Goal: Task Accomplishment & Management: Use online tool/utility

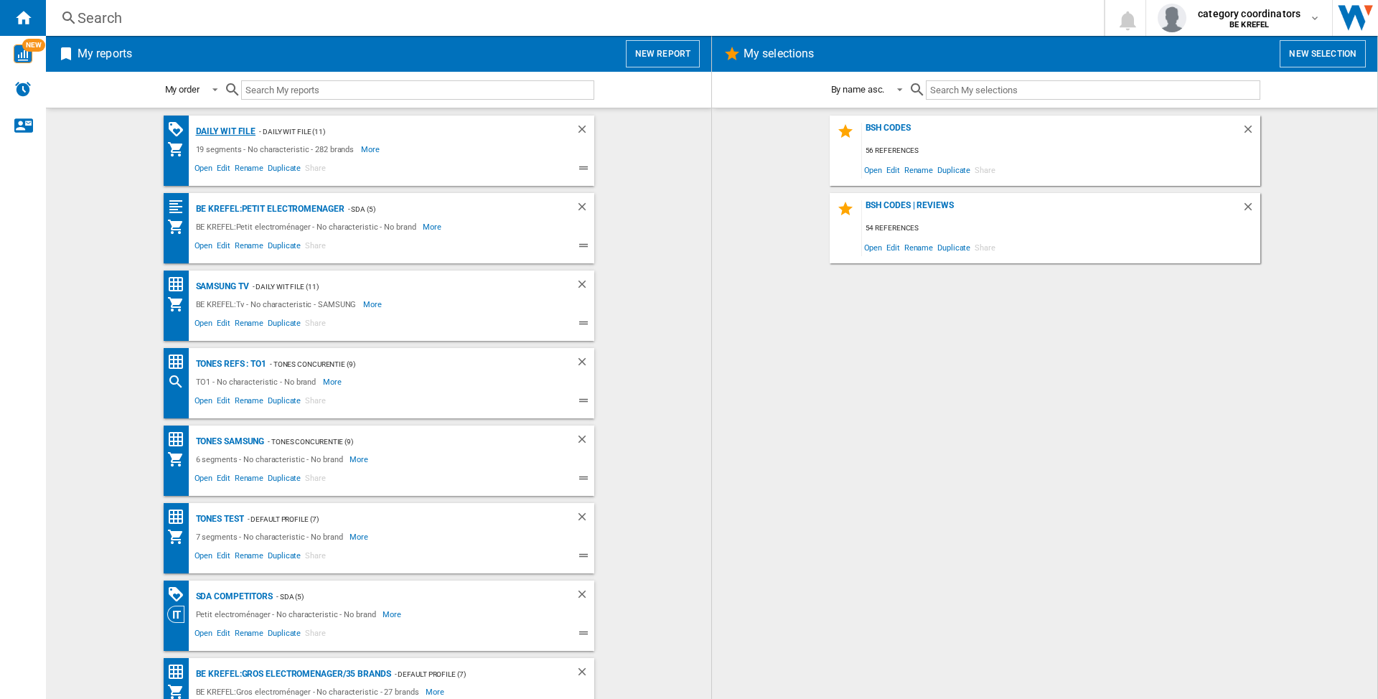
click at [213, 130] on div "Daily WIT file" at bounding box center [224, 132] width 64 height 18
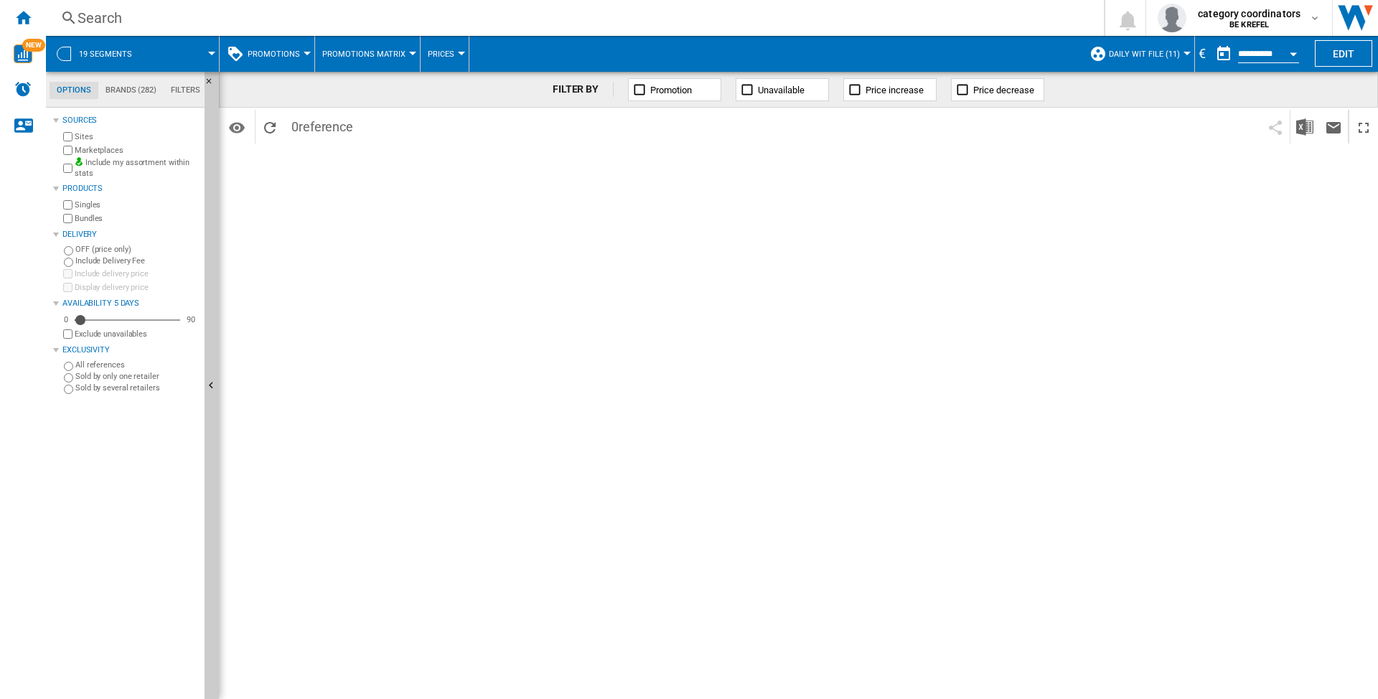
click at [1183, 52] on div at bounding box center [1186, 54] width 7 height 4
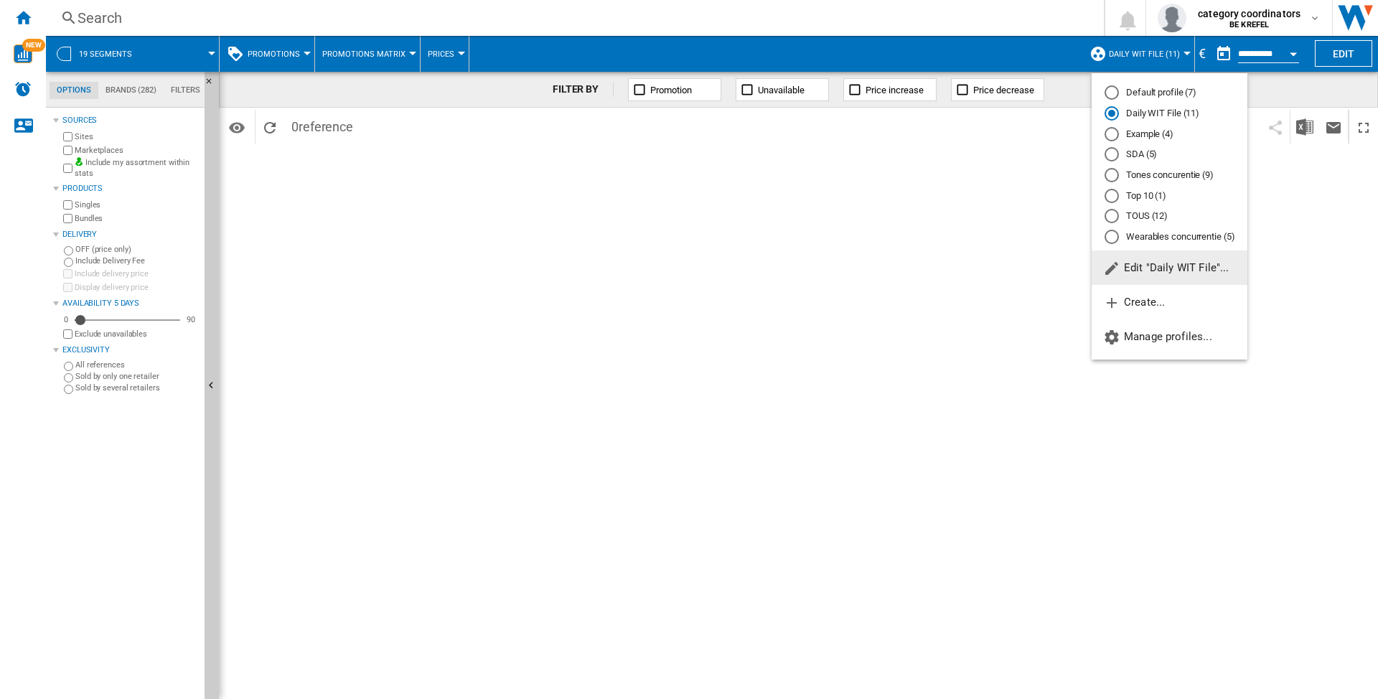
click at [1144, 110] on md-radio-button "Daily WIT File (11)" at bounding box center [1169, 114] width 130 height 14
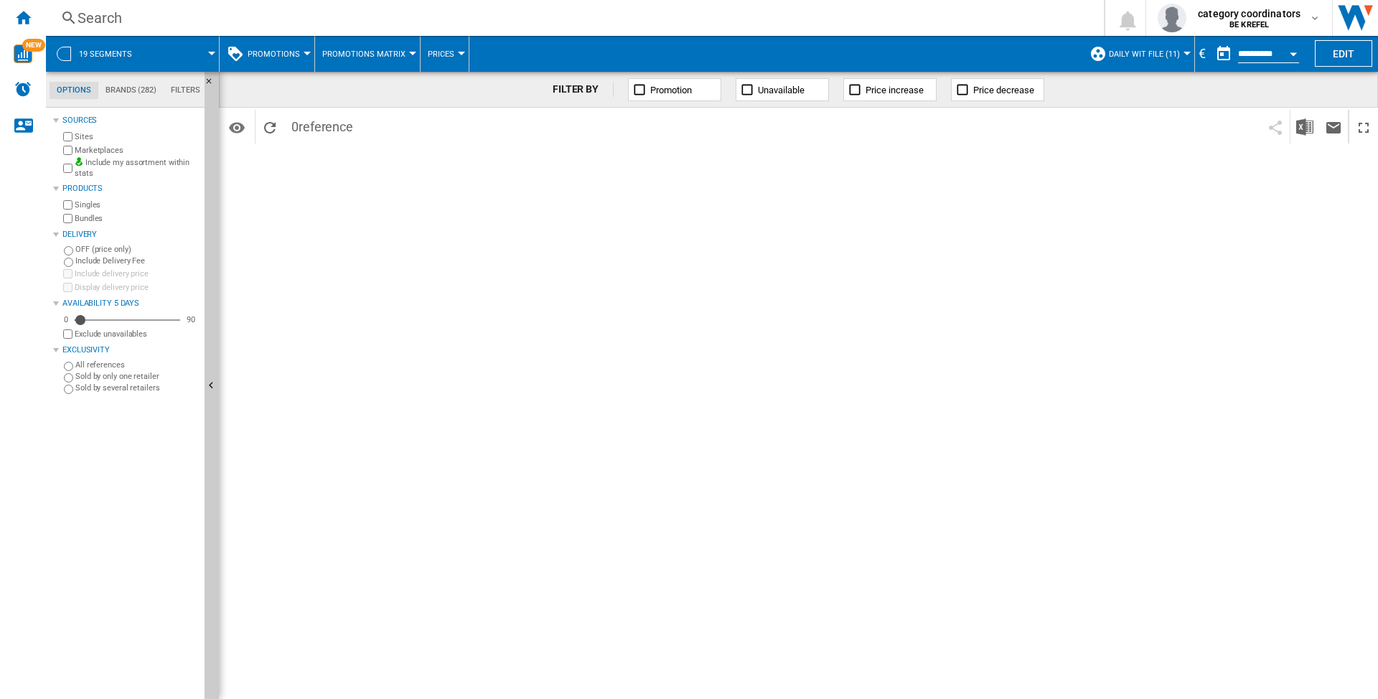
click at [77, 53] on div "19 segments" at bounding box center [132, 54] width 159 height 36
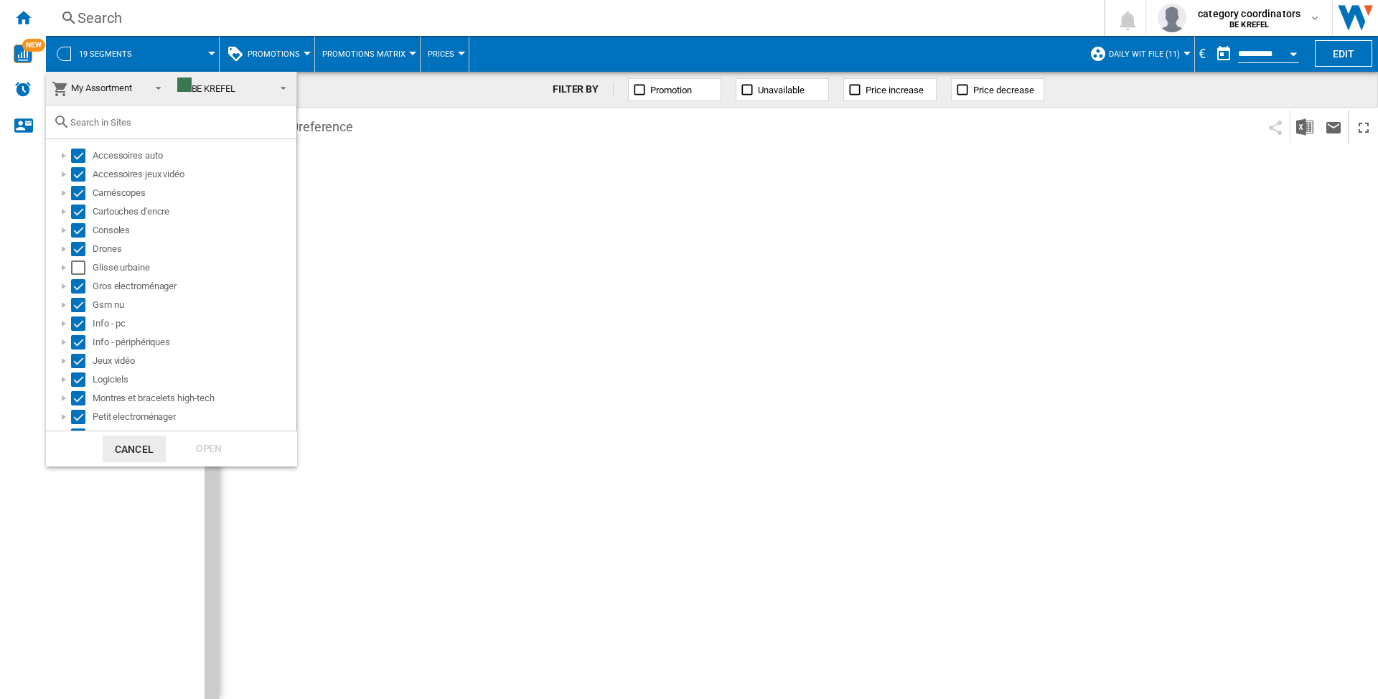
click at [499, 236] on md-backdrop at bounding box center [689, 349] width 1378 height 699
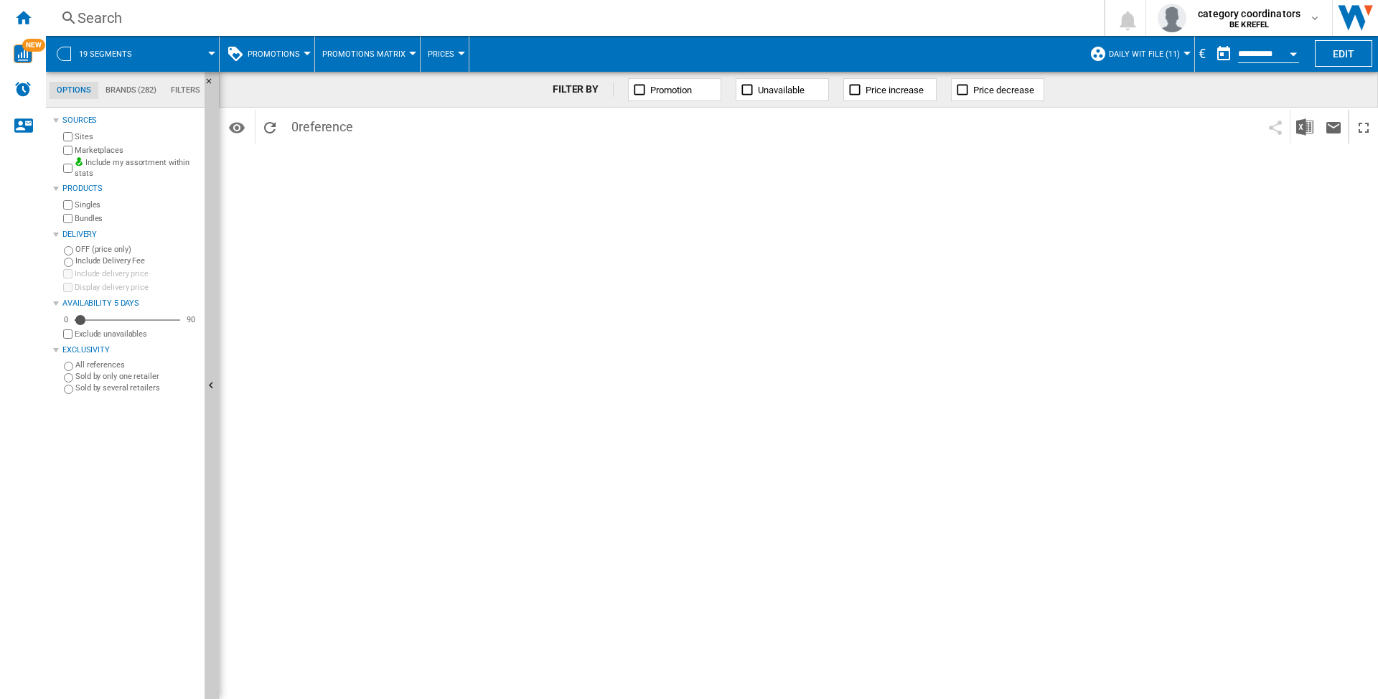
click at [303, 55] on button "Promotions" at bounding box center [278, 54] width 60 height 36
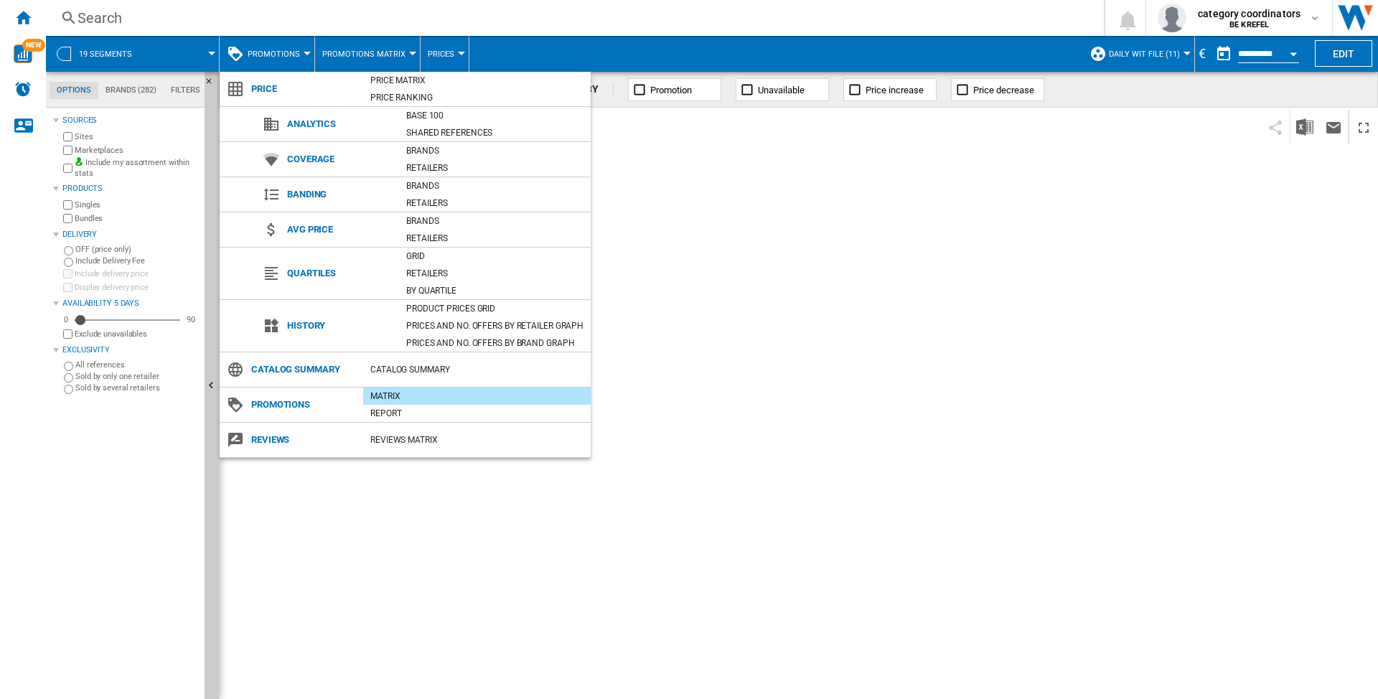
click at [303, 55] on md-backdrop at bounding box center [689, 349] width 1378 height 699
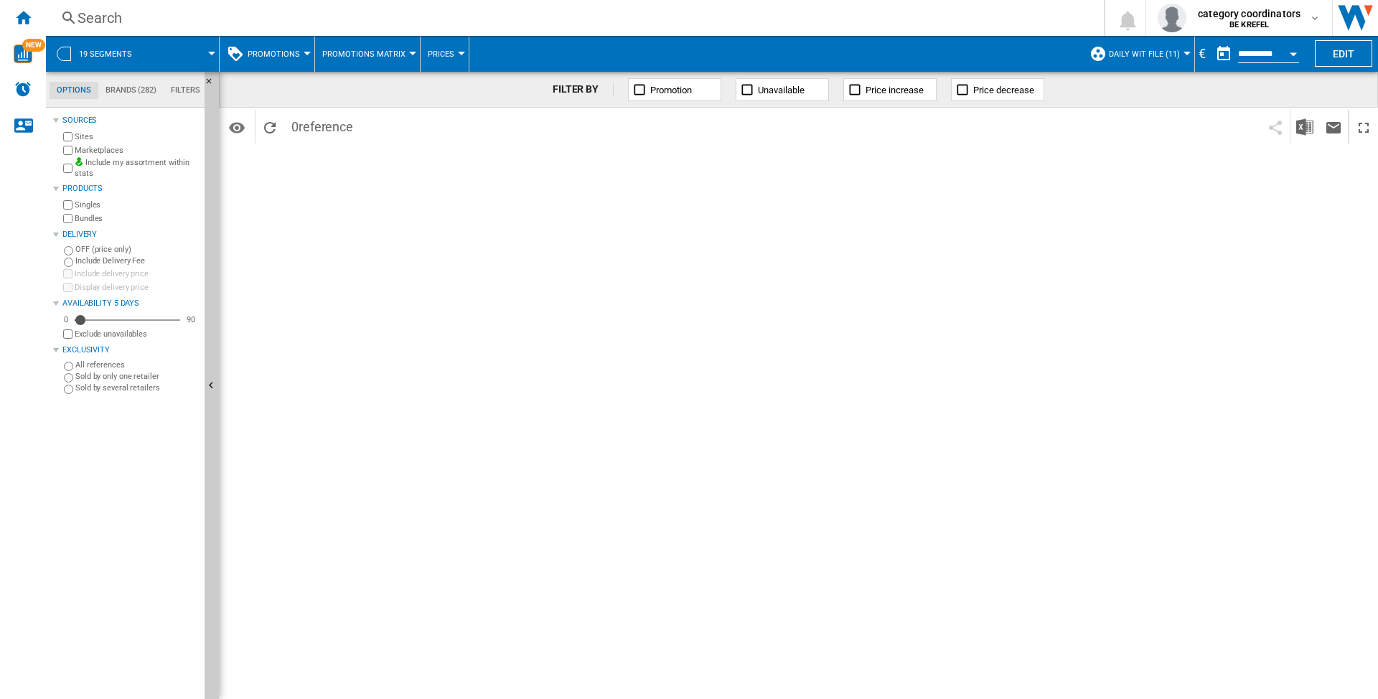
click at [1155, 56] on span "Daily WIT File (11)" at bounding box center [1144, 54] width 71 height 9
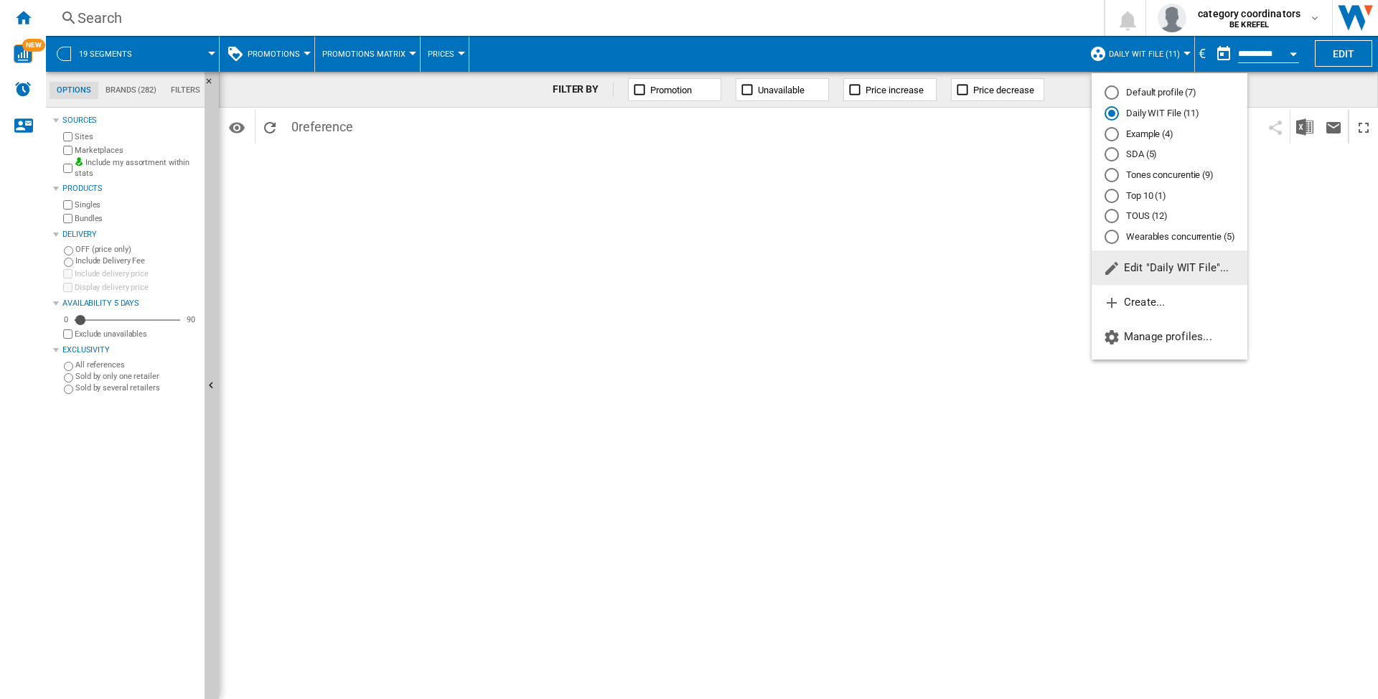
click at [139, 44] on md-backdrop at bounding box center [689, 349] width 1378 height 699
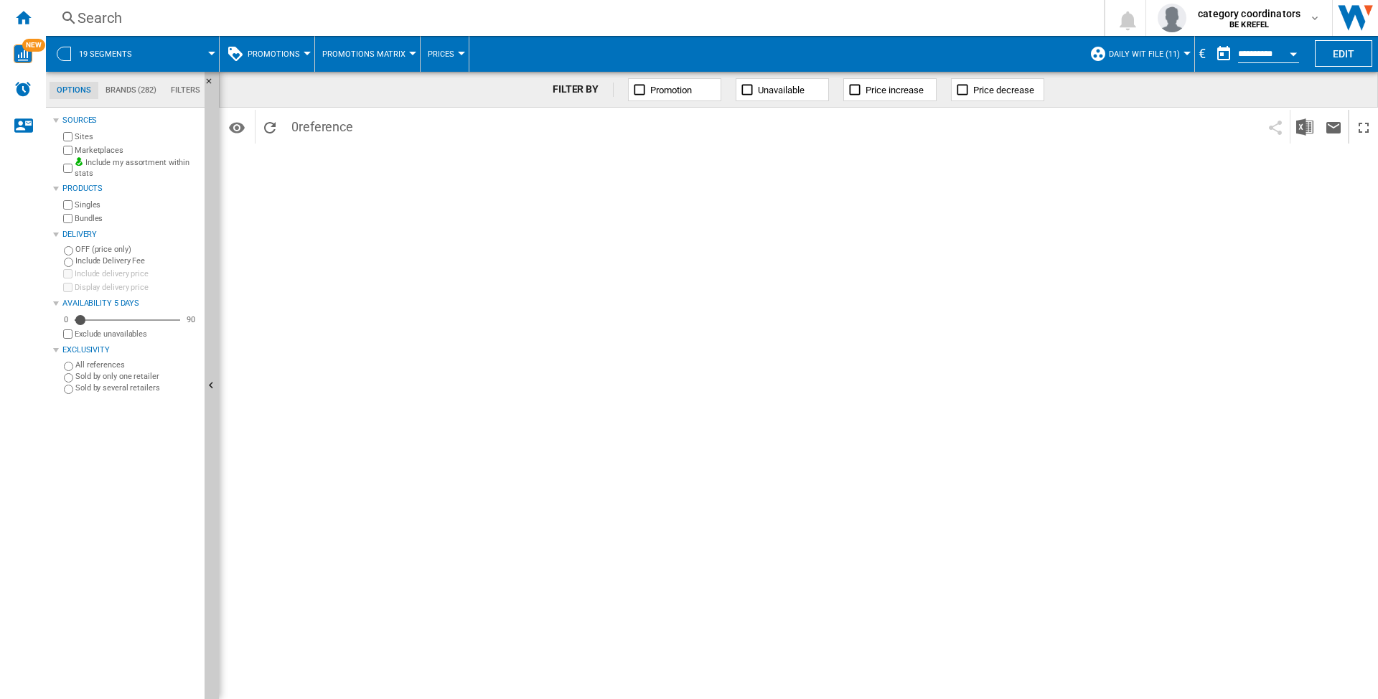
click at [211, 50] on md-menu "19 segments" at bounding box center [133, 54] width 174 height 36
click at [90, 47] on button "19 segments" at bounding box center [112, 54] width 67 height 36
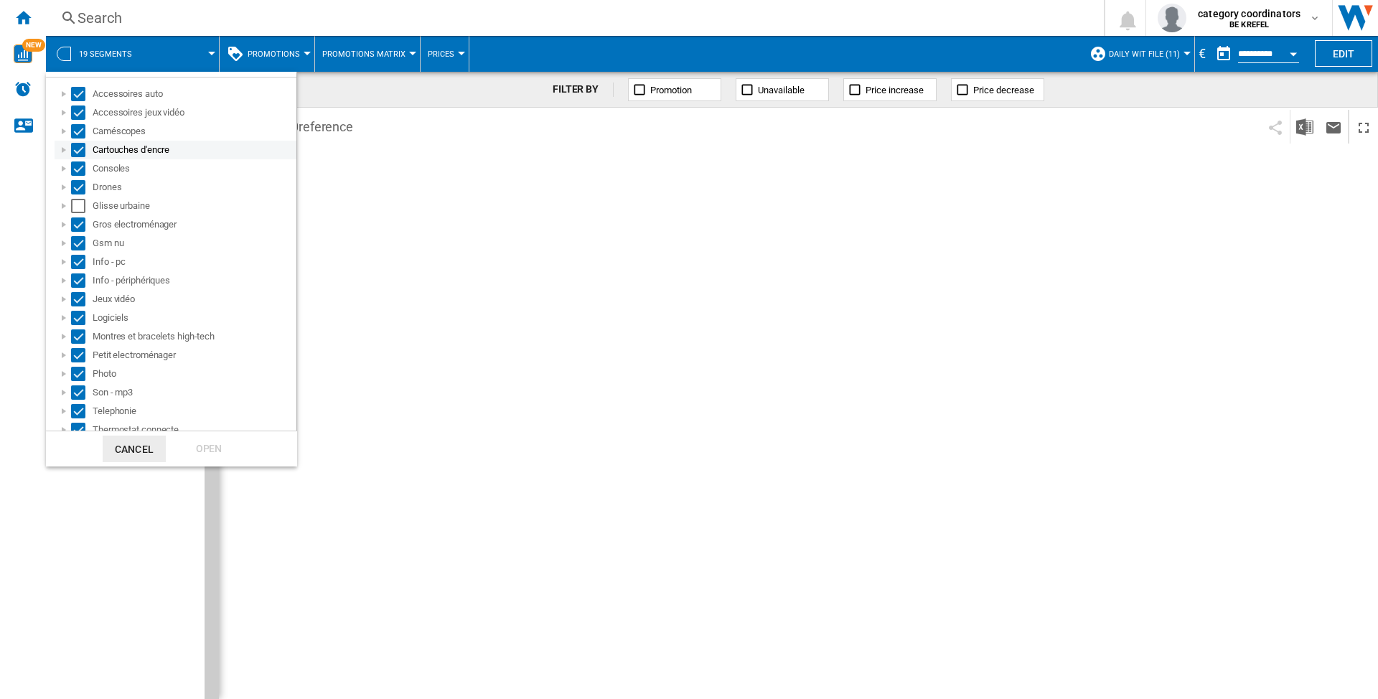
scroll to position [89, 0]
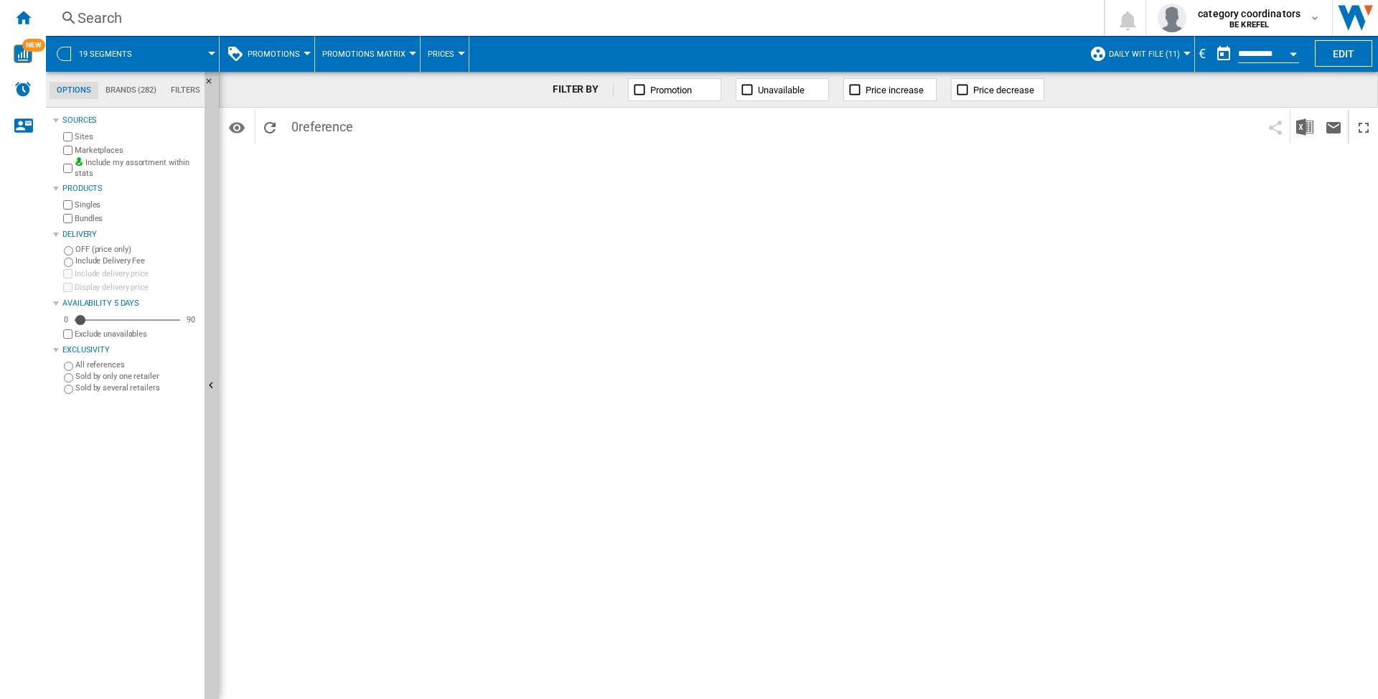
click at [305, 52] on div at bounding box center [306, 54] width 7 height 4
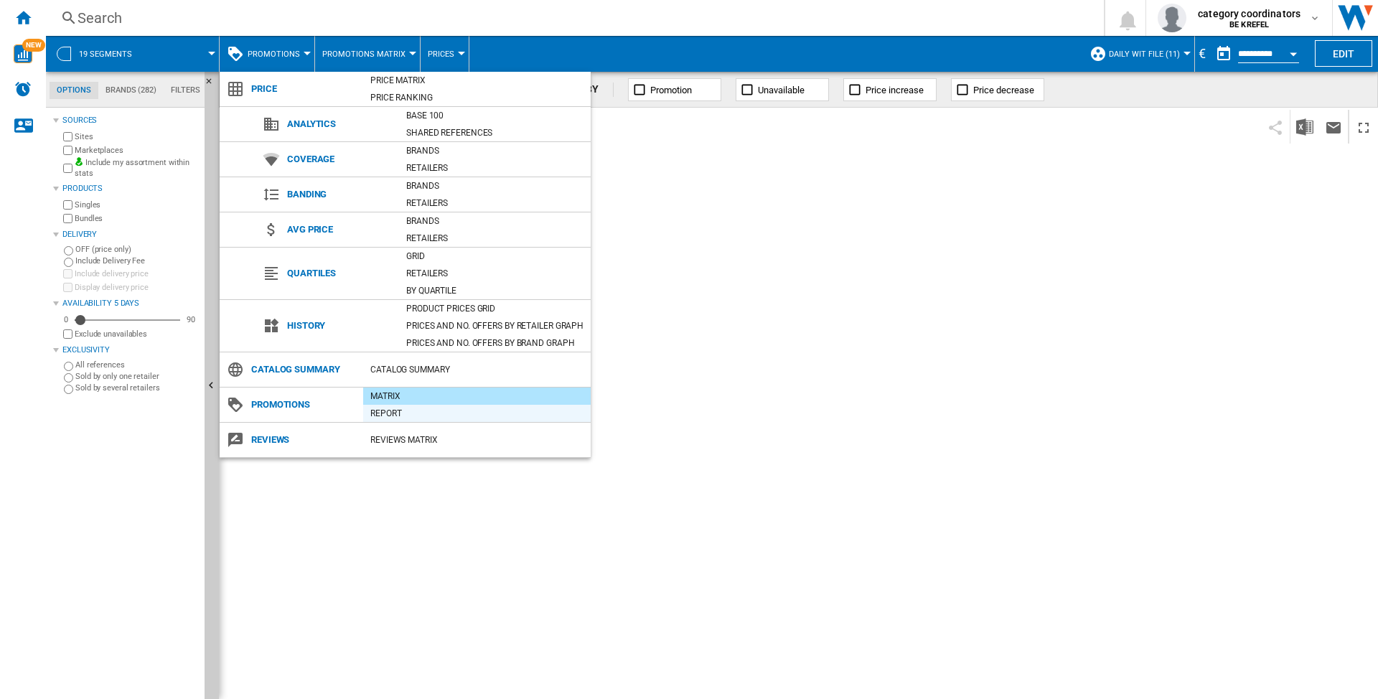
click at [373, 415] on div "Report" at bounding box center [476, 413] width 227 height 14
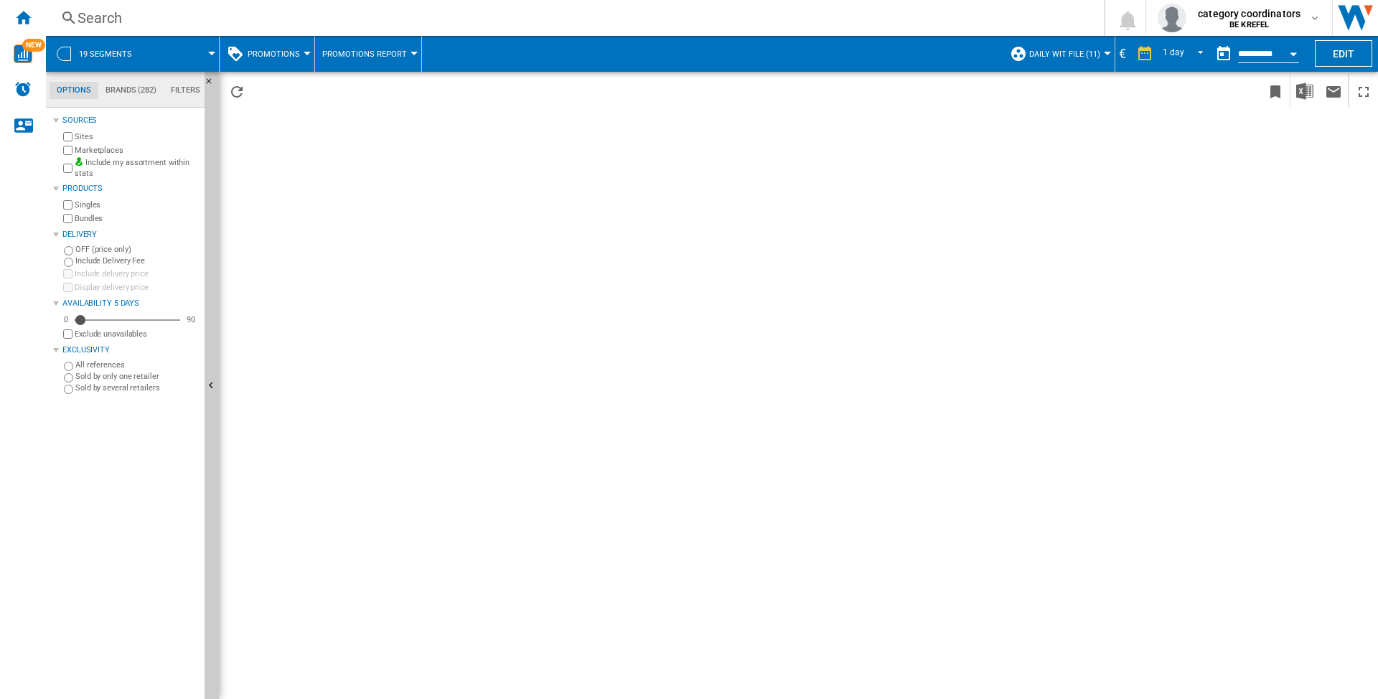
click at [410, 53] on md-menu "Promotions Report Promotions Matrix Promotions Report" at bounding box center [368, 54] width 107 height 36
click at [408, 58] on button "Promotions Report" at bounding box center [368, 54] width 92 height 36
drag, startPoint x: 397, startPoint y: 55, endPoint x: 309, endPoint y: 55, distance: 88.2
click at [369, 55] on md-backdrop at bounding box center [689, 349] width 1378 height 699
click at [300, 52] on button "Promotions" at bounding box center [278, 54] width 60 height 36
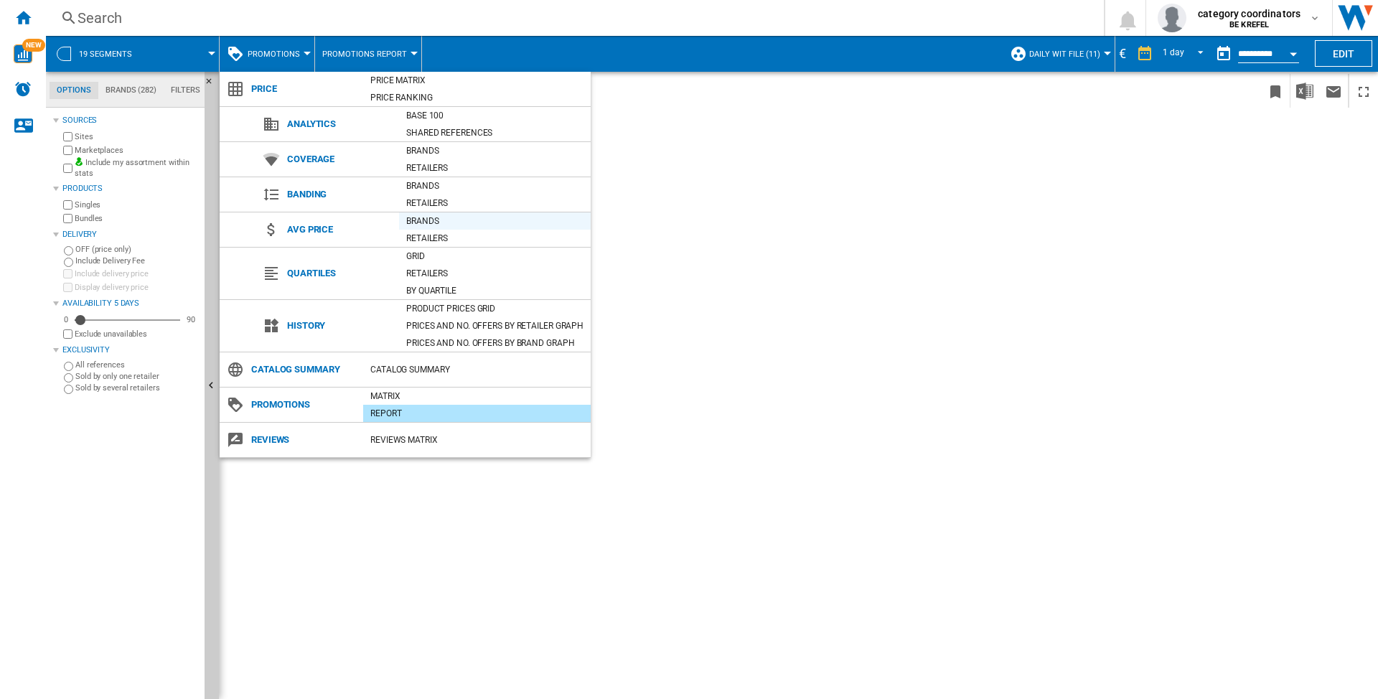
click at [416, 218] on div "Brands" at bounding box center [495, 221] width 192 height 14
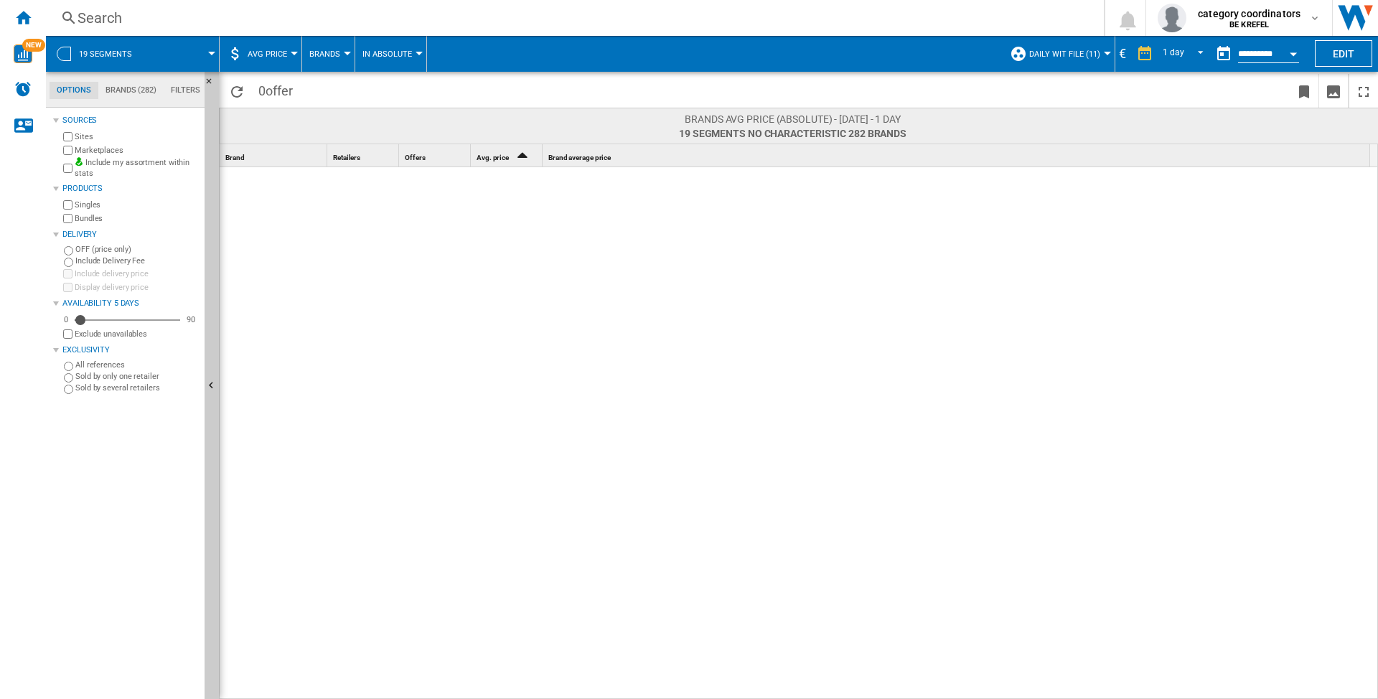
click at [288, 52] on button "AVG Price" at bounding box center [271, 54] width 47 height 36
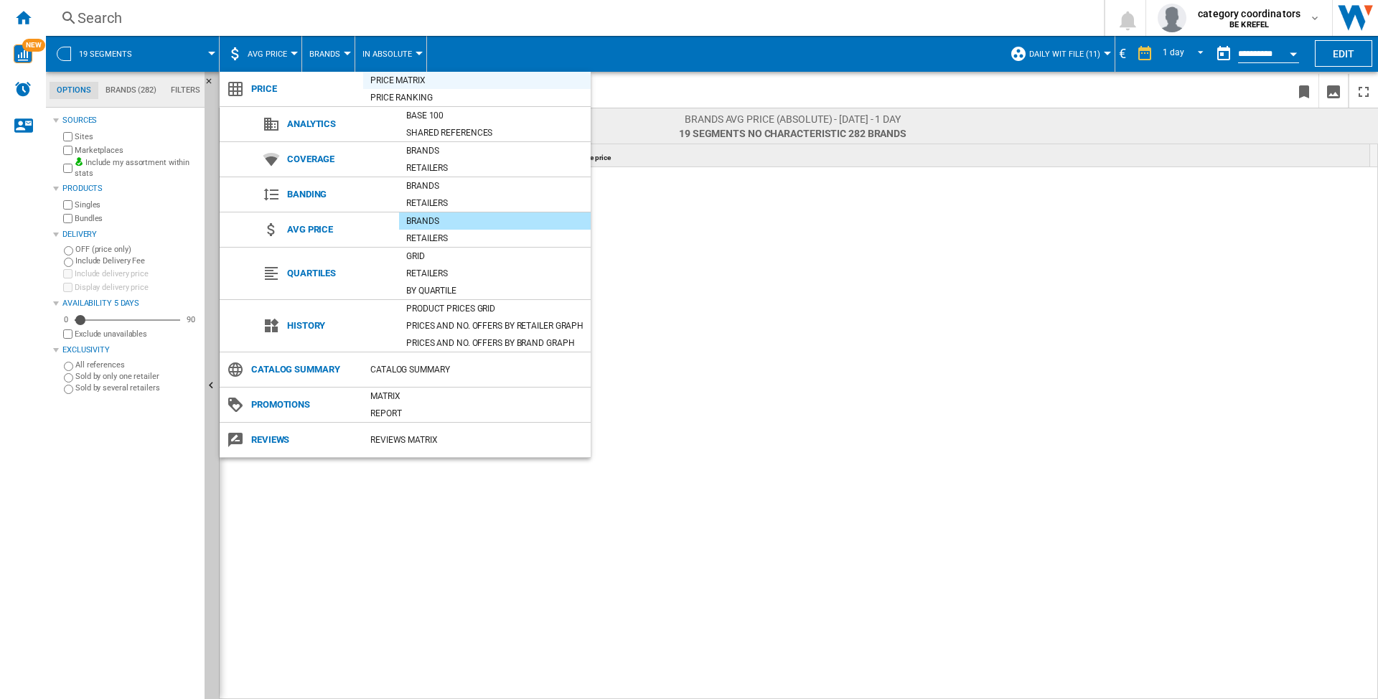
click at [393, 83] on div "Price Matrix" at bounding box center [476, 80] width 227 height 14
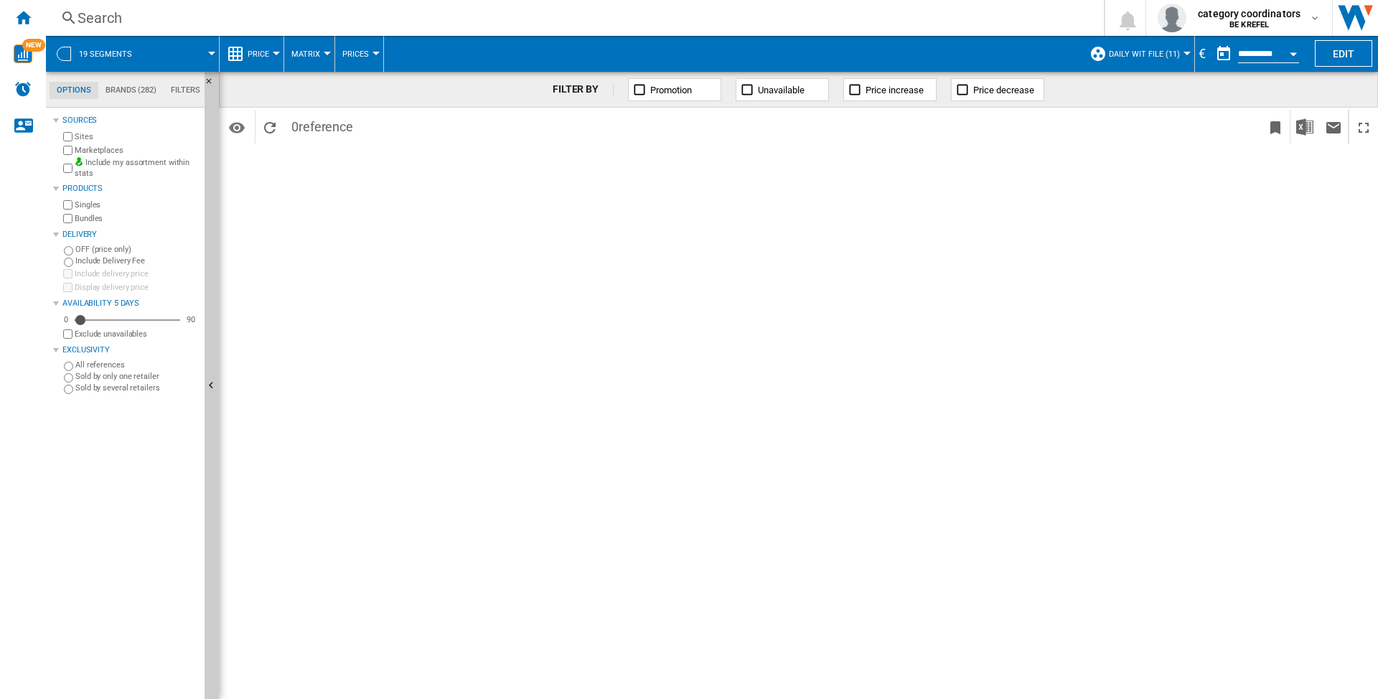
click at [325, 52] on div at bounding box center [327, 54] width 7 height 4
click at [505, 142] on md-backdrop at bounding box center [689, 349] width 1378 height 699
click at [103, 47] on button "19 segments" at bounding box center [112, 54] width 67 height 36
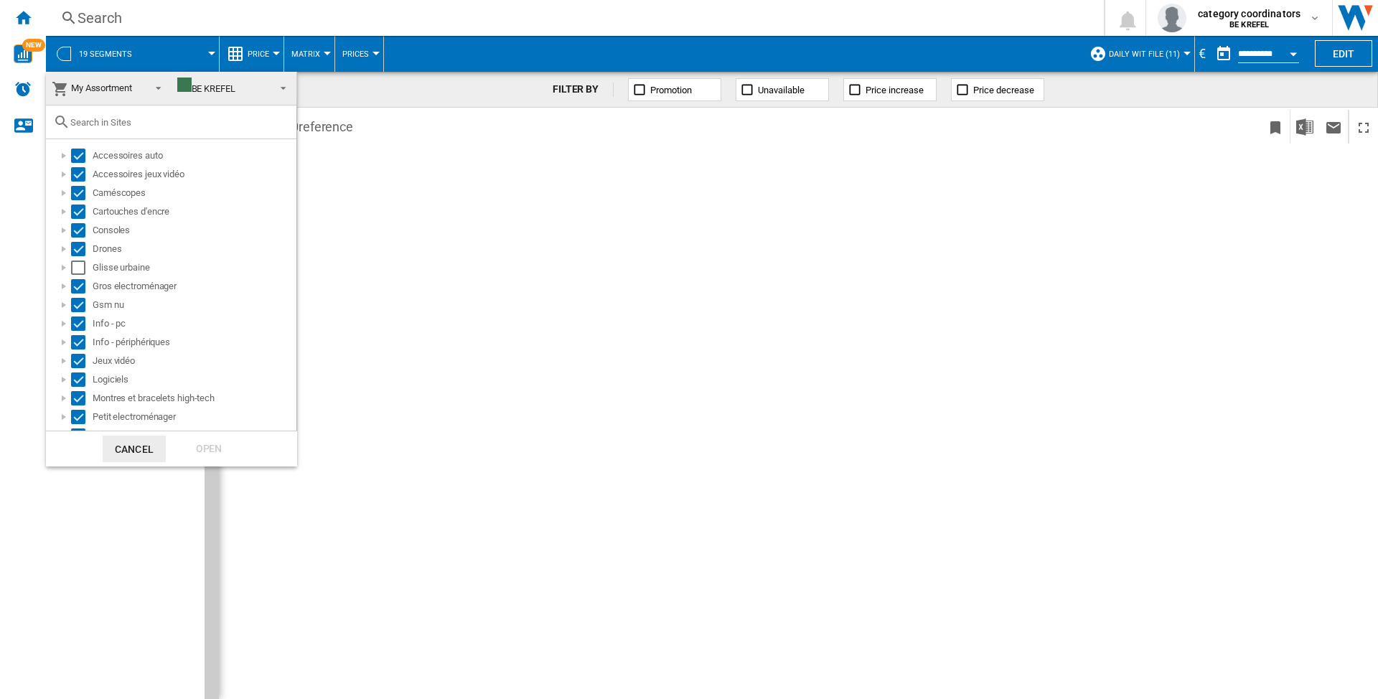
click at [1182, 50] on md-backdrop at bounding box center [689, 349] width 1378 height 699
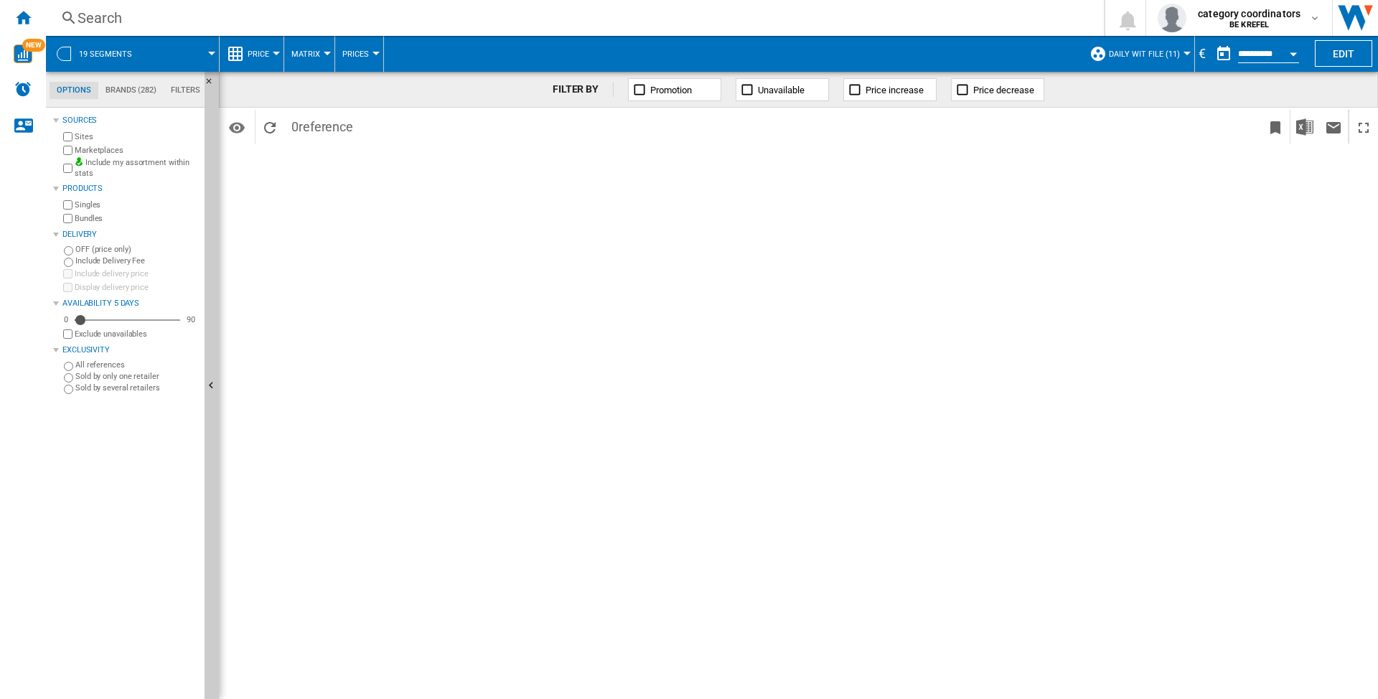
click at [1177, 57] on button "Daily WIT File (11)" at bounding box center [1148, 54] width 78 height 36
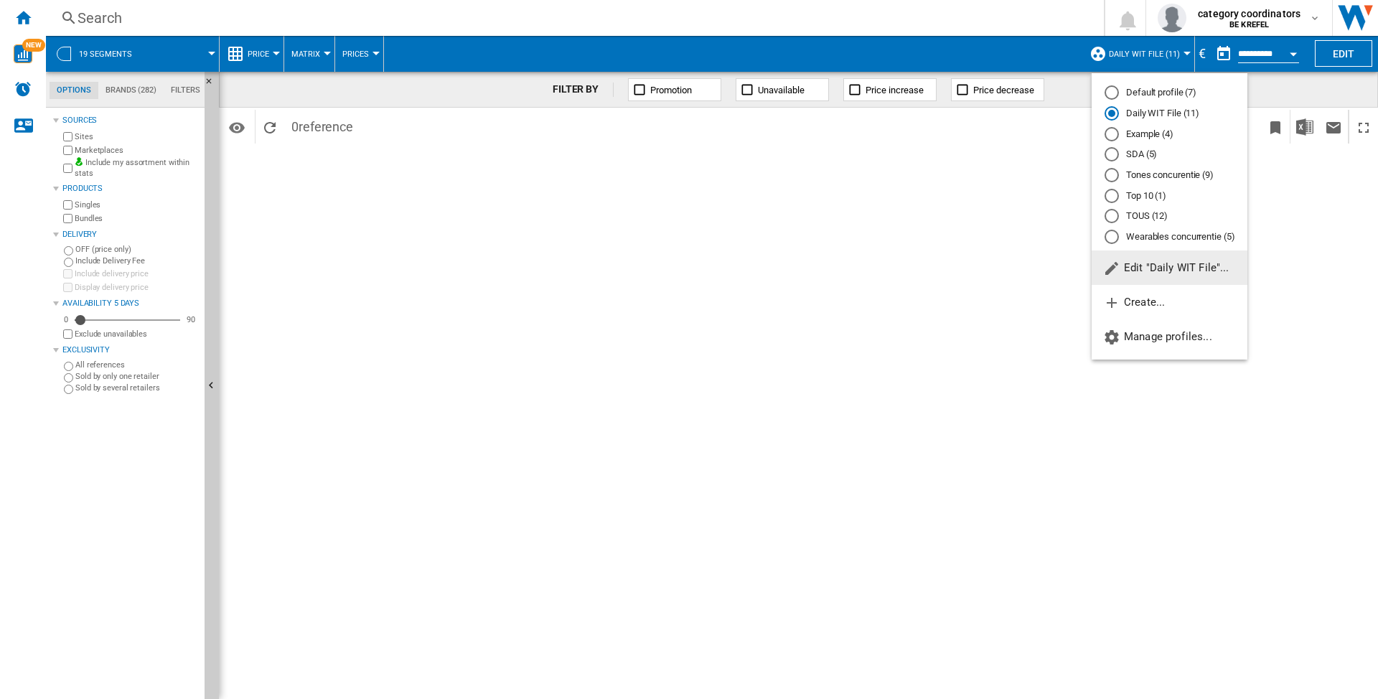
click at [1181, 50] on md-backdrop at bounding box center [689, 349] width 1378 height 699
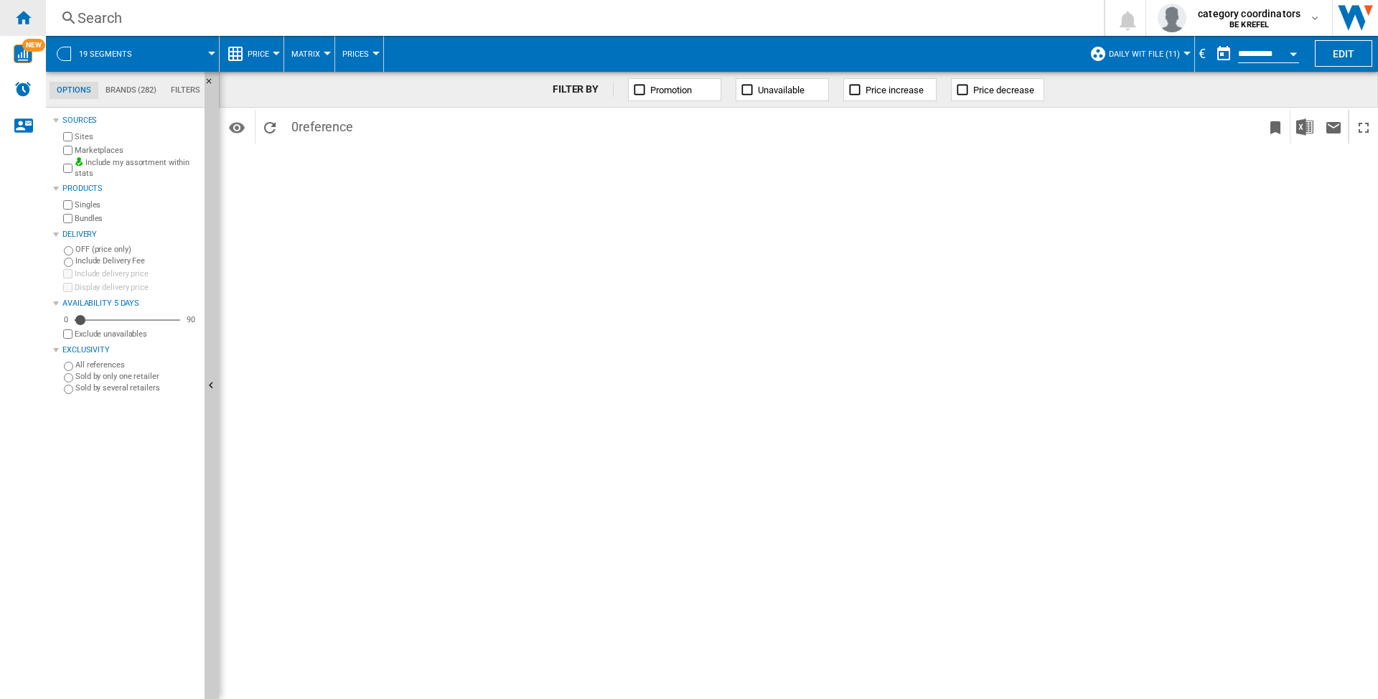
click at [21, 12] on ng-md-icon "Home" at bounding box center [22, 17] width 17 height 17
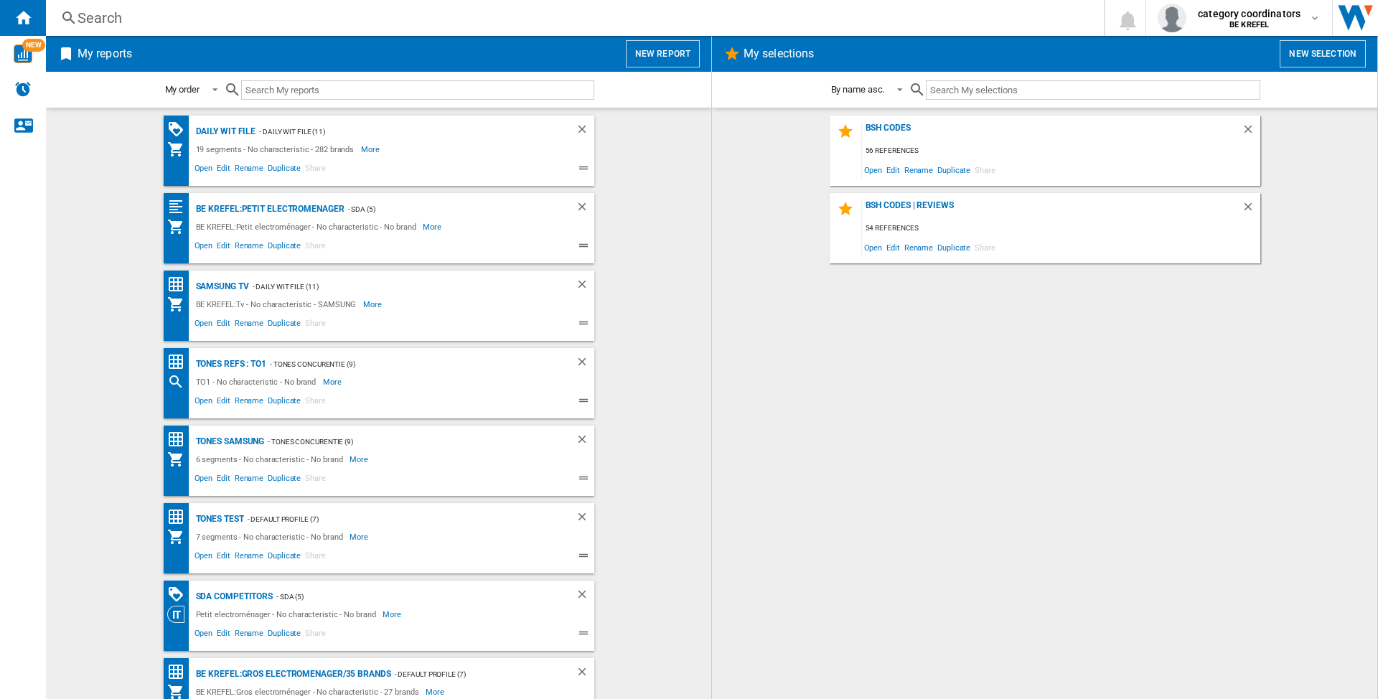
click at [662, 50] on button "New report" at bounding box center [663, 53] width 74 height 27
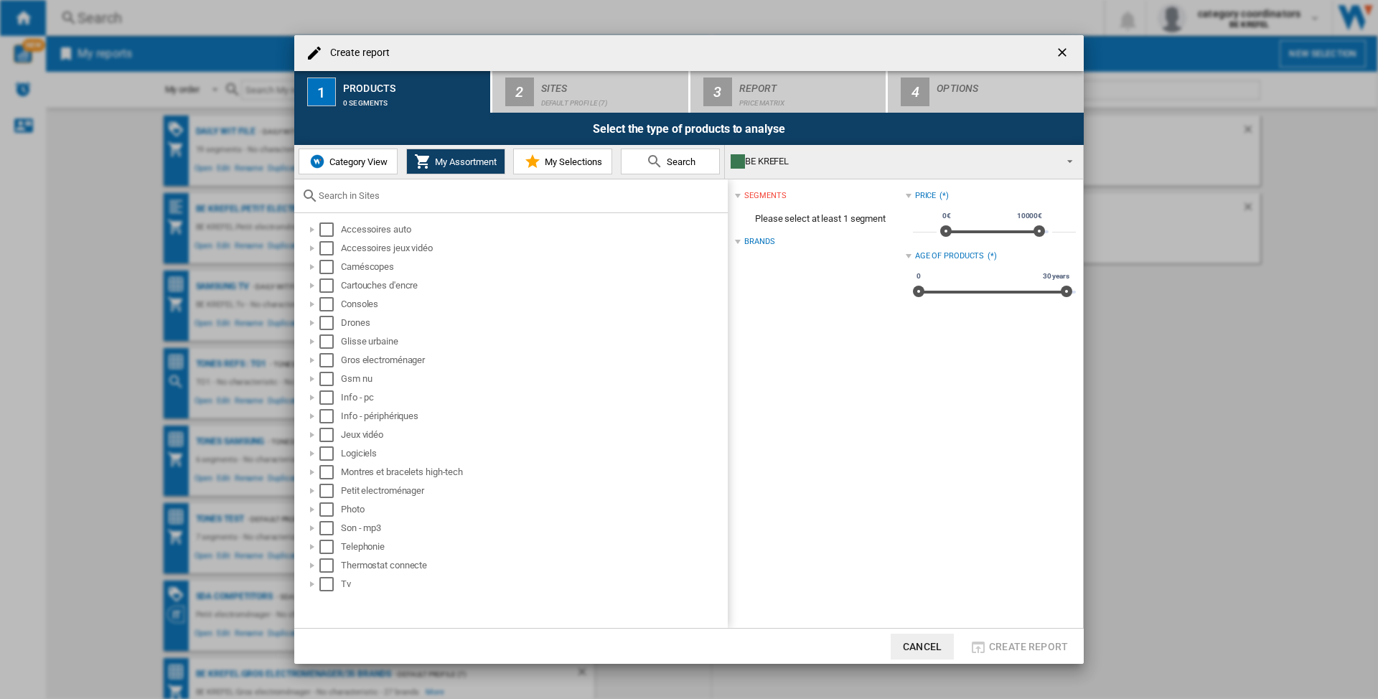
click at [347, 164] on span "Category View" at bounding box center [357, 161] width 62 height 11
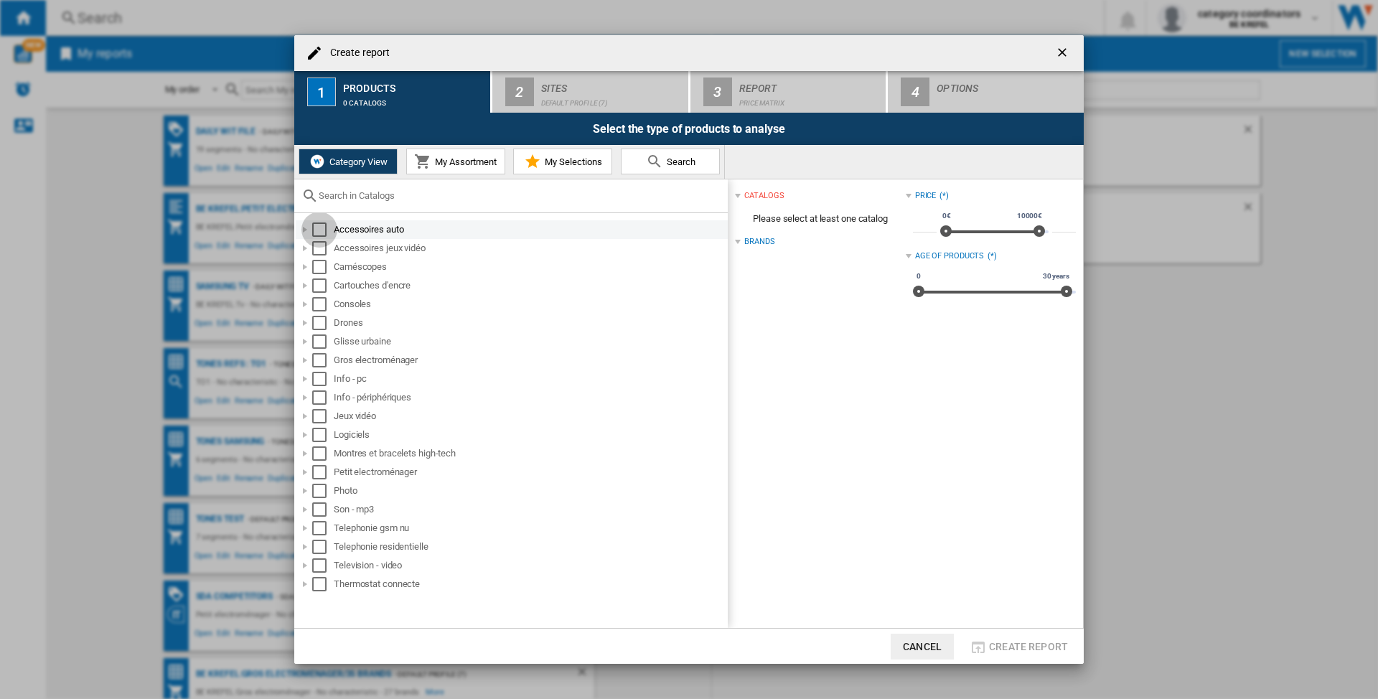
click at [317, 228] on div "Select" at bounding box center [319, 229] width 14 height 14
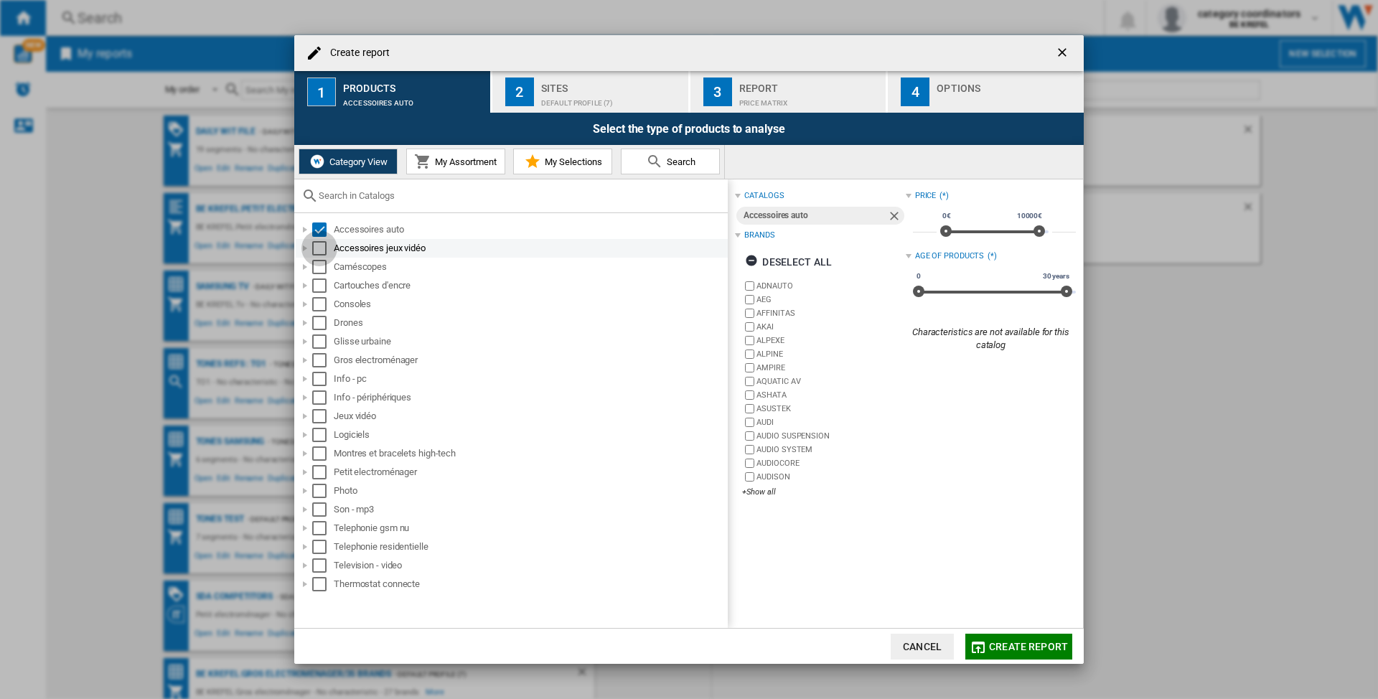
click at [316, 248] on div "Select" at bounding box center [319, 248] width 14 height 14
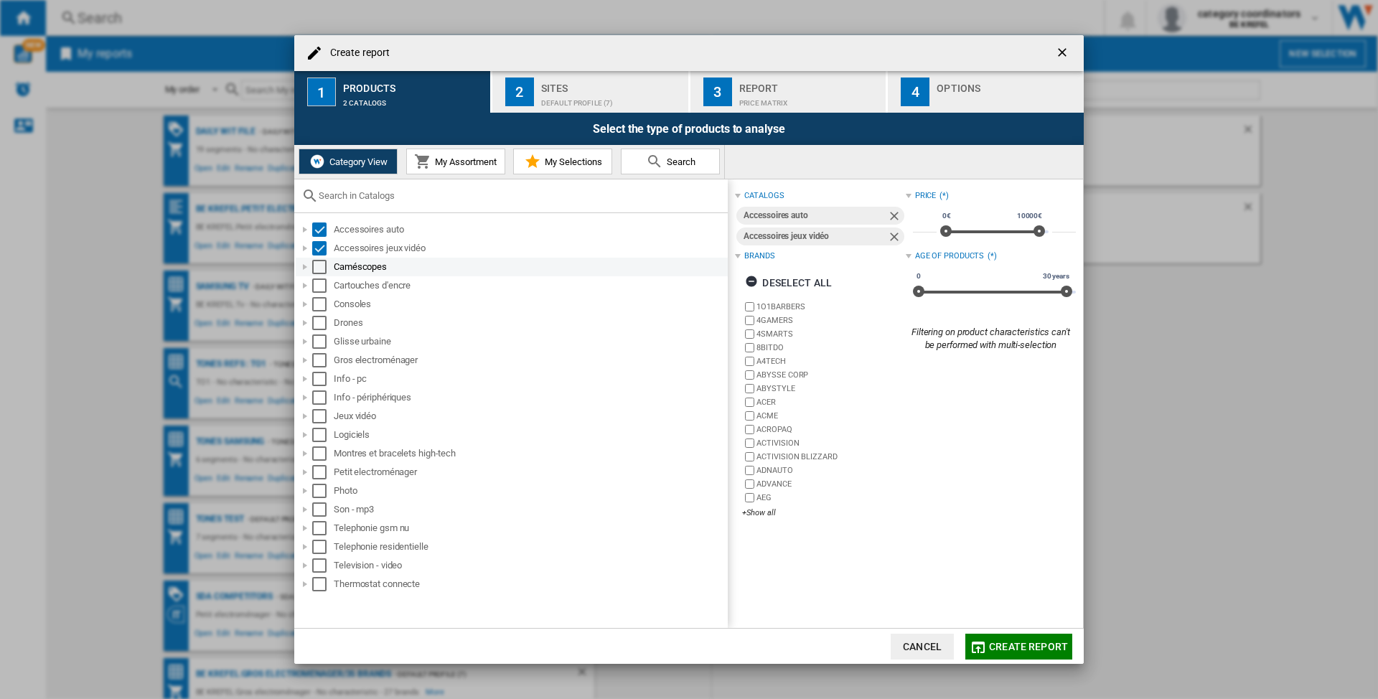
click at [319, 270] on div "Select" at bounding box center [319, 267] width 14 height 14
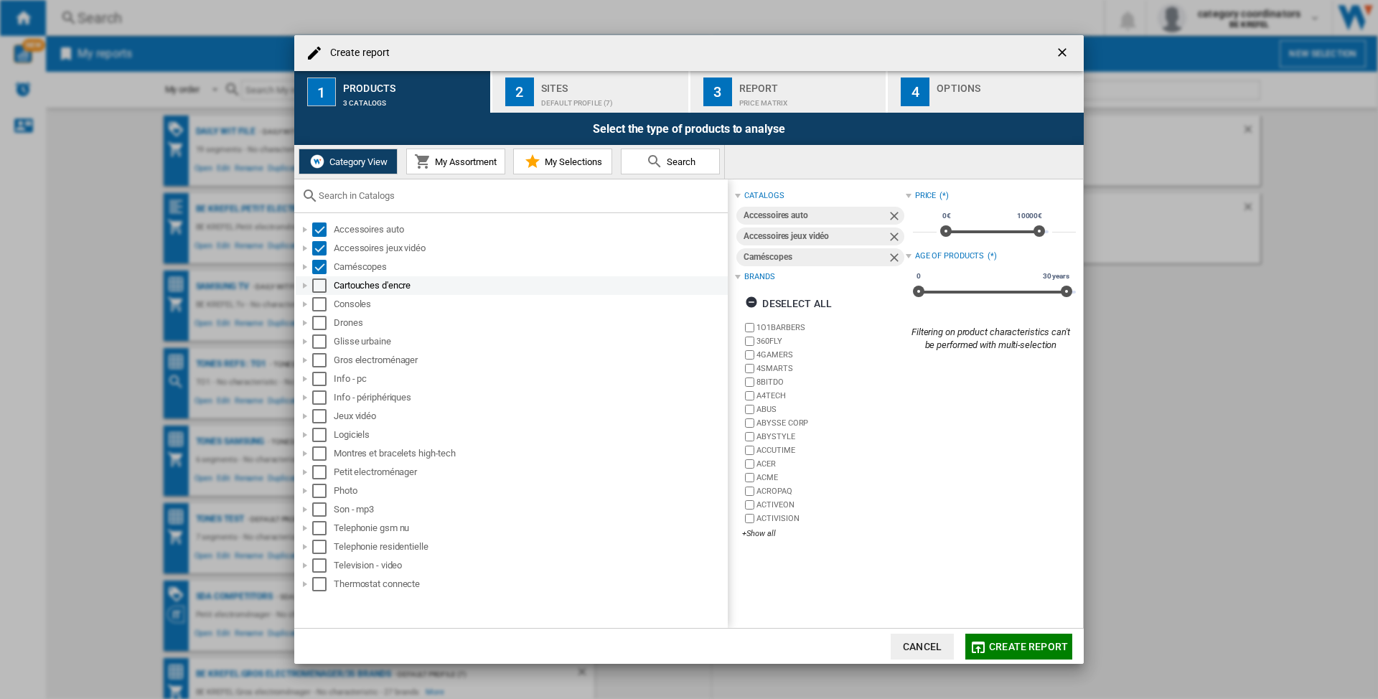
click at [311, 293] on div "Cartouches d'encre" at bounding box center [512, 285] width 432 height 19
click at [317, 288] on div "Select" at bounding box center [319, 285] width 14 height 14
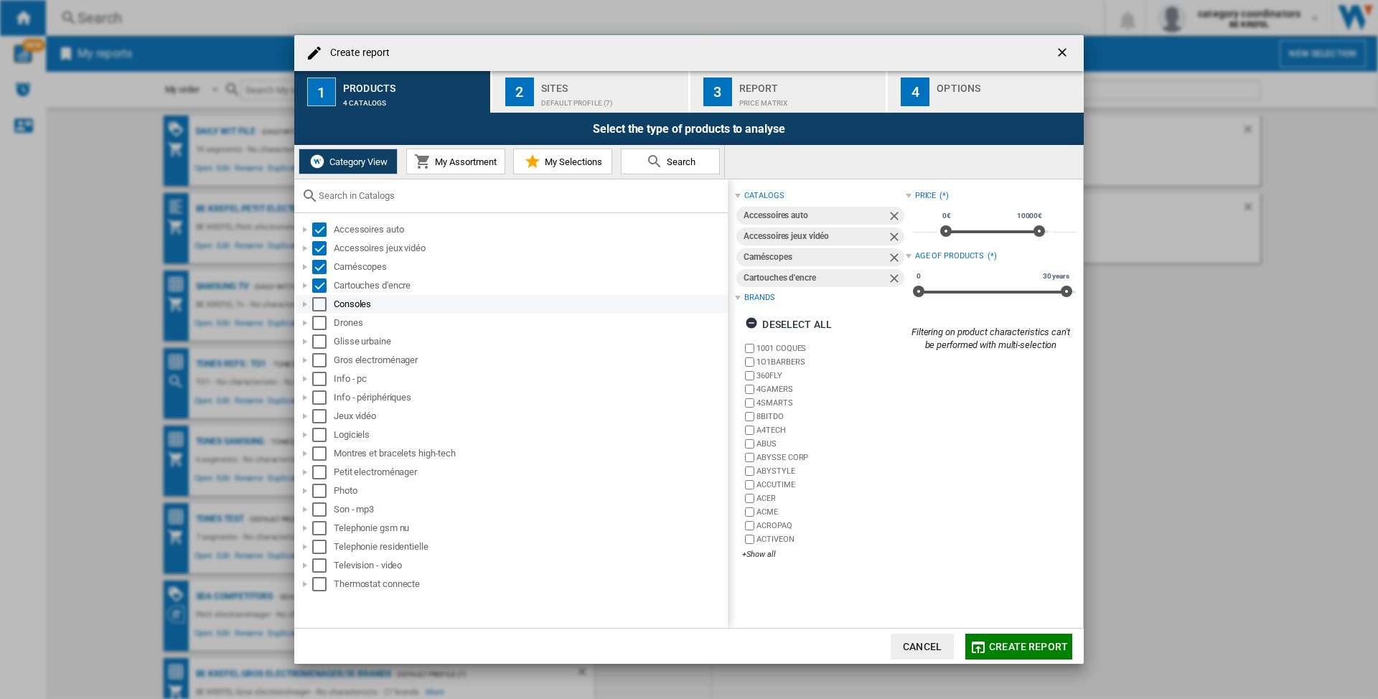
click at [316, 305] on div "Select" at bounding box center [319, 304] width 14 height 14
click at [319, 321] on div "Select" at bounding box center [319, 323] width 14 height 14
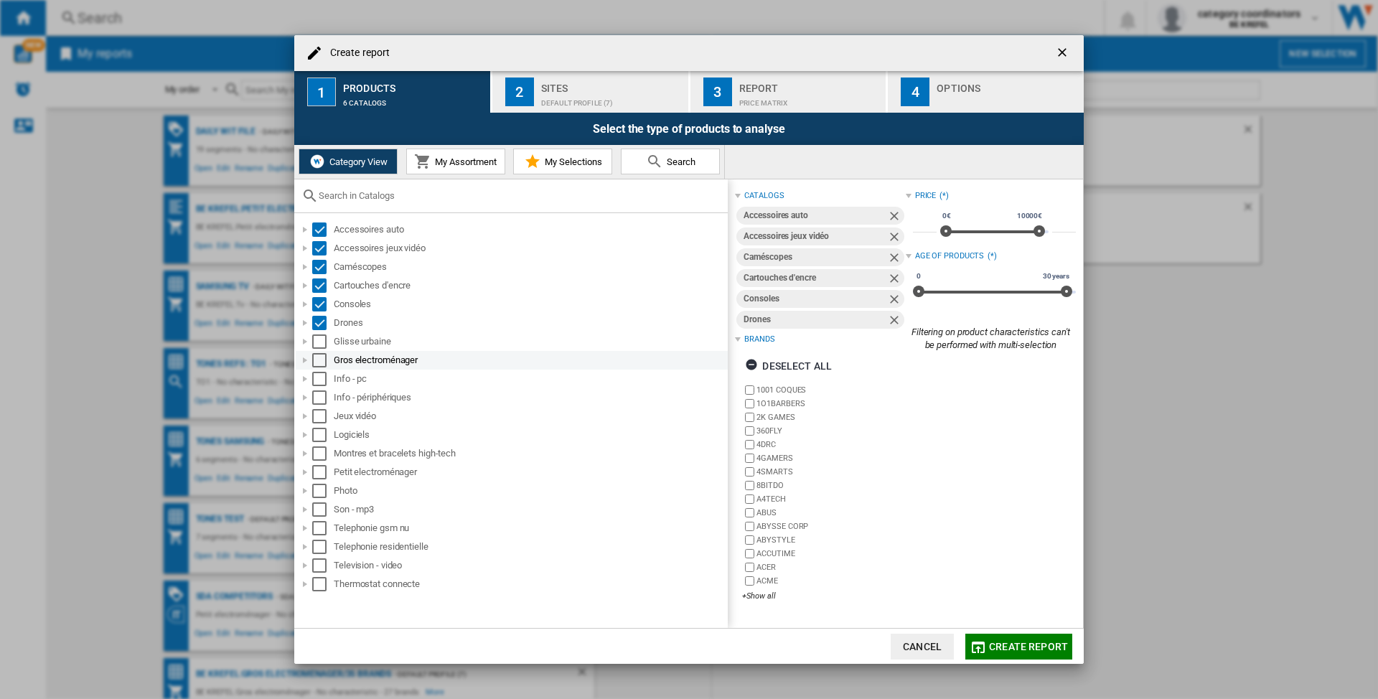
click at [319, 360] on div "Select" at bounding box center [319, 360] width 14 height 14
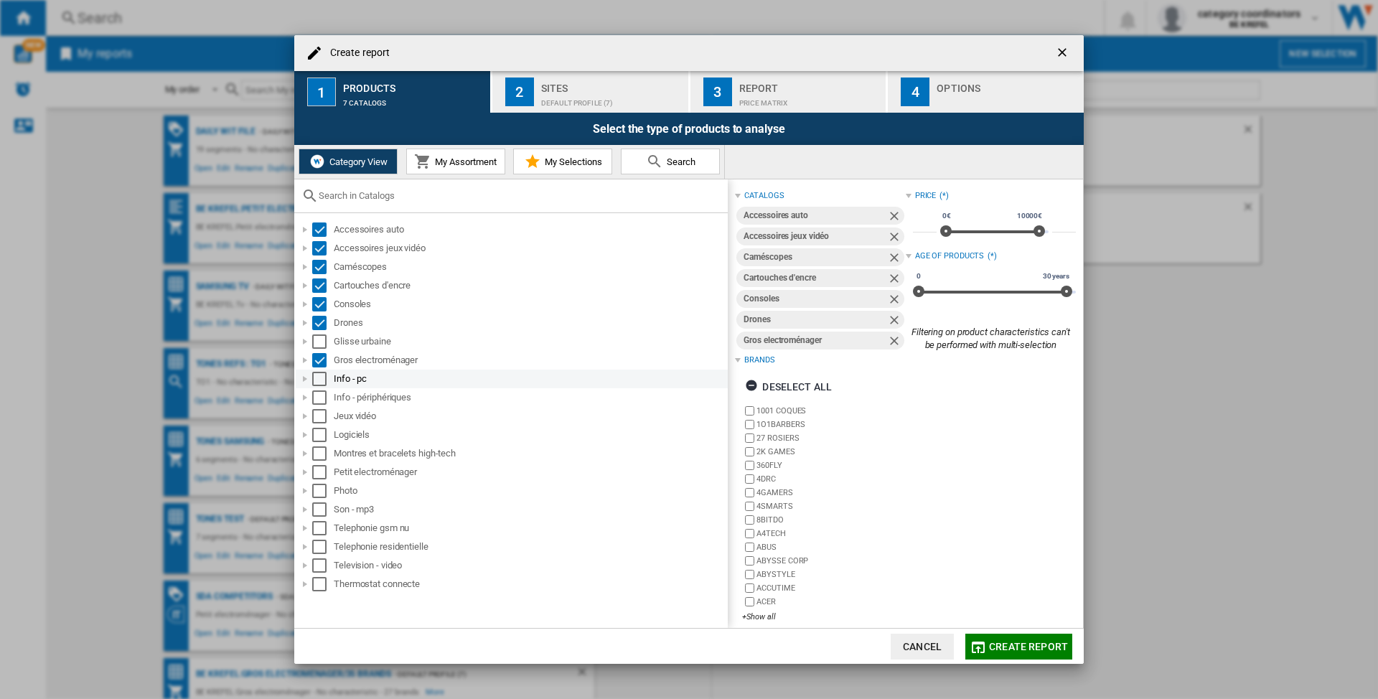
click at [319, 383] on div "Select" at bounding box center [319, 379] width 14 height 14
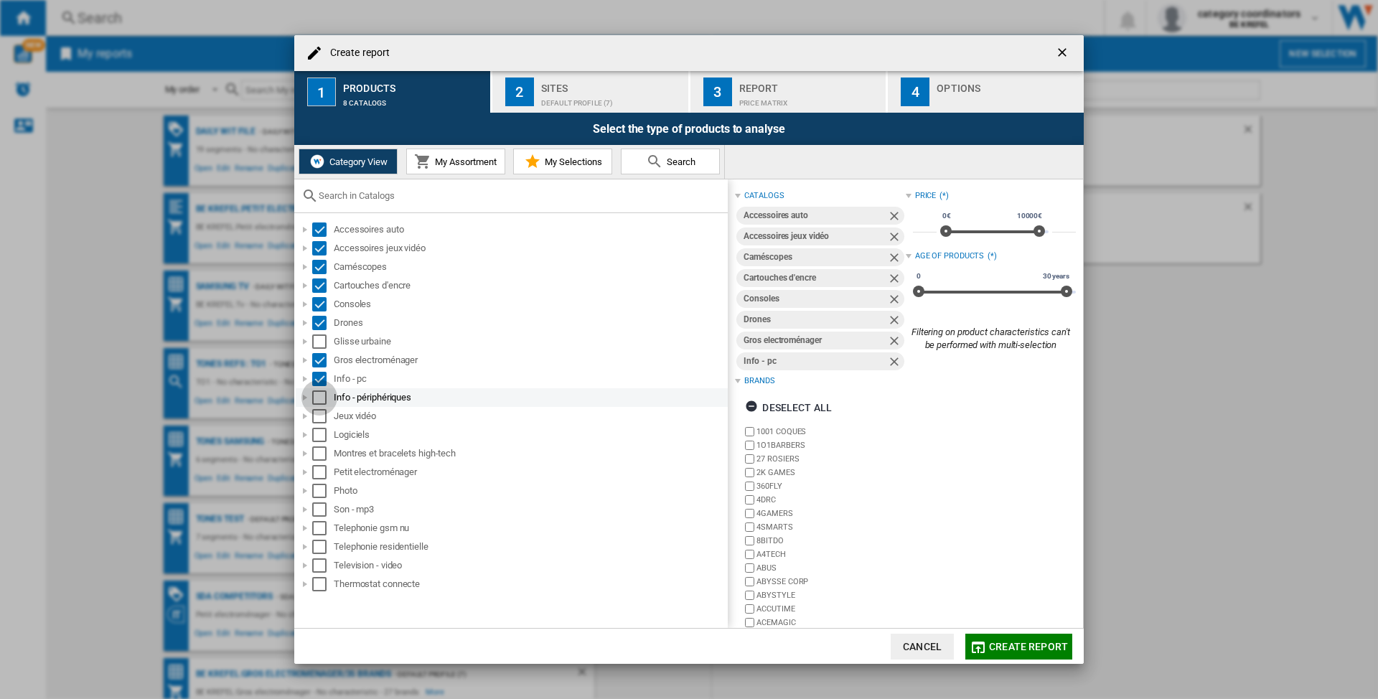
click at [314, 394] on div "Select" at bounding box center [319, 397] width 14 height 14
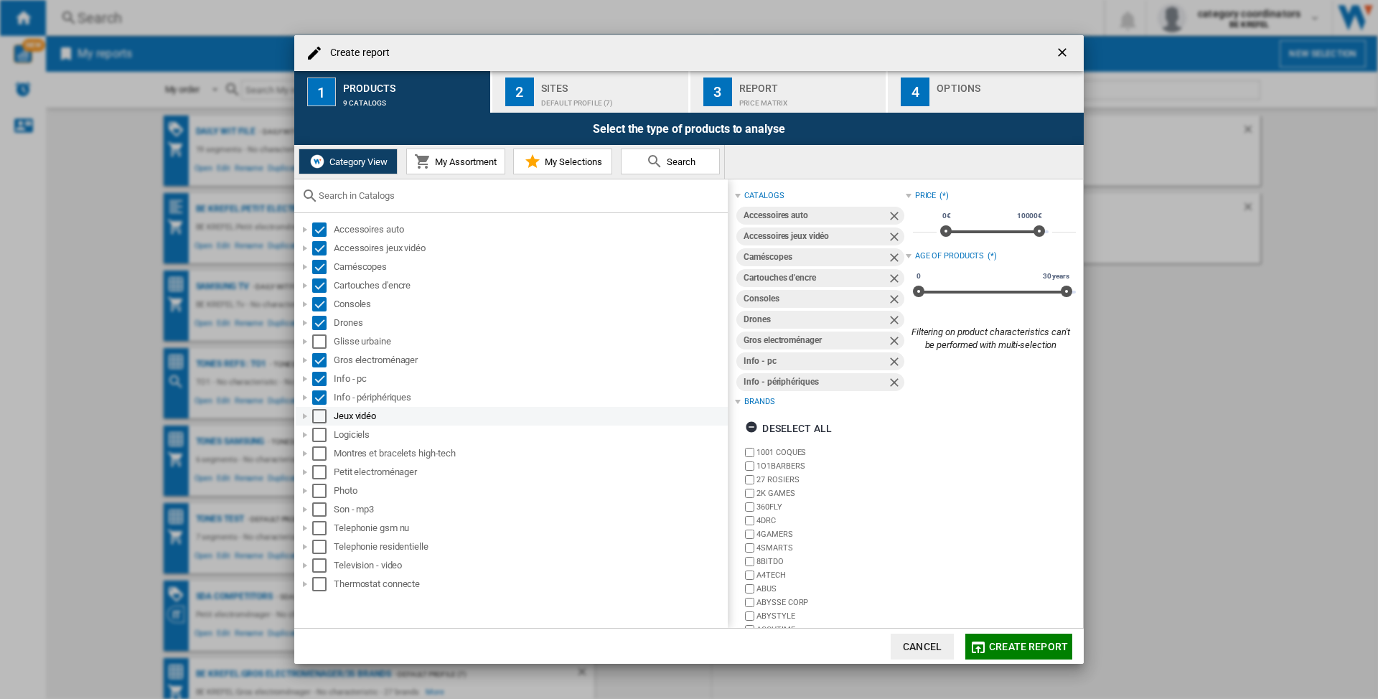
click at [321, 420] on div "Select" at bounding box center [319, 416] width 14 height 14
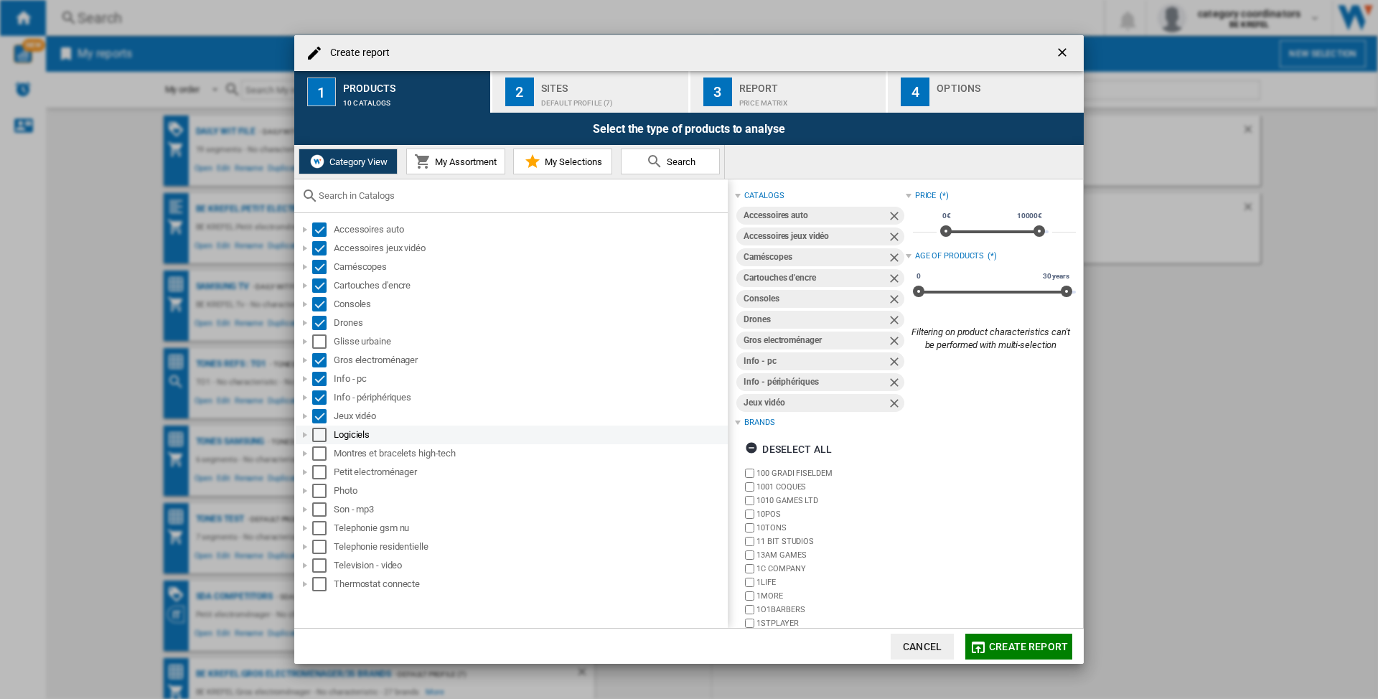
click at [319, 438] on div "Select" at bounding box center [319, 435] width 14 height 14
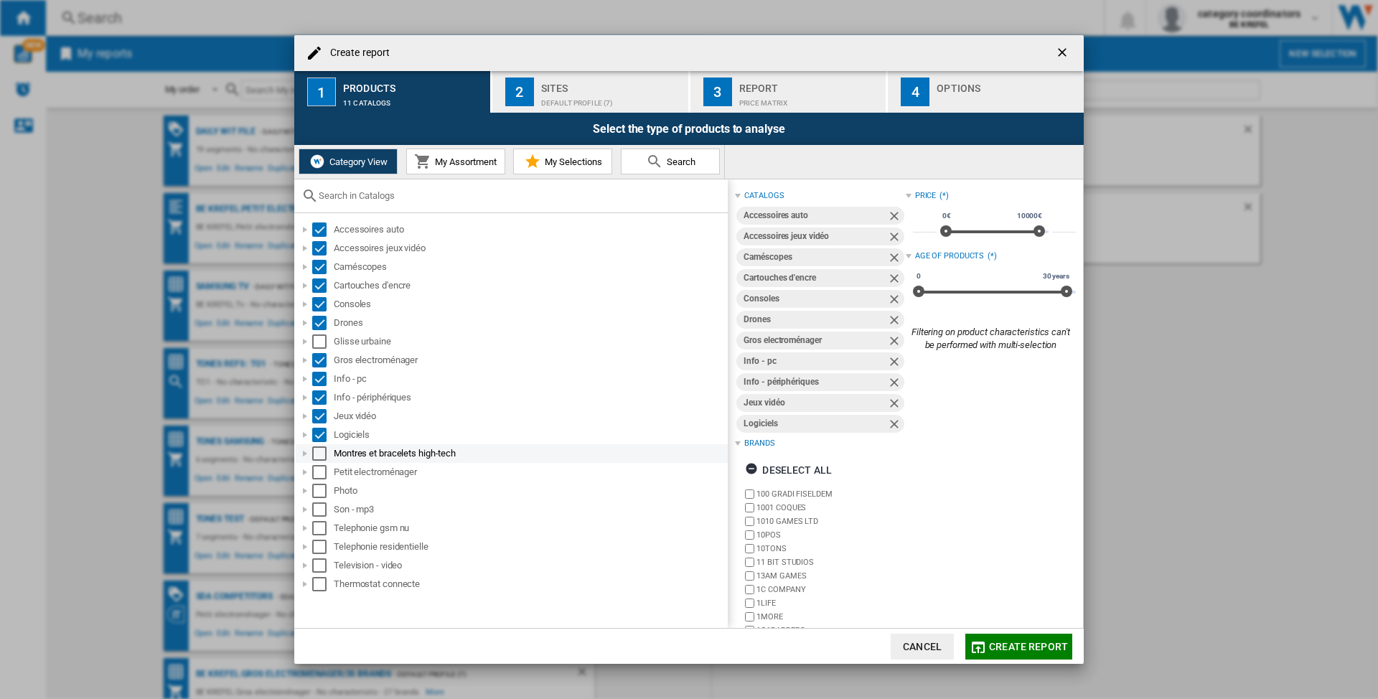
click at [316, 457] on div "Select" at bounding box center [319, 453] width 14 height 14
click at [319, 472] on div "Select" at bounding box center [319, 472] width 14 height 14
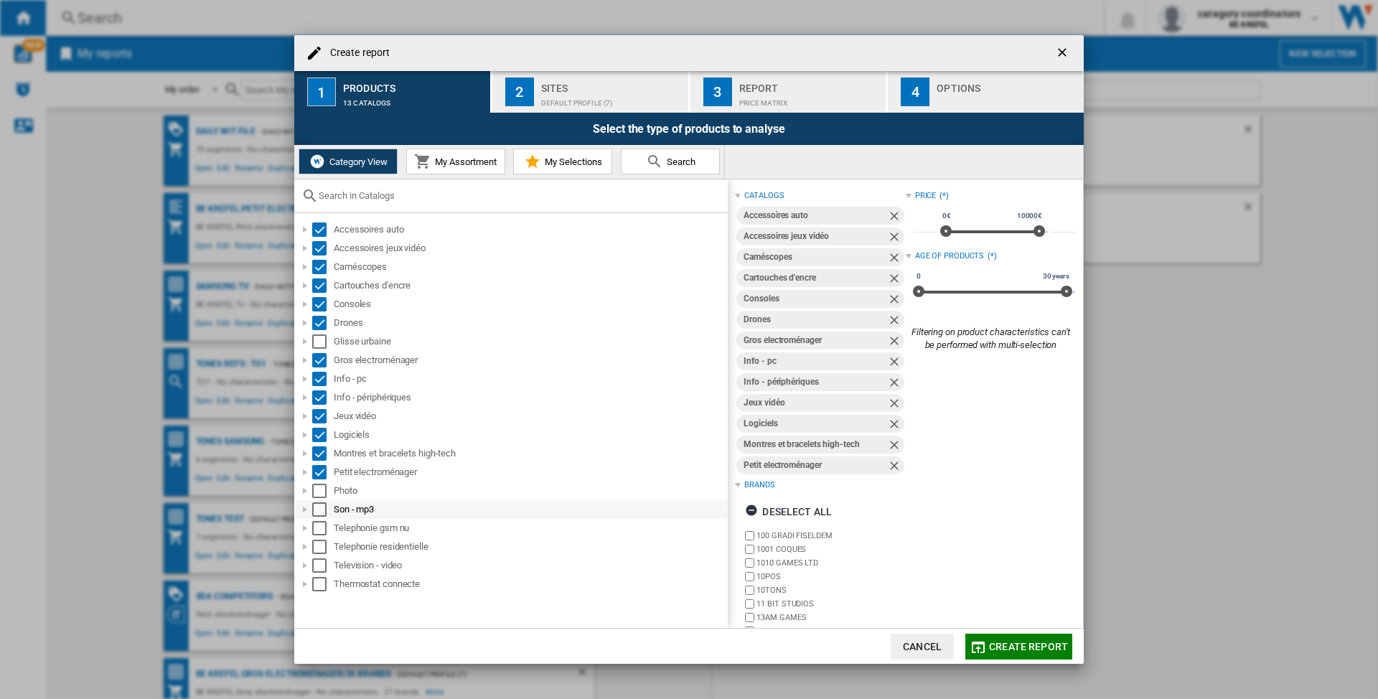
click at [319, 500] on div "Son - mp3" at bounding box center [512, 509] width 432 height 19
click at [322, 494] on div "Select" at bounding box center [319, 491] width 14 height 14
click at [316, 508] on div "Select" at bounding box center [319, 509] width 14 height 14
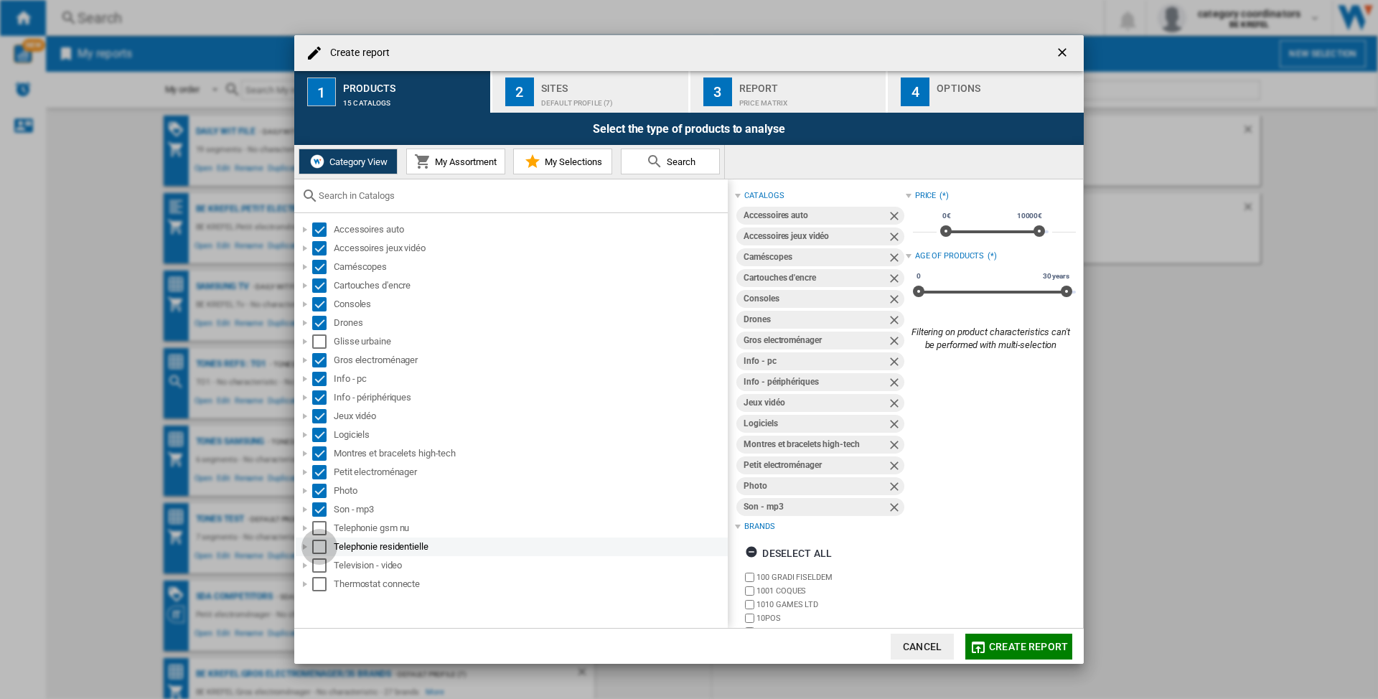
click at [317, 540] on div "Select" at bounding box center [319, 547] width 14 height 14
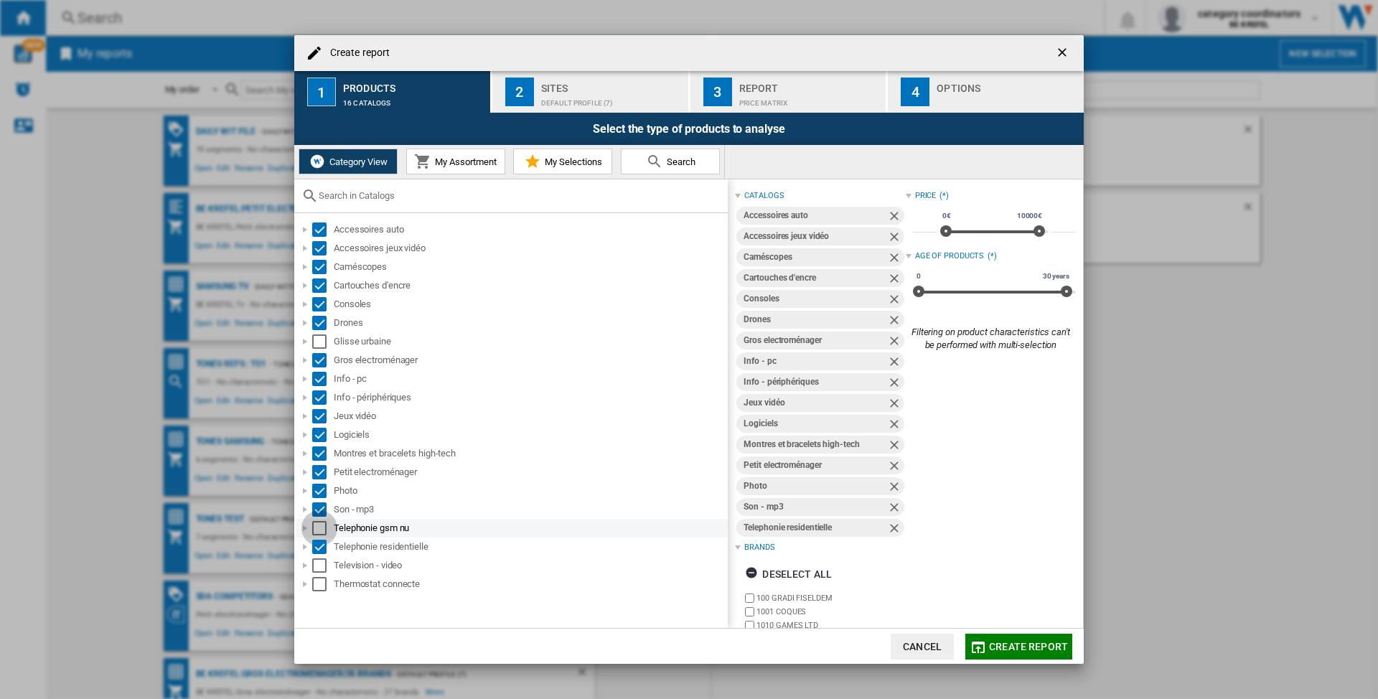
click at [321, 528] on div "Select" at bounding box center [319, 528] width 14 height 14
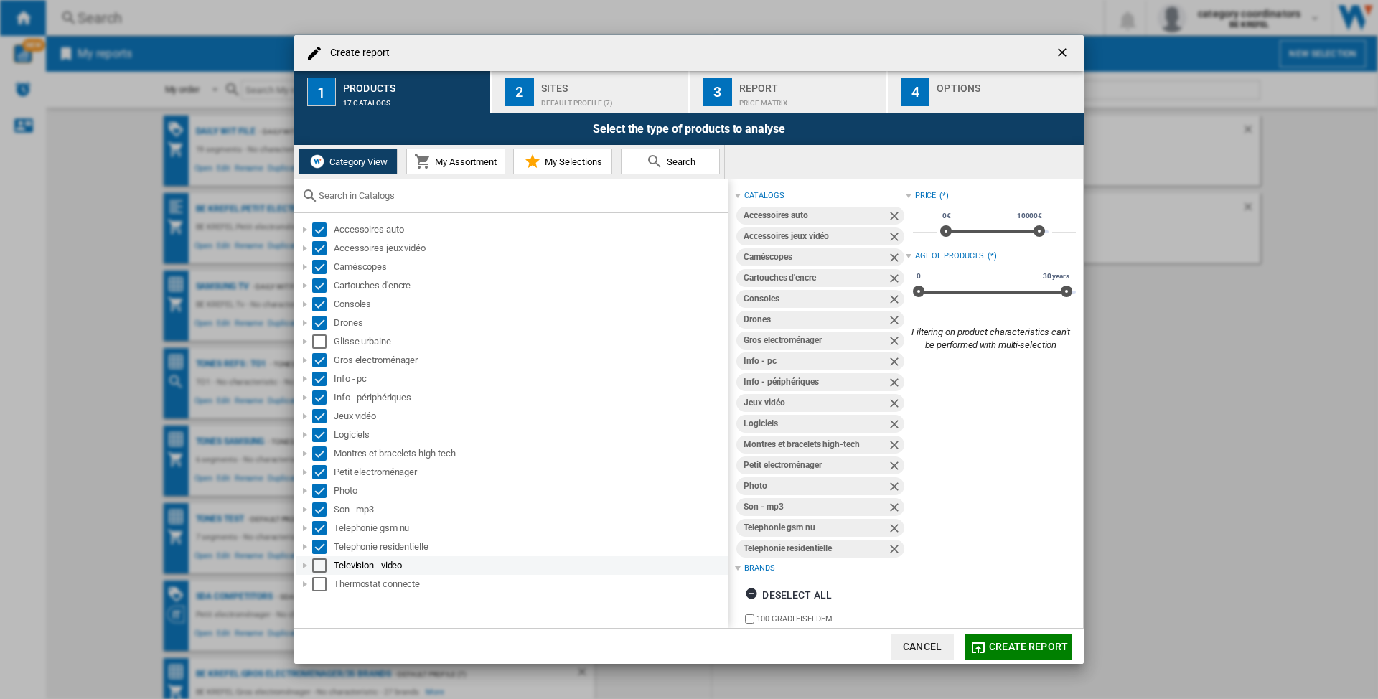
click at [314, 571] on div "Select" at bounding box center [319, 565] width 14 height 14
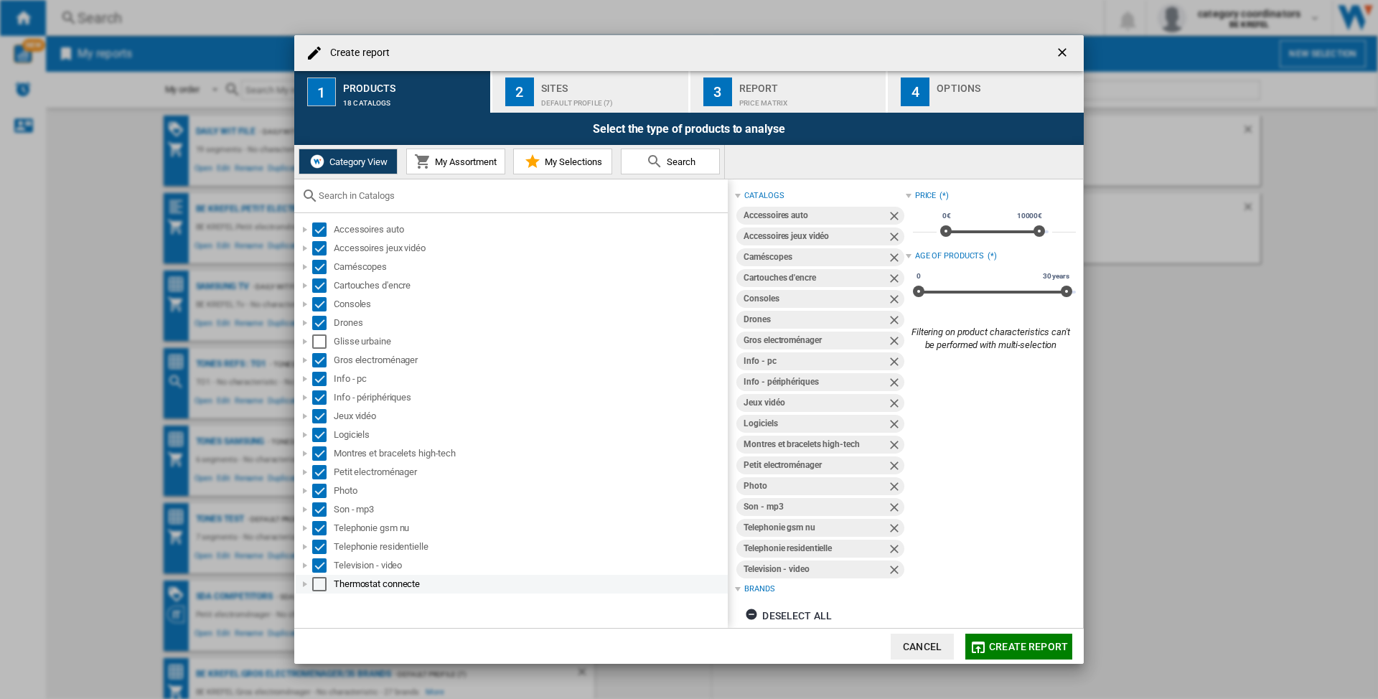
click at [317, 583] on div "Select" at bounding box center [319, 584] width 14 height 14
click at [570, 93] on div "Default profile (7)" at bounding box center [611, 99] width 141 height 15
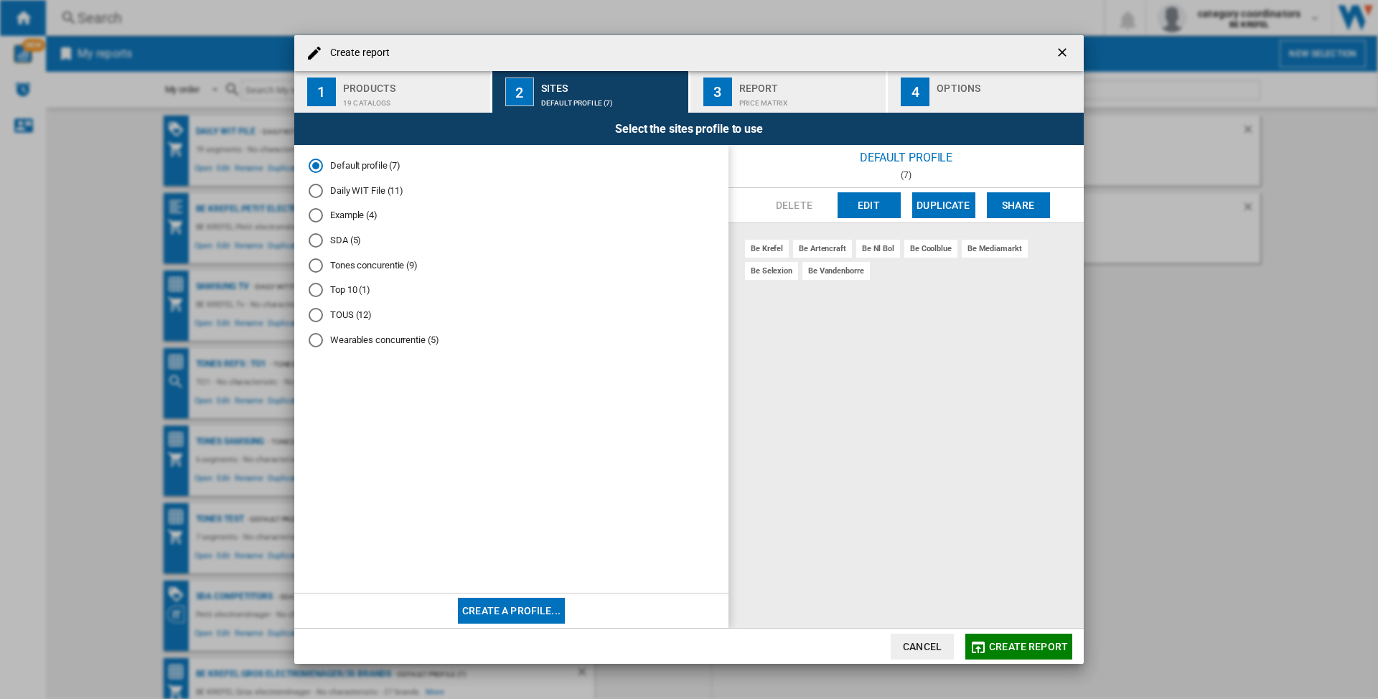
click at [331, 190] on md-radio-button "Daily WIT File (11)" at bounding box center [511, 191] width 405 height 14
click at [766, 93] on div "Price Matrix" at bounding box center [809, 99] width 141 height 15
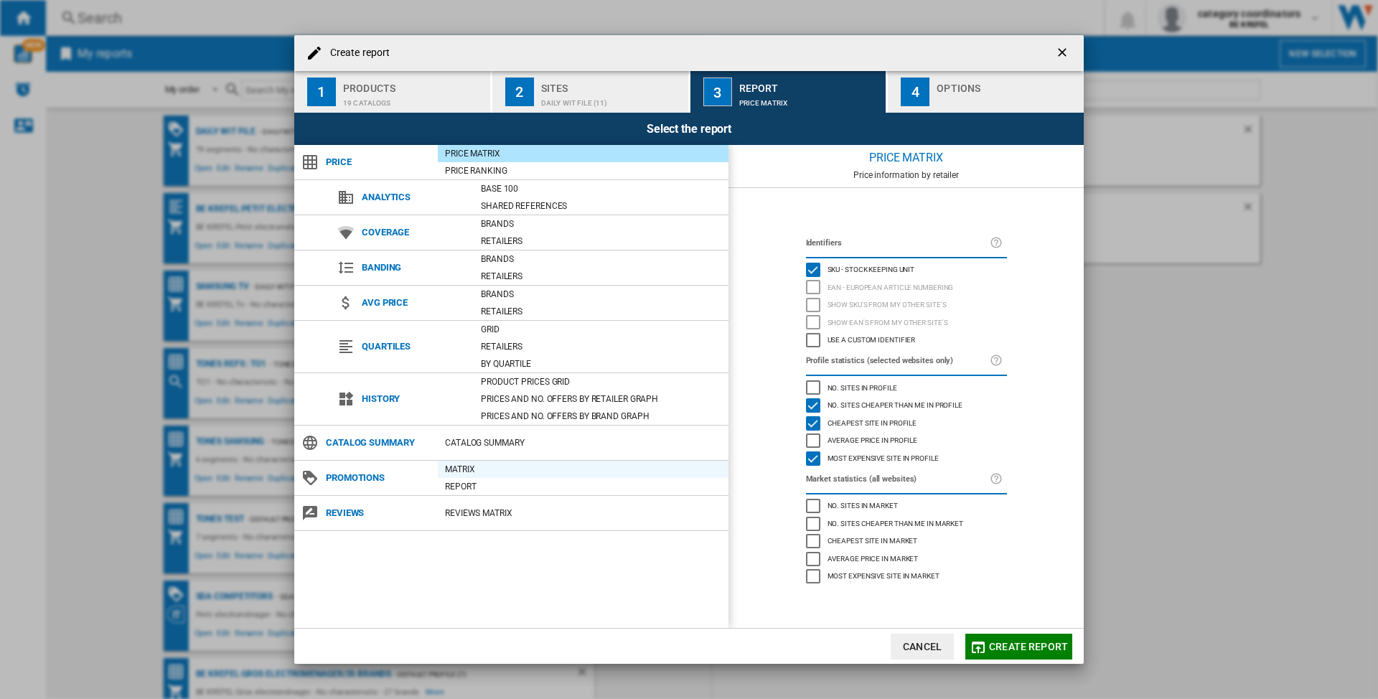
click at [460, 469] on div "Matrix" at bounding box center [583, 469] width 291 height 14
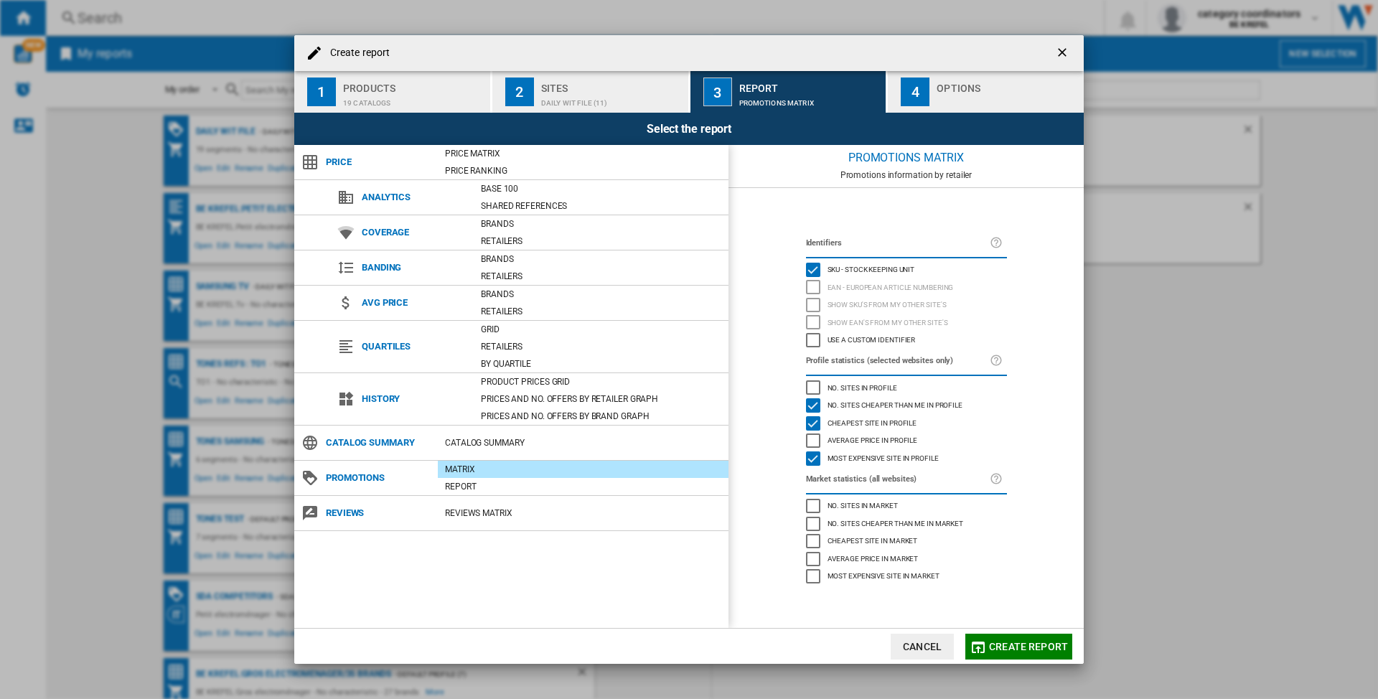
click at [1033, 651] on span "Create report" at bounding box center [1028, 646] width 79 height 11
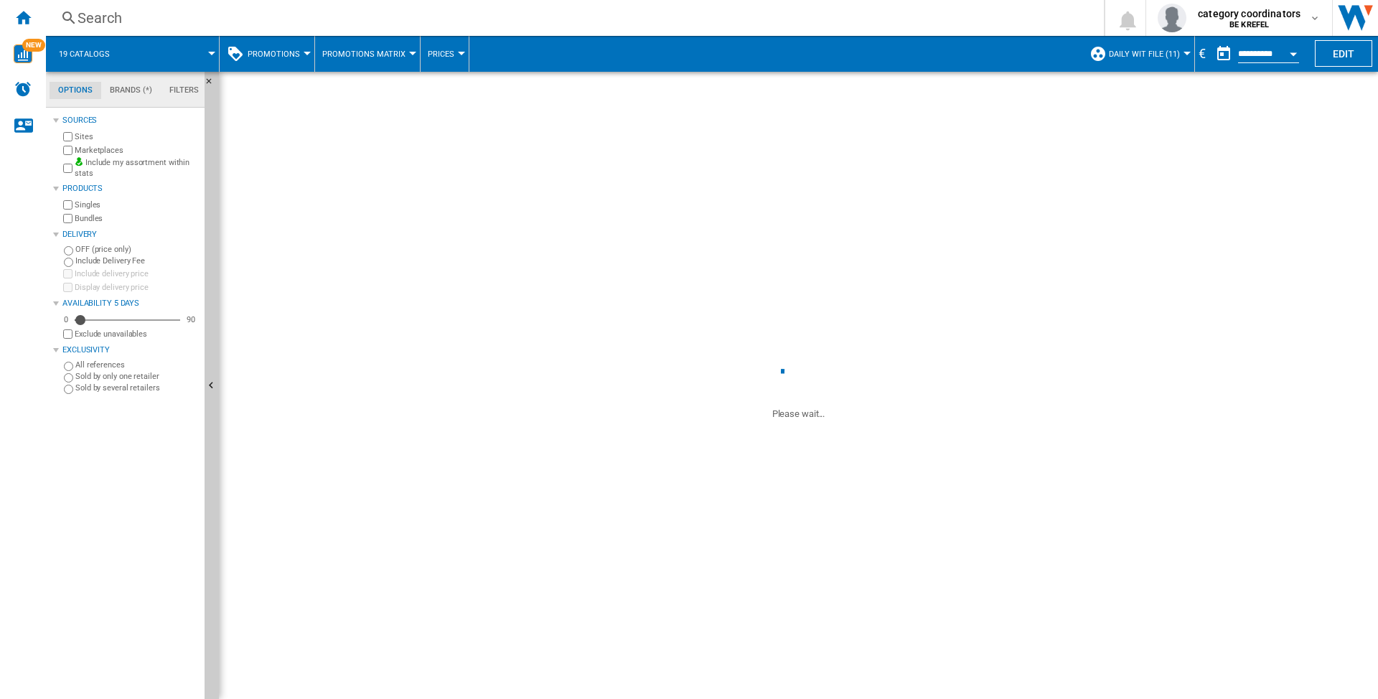
click at [1184, 52] on div at bounding box center [1186, 54] width 7 height 4
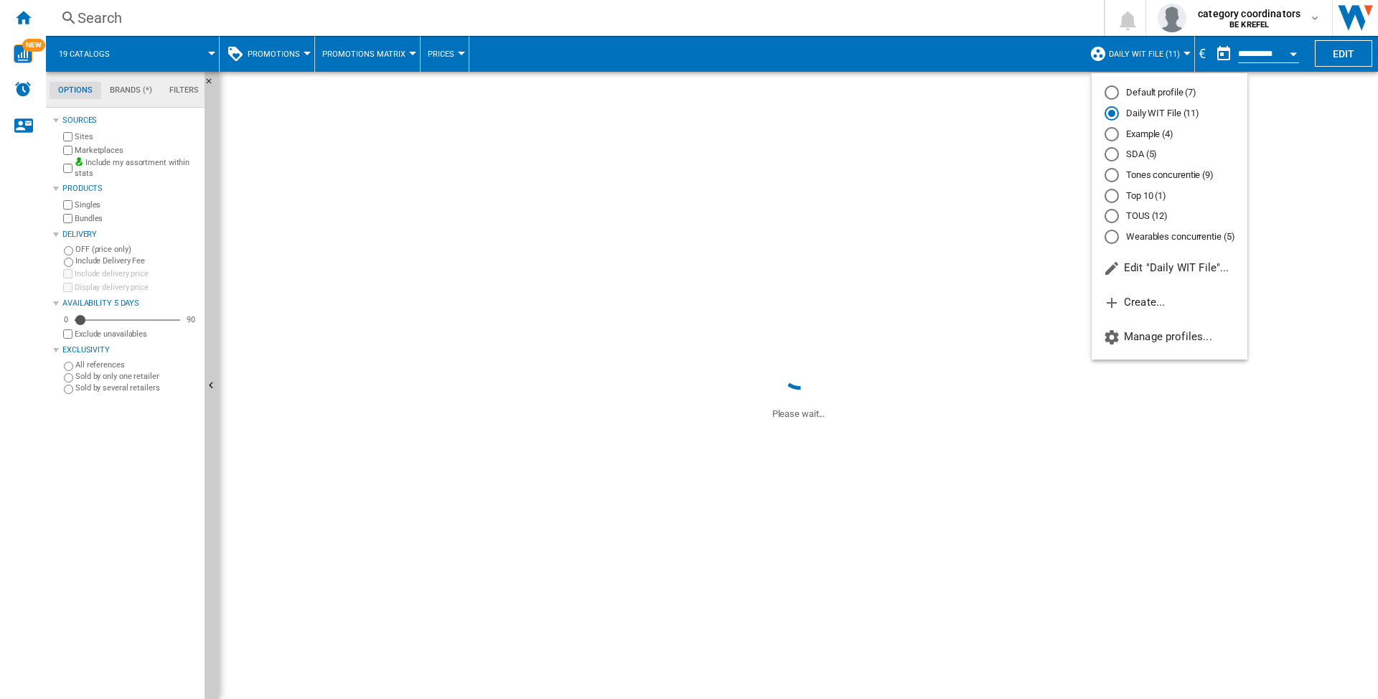
click at [1180, 55] on md-backdrop at bounding box center [689, 349] width 1378 height 699
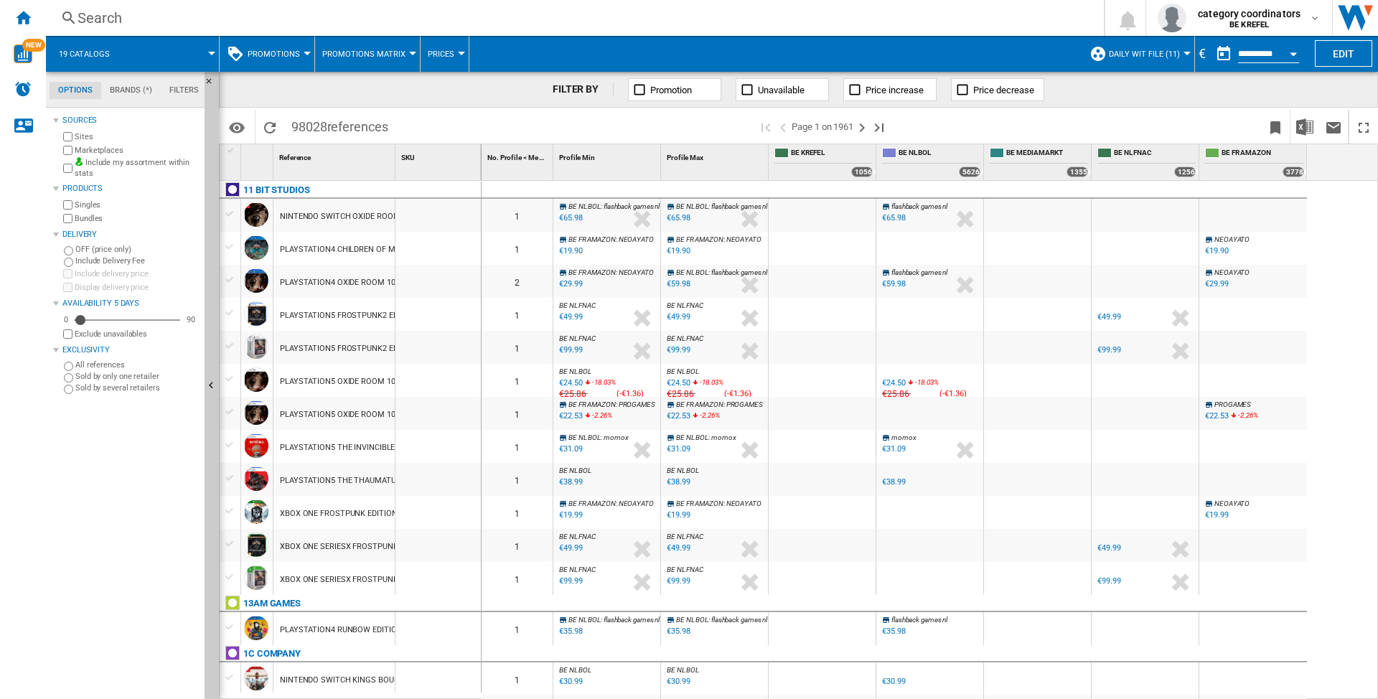
click at [1180, 50] on button "Daily WIT File (11)" at bounding box center [1148, 54] width 78 height 36
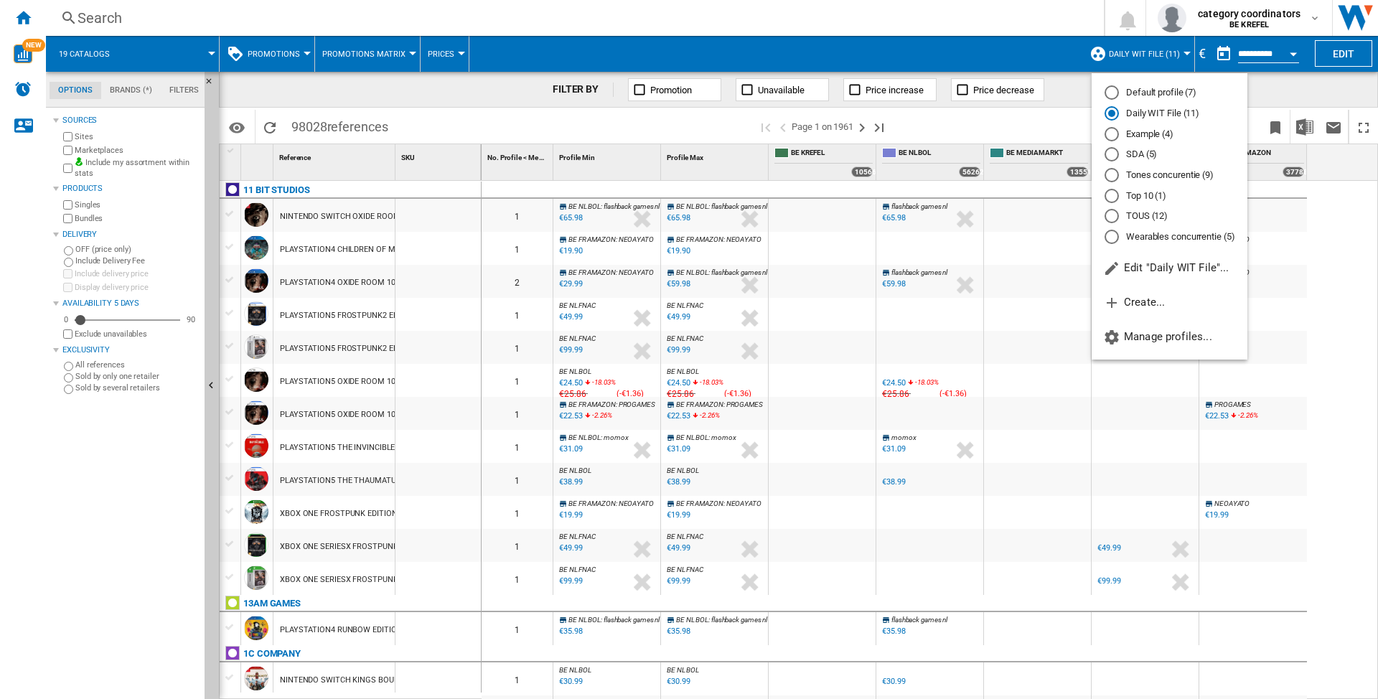
click at [1316, 385] on md-backdrop at bounding box center [689, 349] width 1378 height 699
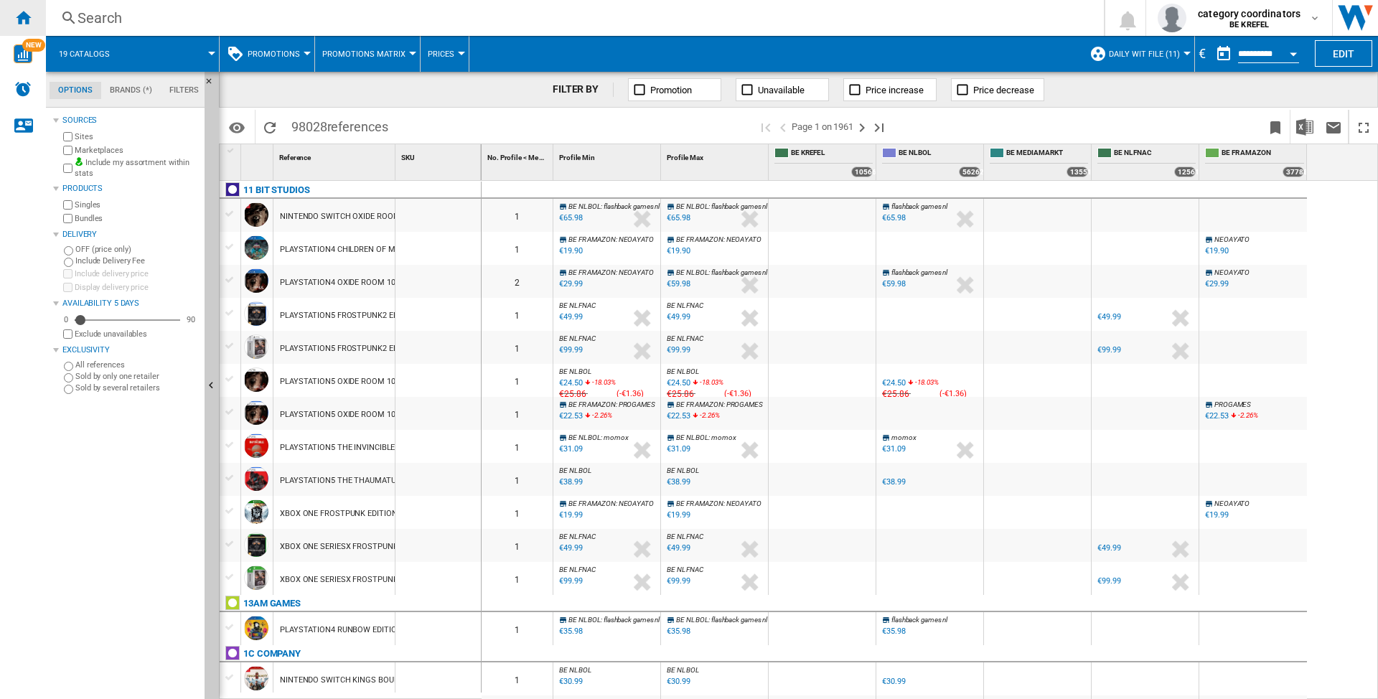
click at [20, 21] on ng-md-icon "Home" at bounding box center [22, 17] width 17 height 17
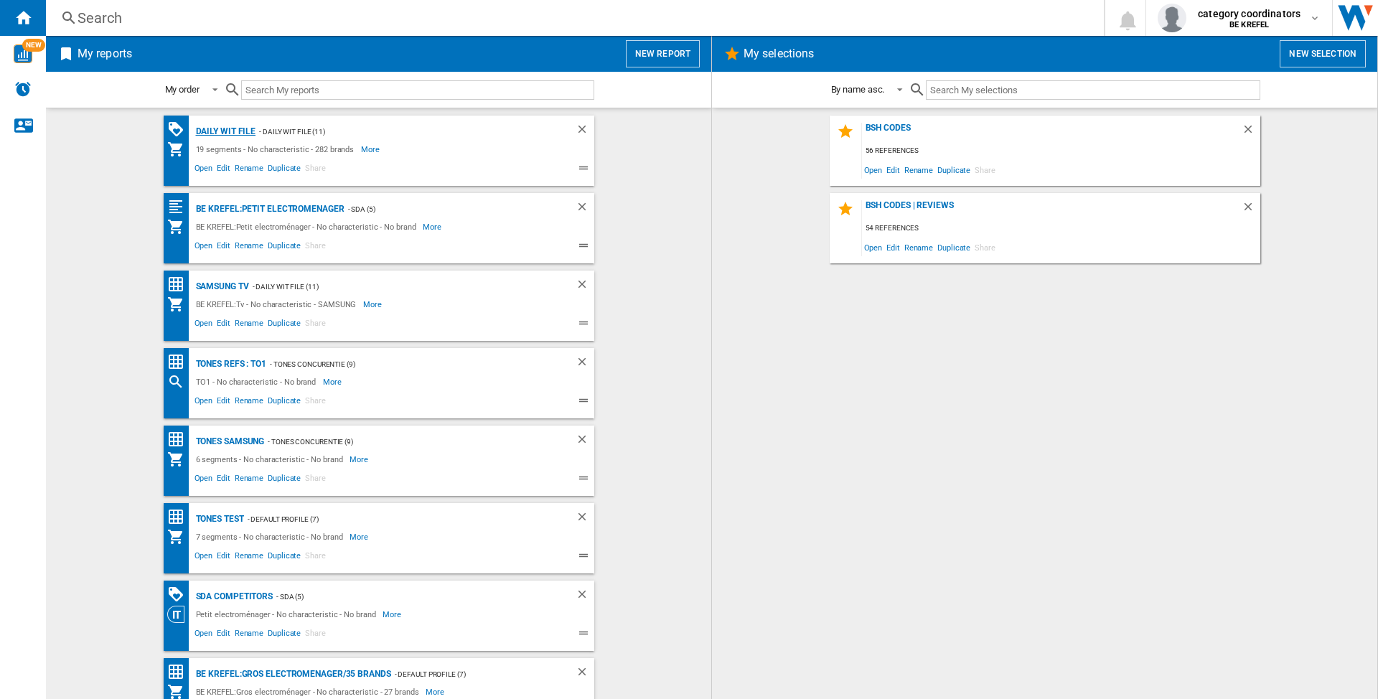
click at [212, 127] on div "Daily WIT file" at bounding box center [224, 132] width 64 height 18
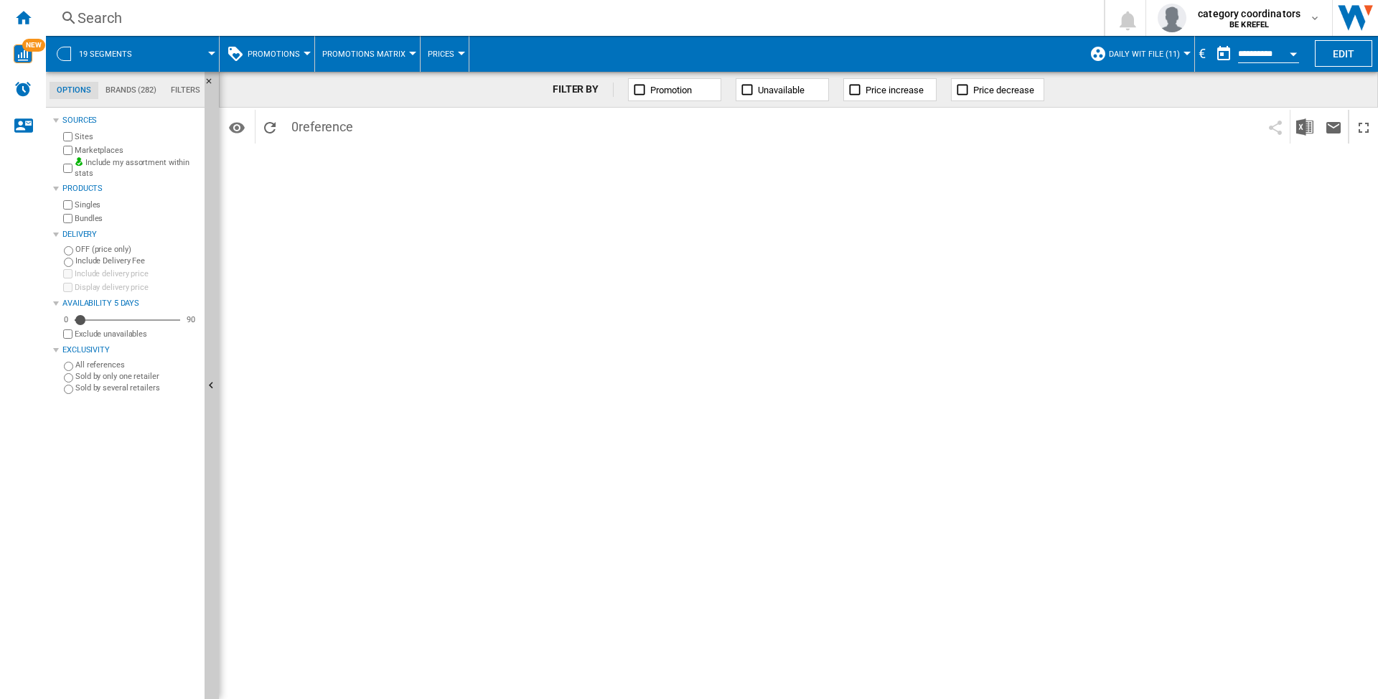
click at [207, 53] on span at bounding box center [182, 54] width 60 height 36
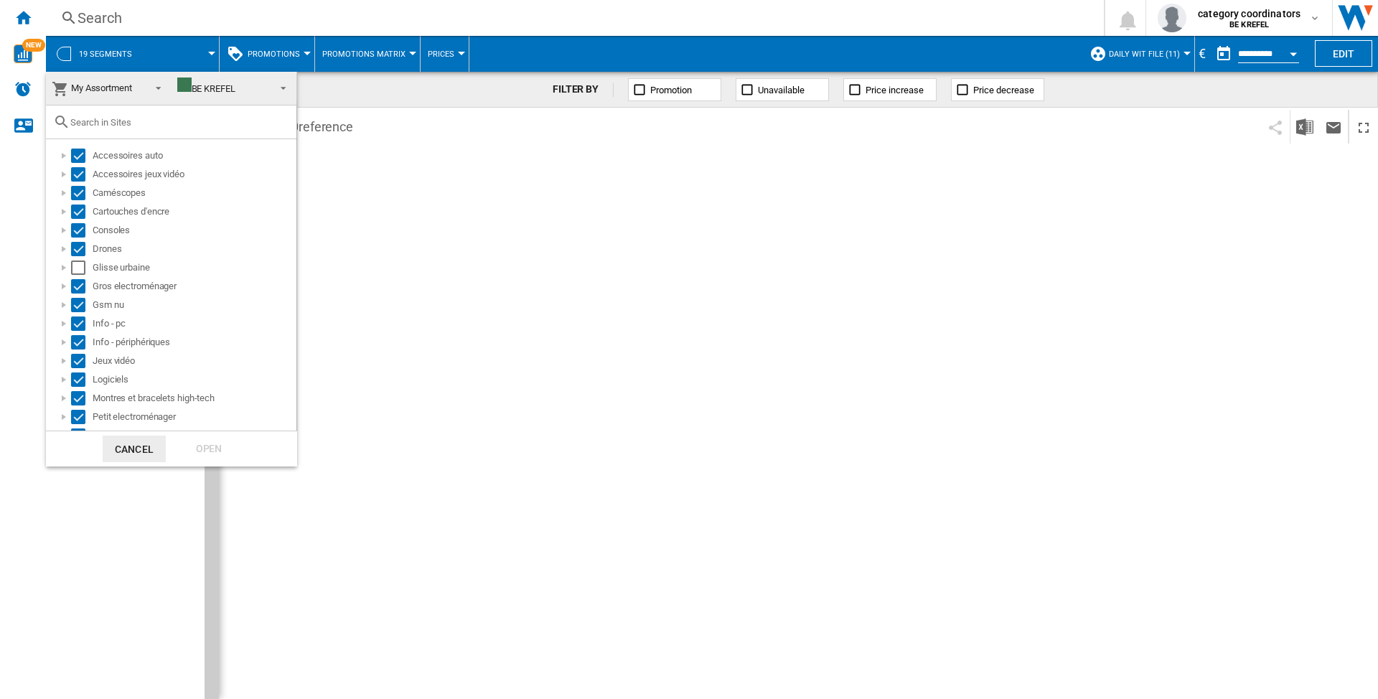
click at [207, 53] on md-backdrop at bounding box center [689, 349] width 1378 height 699
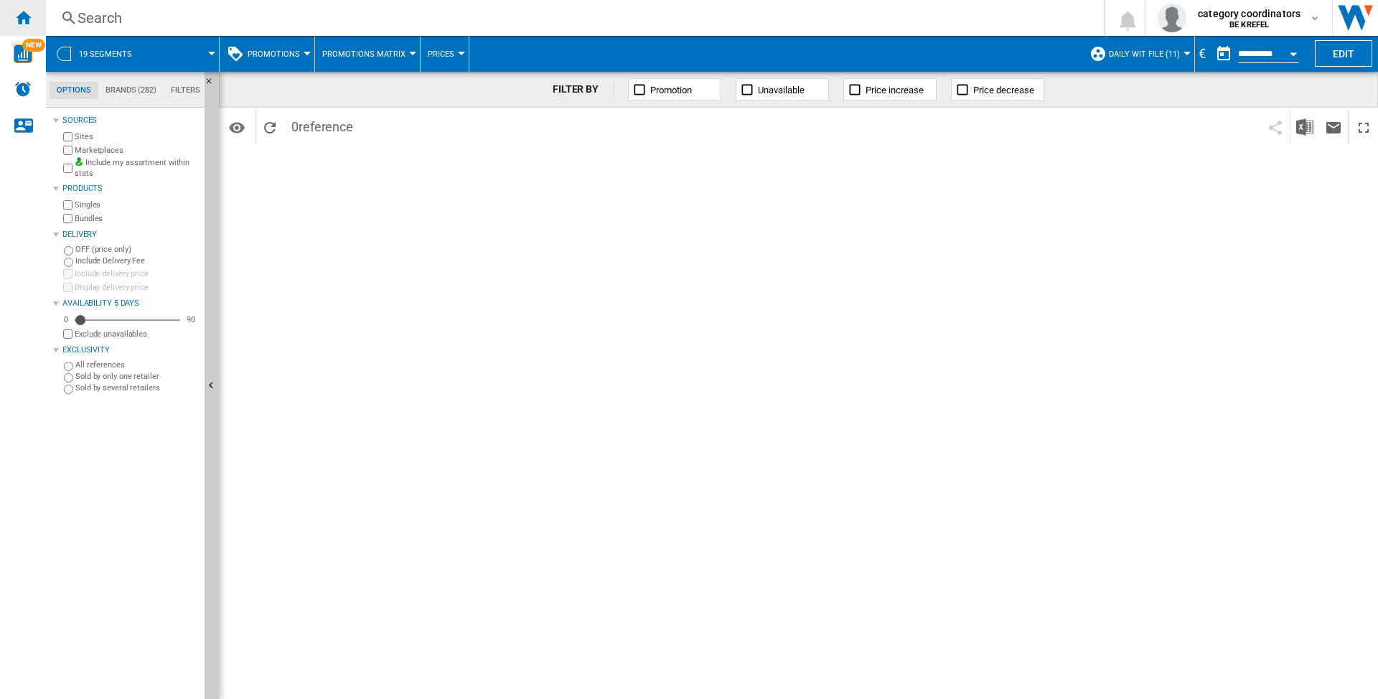
click at [21, 15] on ng-md-icon "Home" at bounding box center [22, 17] width 17 height 17
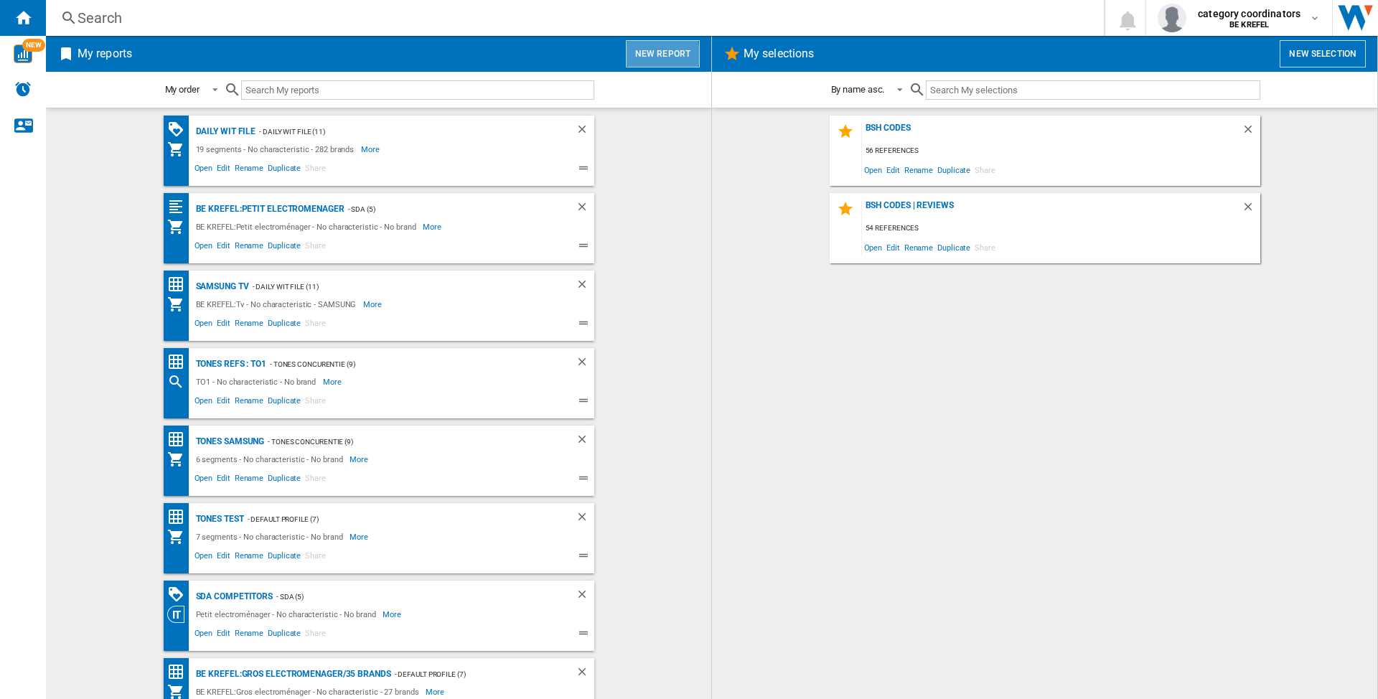
click at [652, 57] on button "New report" at bounding box center [663, 53] width 74 height 27
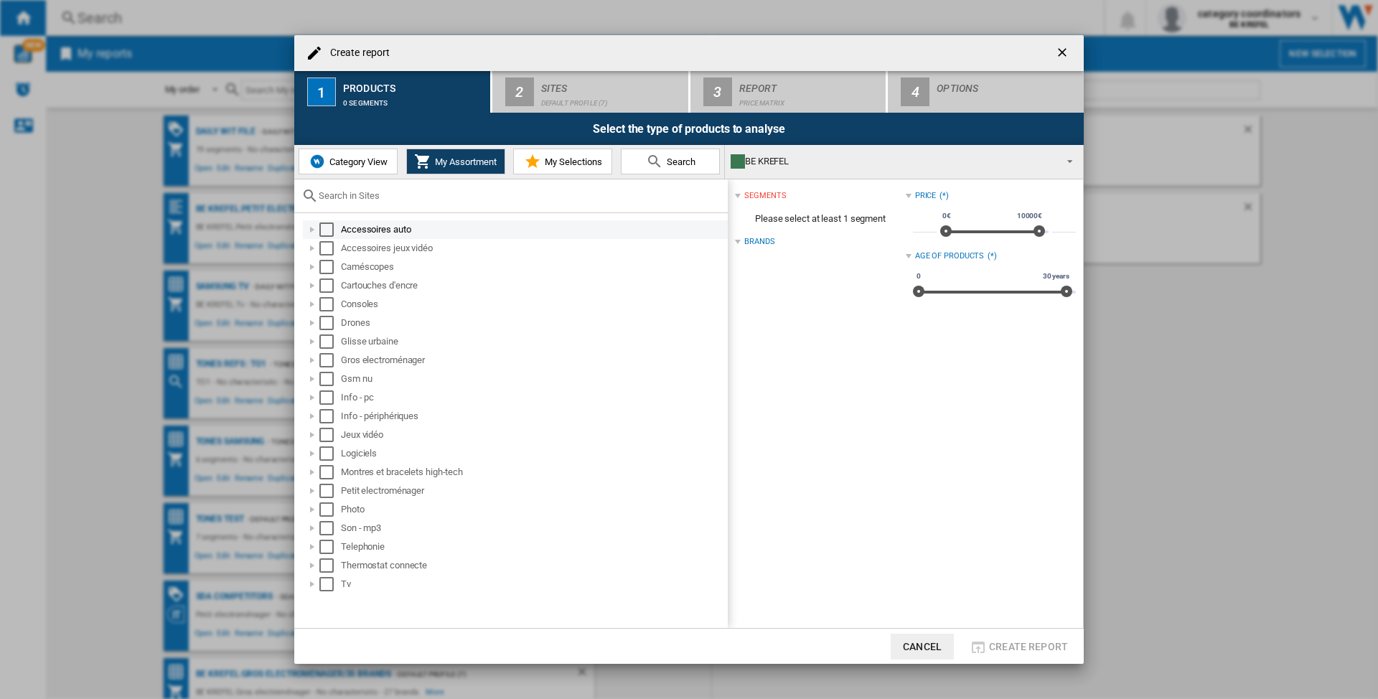
click at [327, 230] on div "Select" at bounding box center [326, 229] width 14 height 14
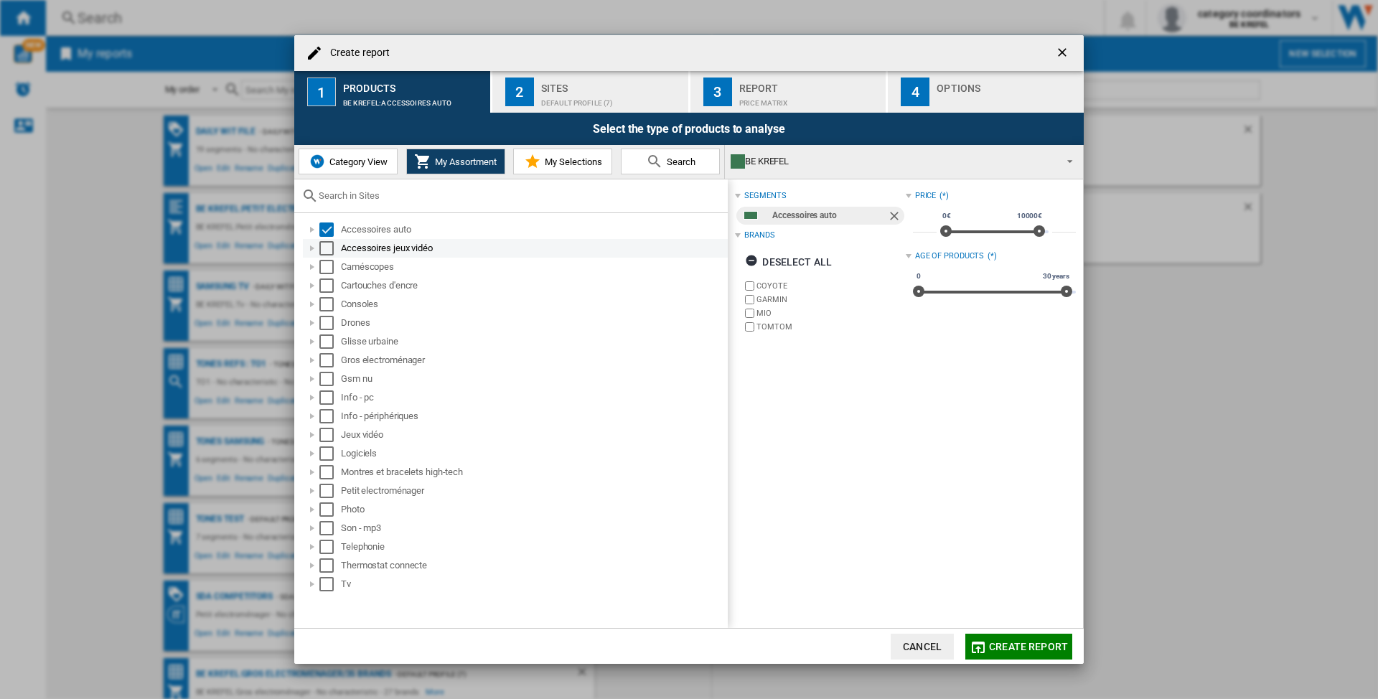
click at [322, 248] on div "Select" at bounding box center [326, 248] width 14 height 14
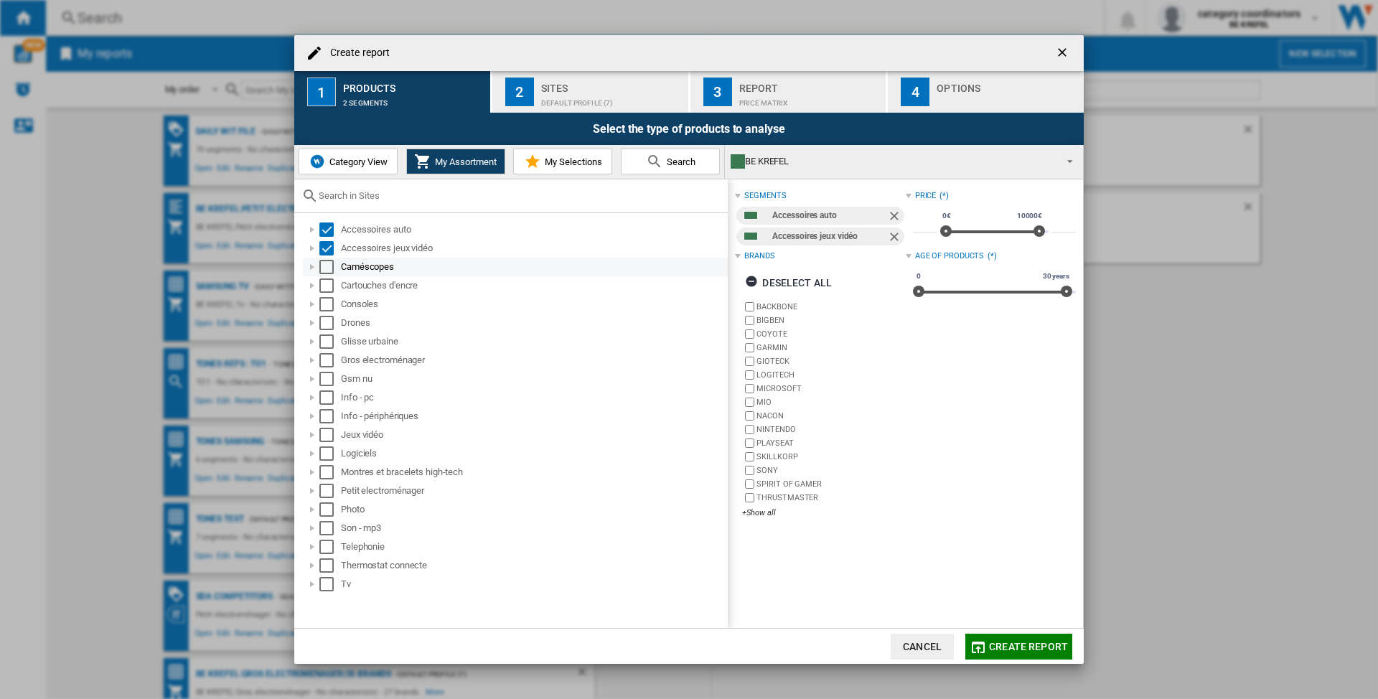
click at [323, 270] on div "Select" at bounding box center [326, 267] width 14 height 14
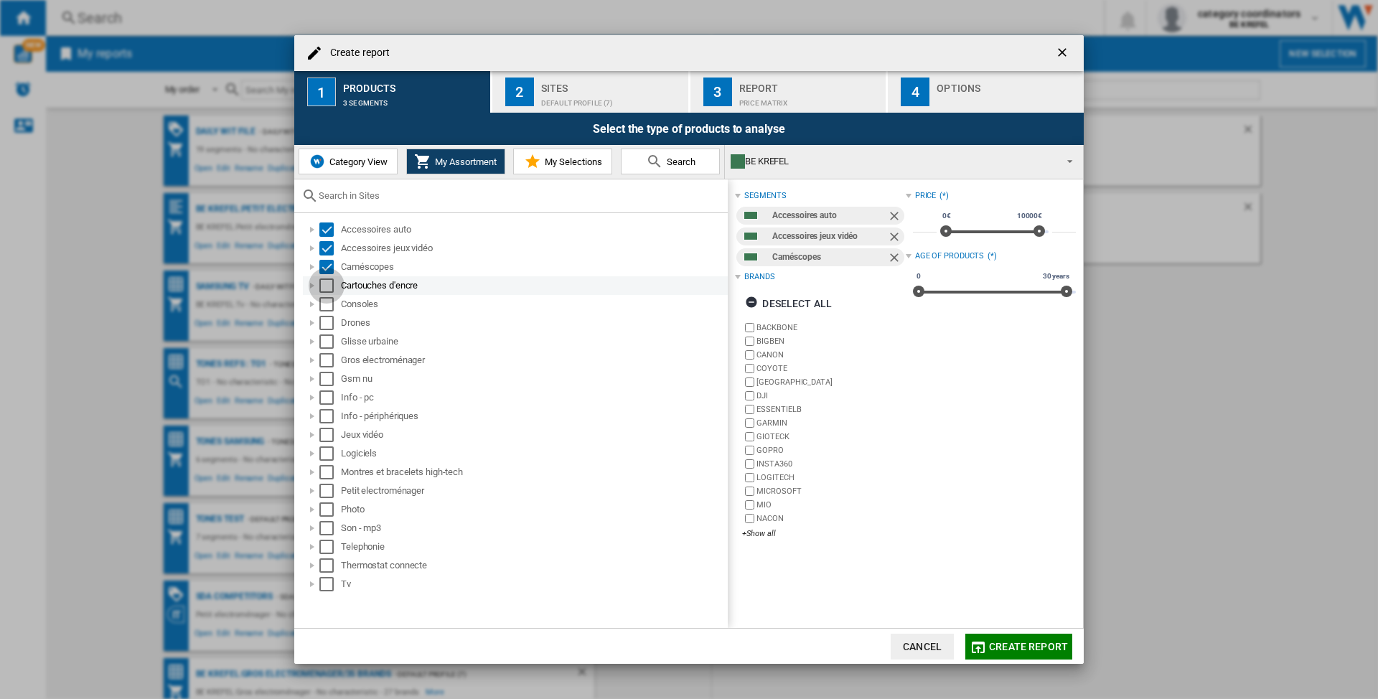
click at [329, 284] on div "Select" at bounding box center [326, 285] width 14 height 14
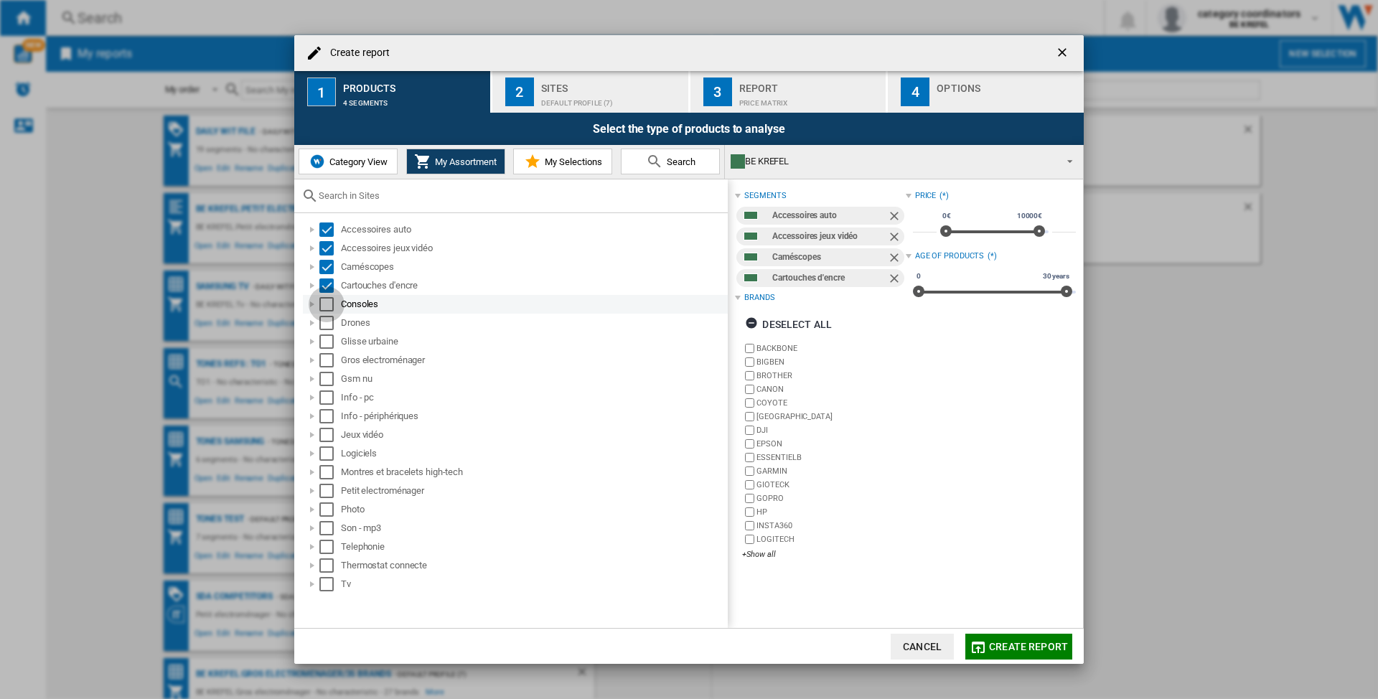
click at [320, 309] on div "Select" at bounding box center [326, 304] width 14 height 14
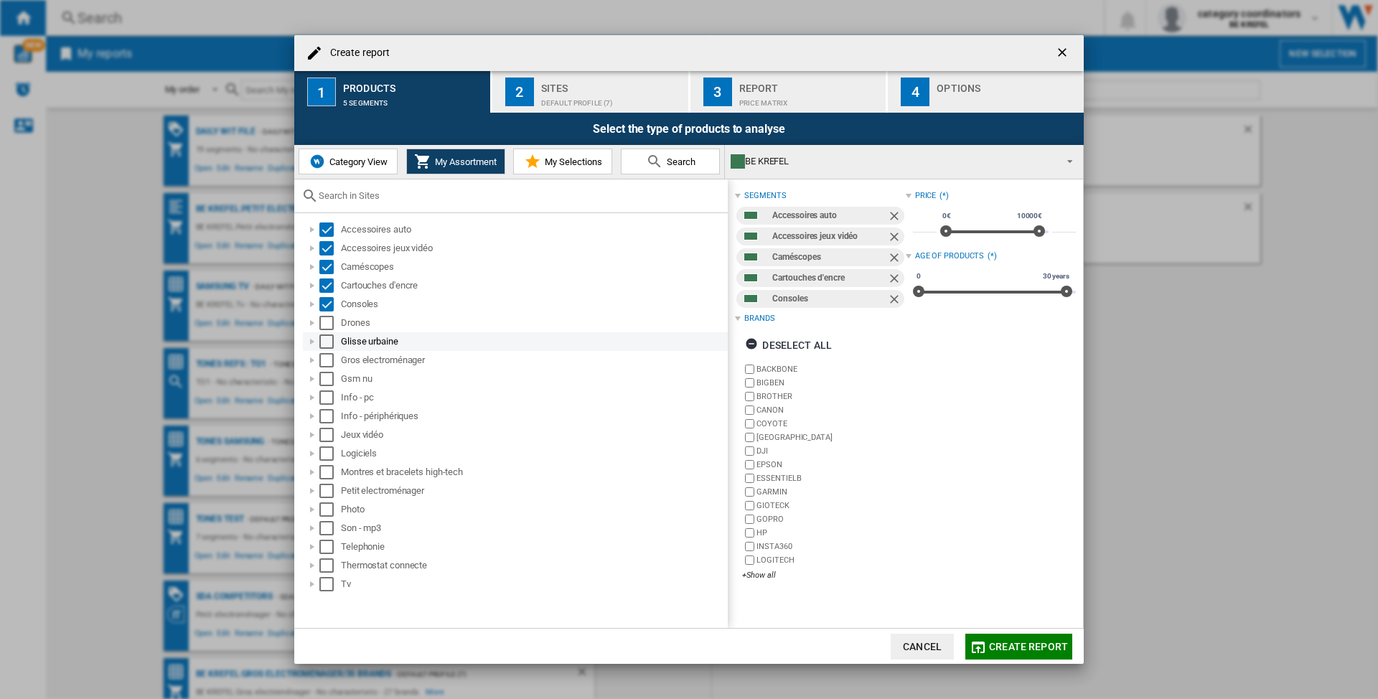
drag, startPoint x: 323, startPoint y: 330, endPoint x: 324, endPoint y: 337, distance: 7.3
click at [324, 330] on div "Select" at bounding box center [326, 323] width 14 height 14
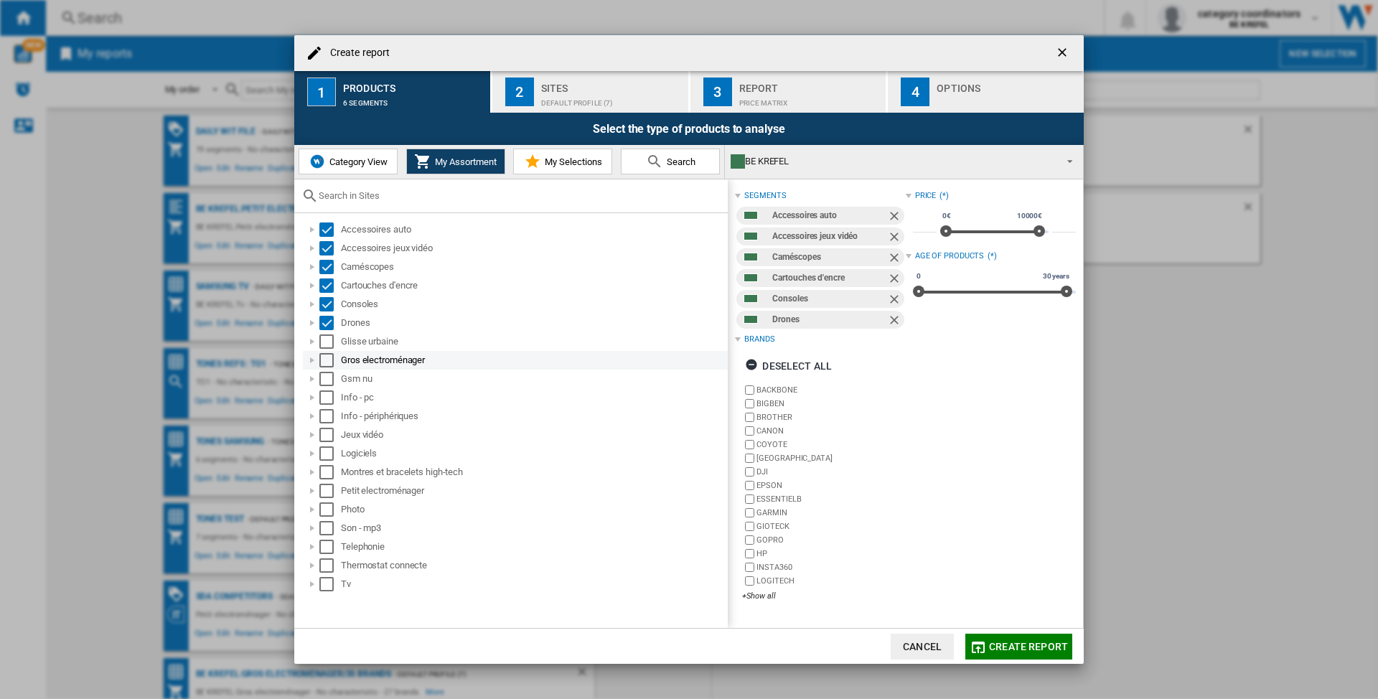
click at [324, 359] on div "Select" at bounding box center [326, 360] width 14 height 14
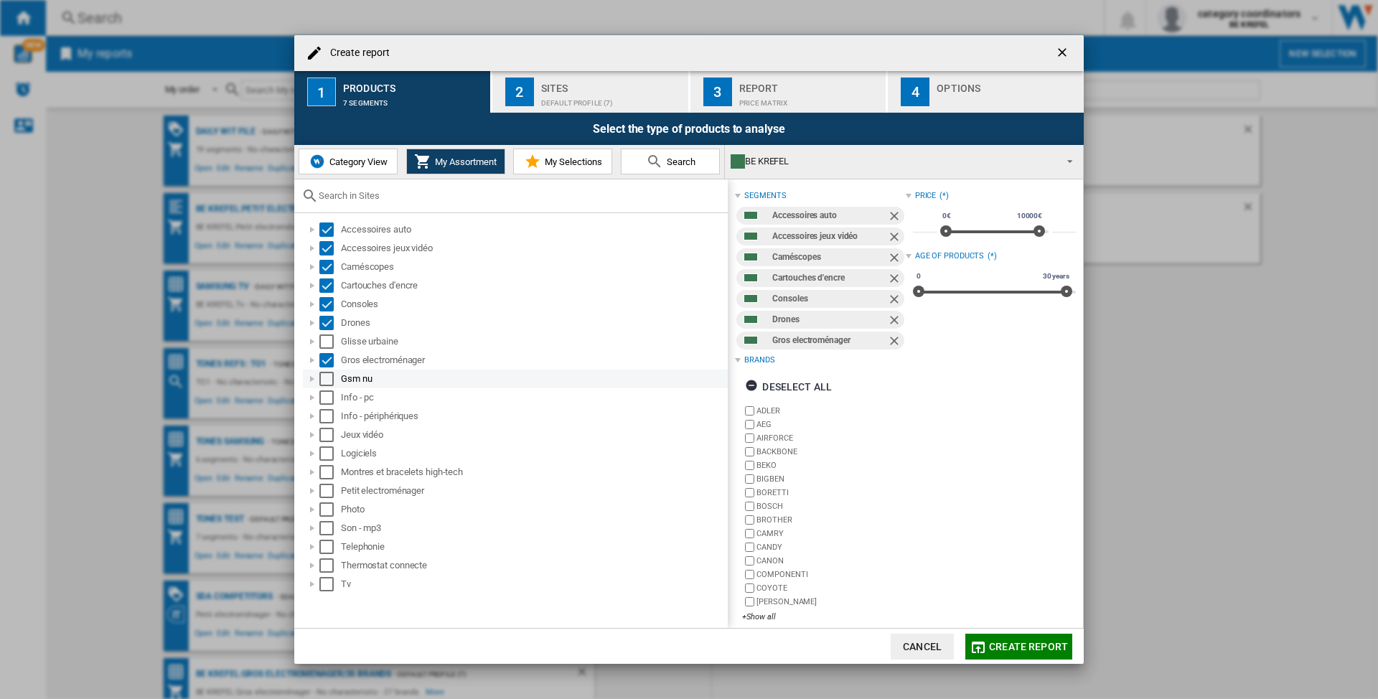
click at [330, 383] on div "Select" at bounding box center [326, 379] width 14 height 14
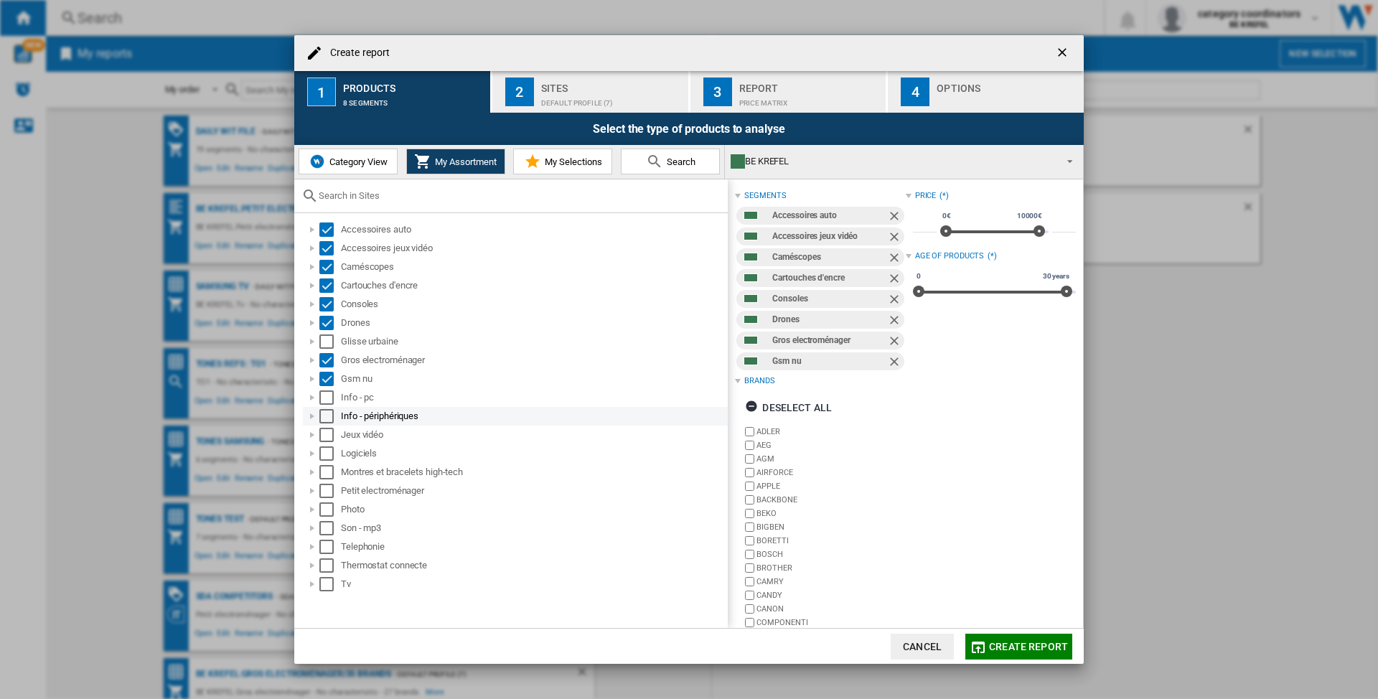
click at [325, 407] on div "Info - périphériques" at bounding box center [515, 416] width 425 height 19
click at [321, 416] on div "Select" at bounding box center [326, 416] width 14 height 14
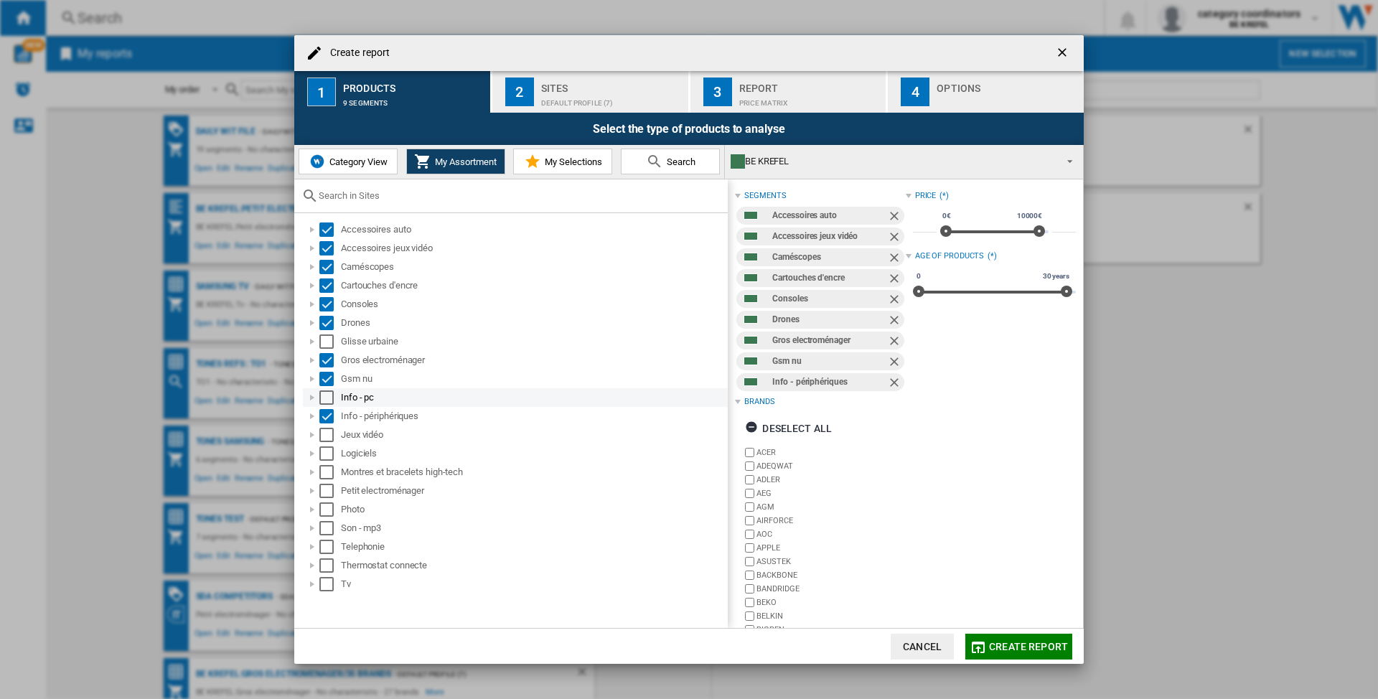
click at [326, 403] on div "Select" at bounding box center [326, 397] width 14 height 14
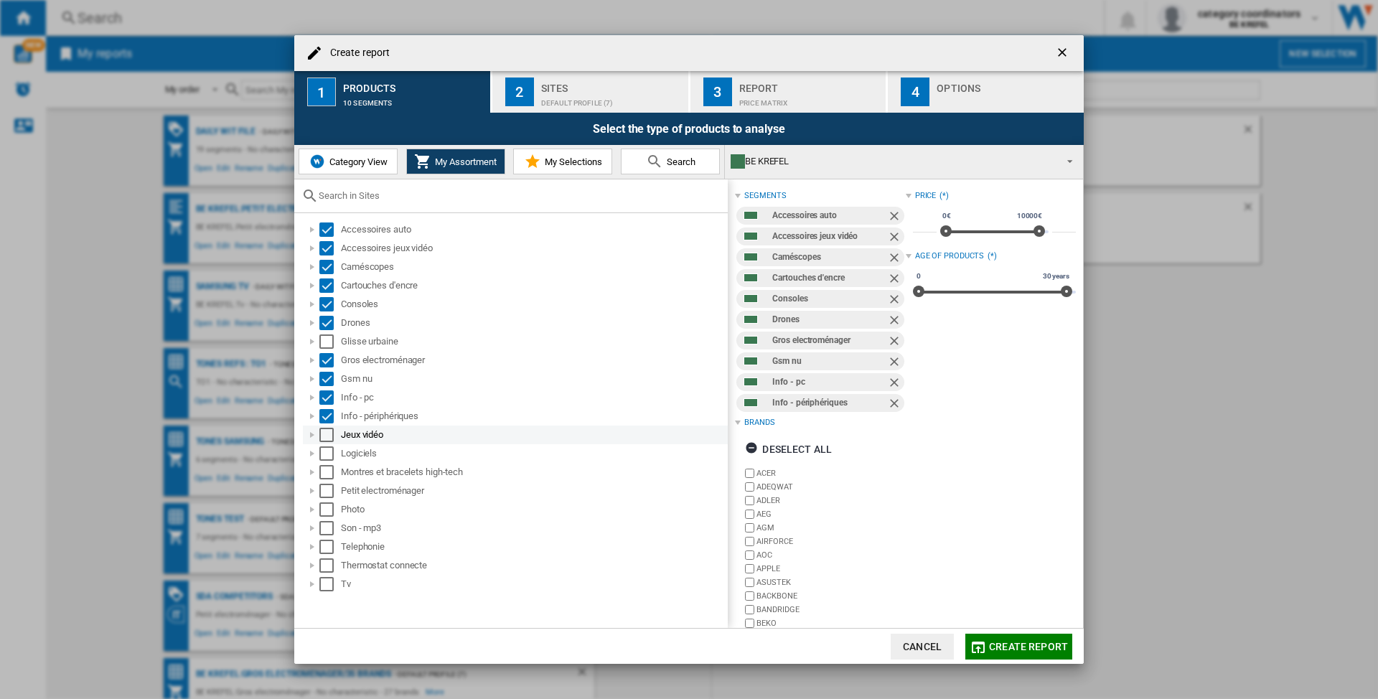
click at [322, 437] on div "Select" at bounding box center [326, 435] width 14 height 14
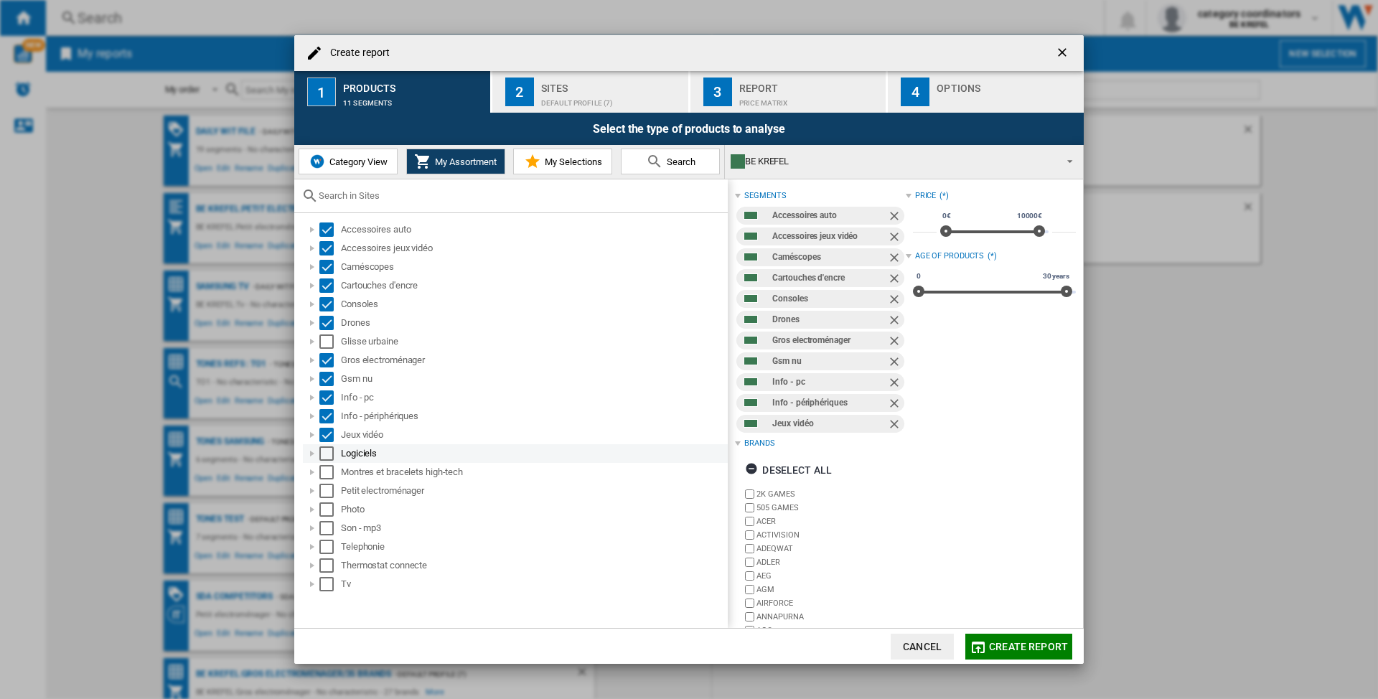
click at [328, 455] on div "Select" at bounding box center [326, 453] width 14 height 14
click at [323, 472] on div "Select" at bounding box center [326, 472] width 14 height 14
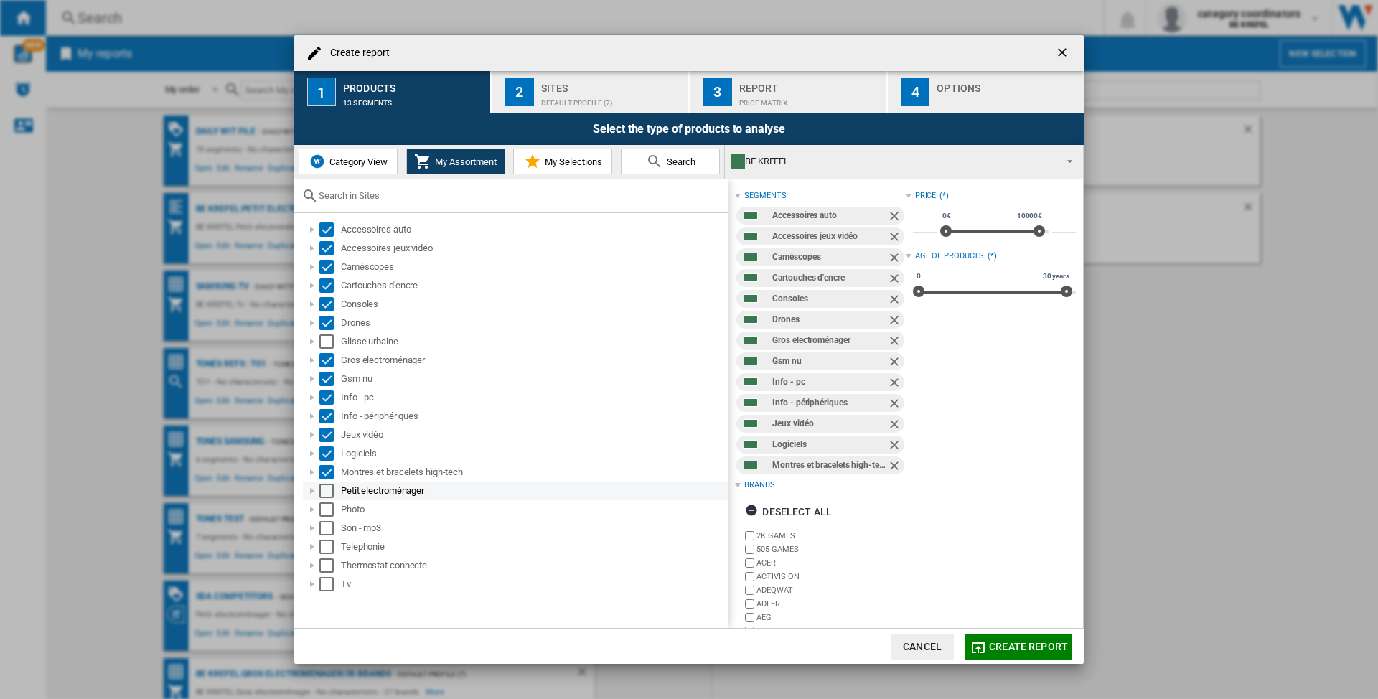
click at [326, 494] on div "Select" at bounding box center [326, 491] width 14 height 14
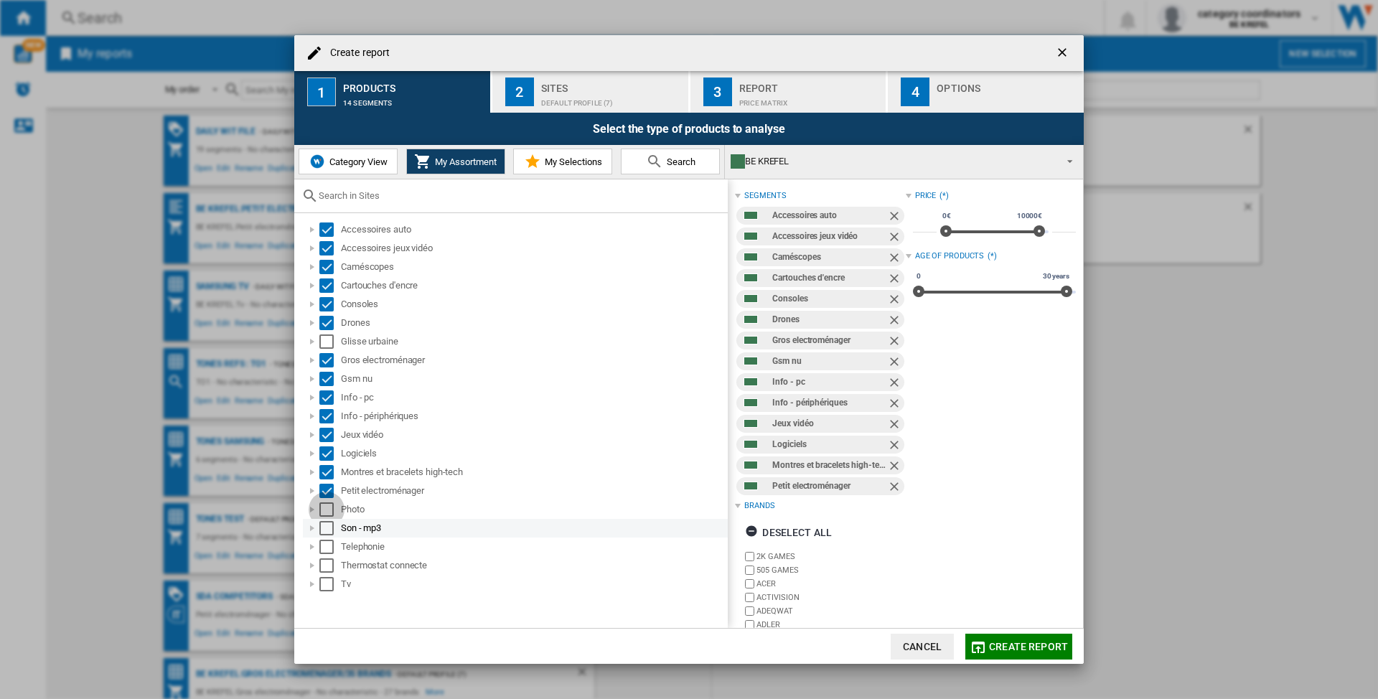
drag, startPoint x: 325, startPoint y: 511, endPoint x: 330, endPoint y: 535, distance: 24.9
click at [325, 512] on div "Select" at bounding box center [326, 509] width 14 height 14
click at [324, 527] on div "Select" at bounding box center [326, 528] width 14 height 14
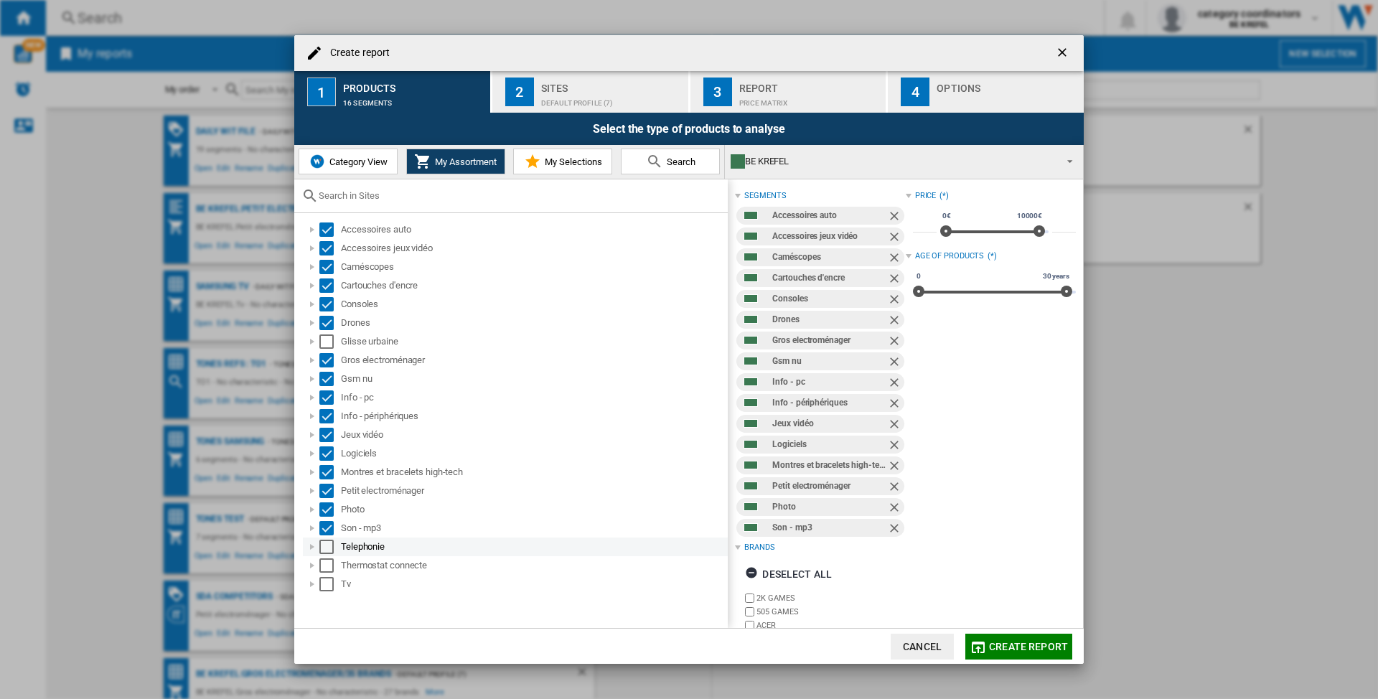
click at [323, 552] on div "Select" at bounding box center [326, 547] width 14 height 14
click at [325, 563] on div "Select" at bounding box center [326, 565] width 14 height 14
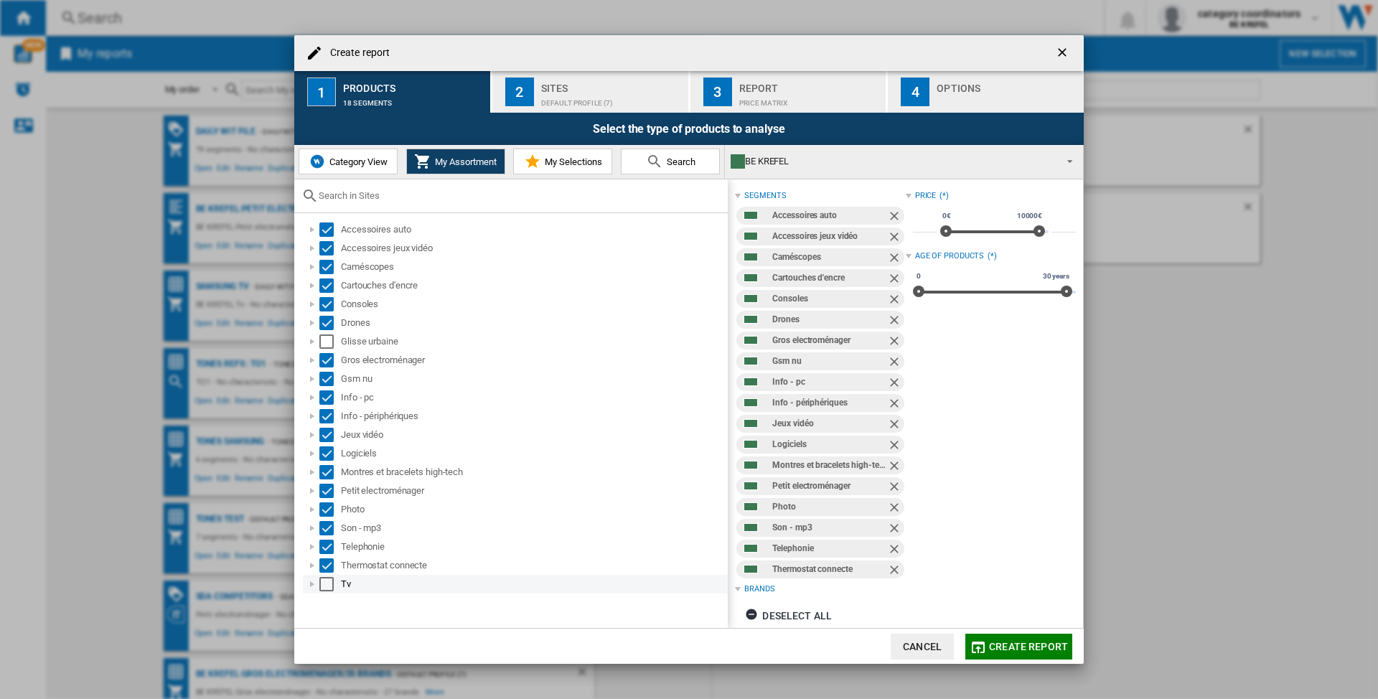
click at [326, 581] on div "Select" at bounding box center [326, 584] width 14 height 14
click at [573, 77] on div "Sites" at bounding box center [611, 84] width 141 height 15
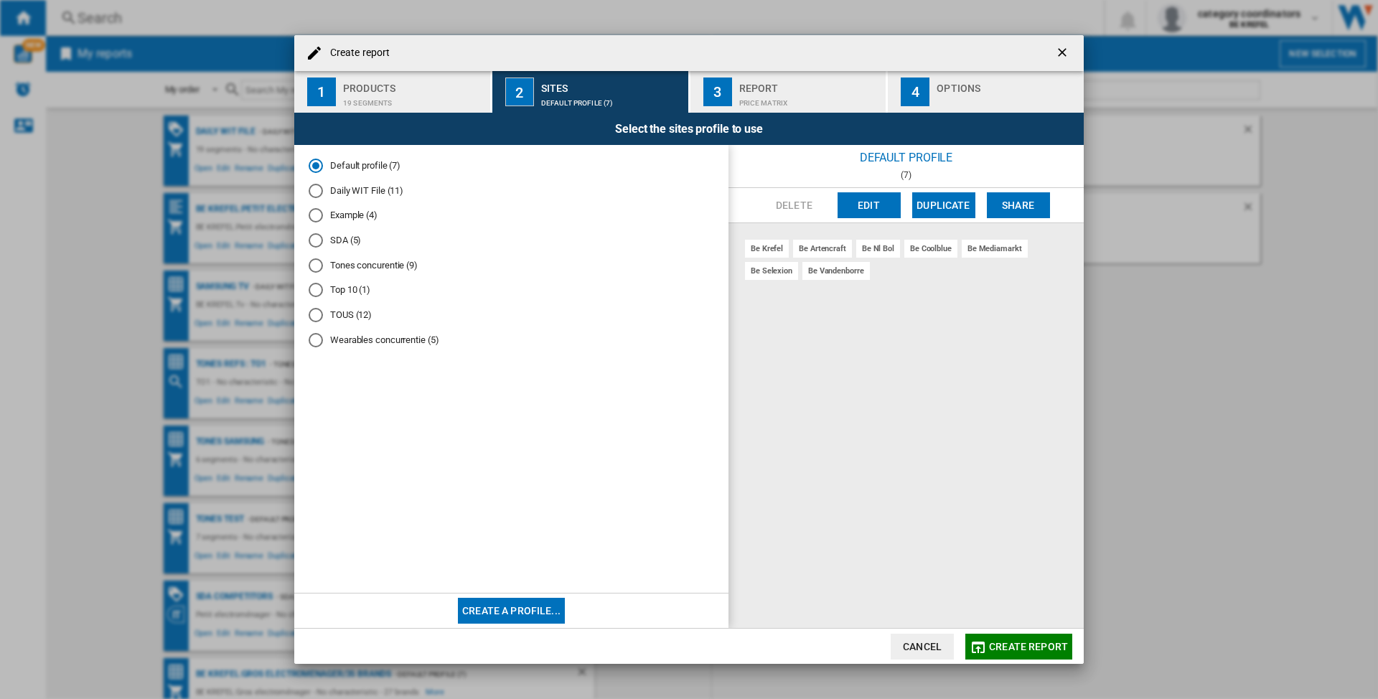
click at [351, 185] on md-radio-button "Daily WIT File (11)" at bounding box center [511, 191] width 405 height 14
click at [787, 78] on div "Report" at bounding box center [809, 84] width 141 height 15
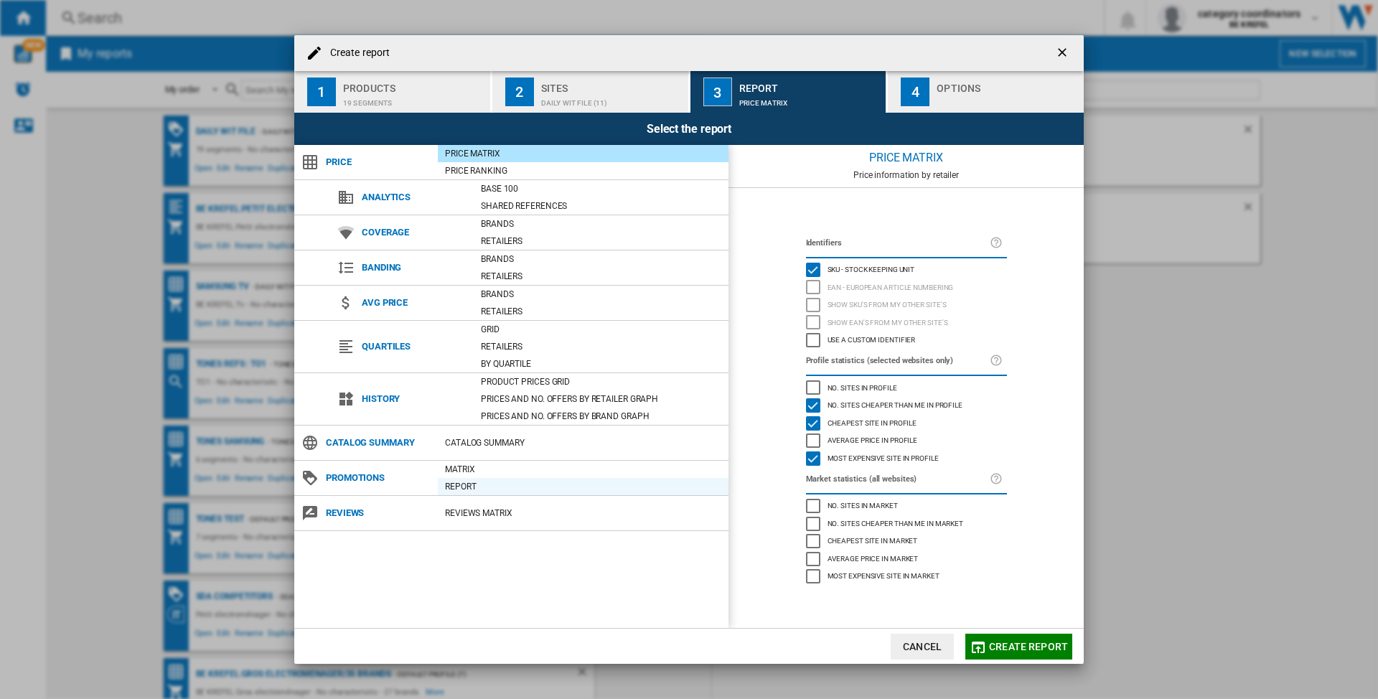
drag, startPoint x: 466, startPoint y: 471, endPoint x: 486, endPoint y: 486, distance: 24.7
click at [466, 471] on div "Matrix" at bounding box center [583, 469] width 291 height 14
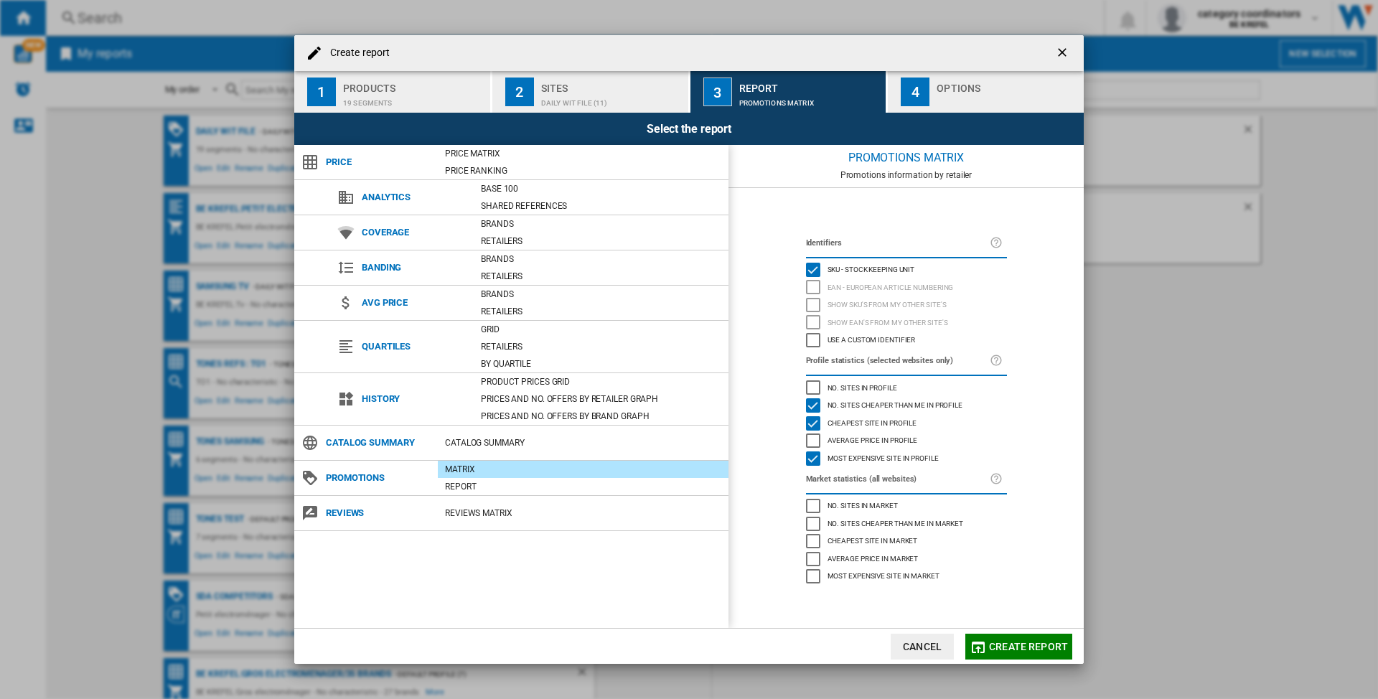
click at [1010, 644] on span "Create report" at bounding box center [1028, 646] width 79 height 11
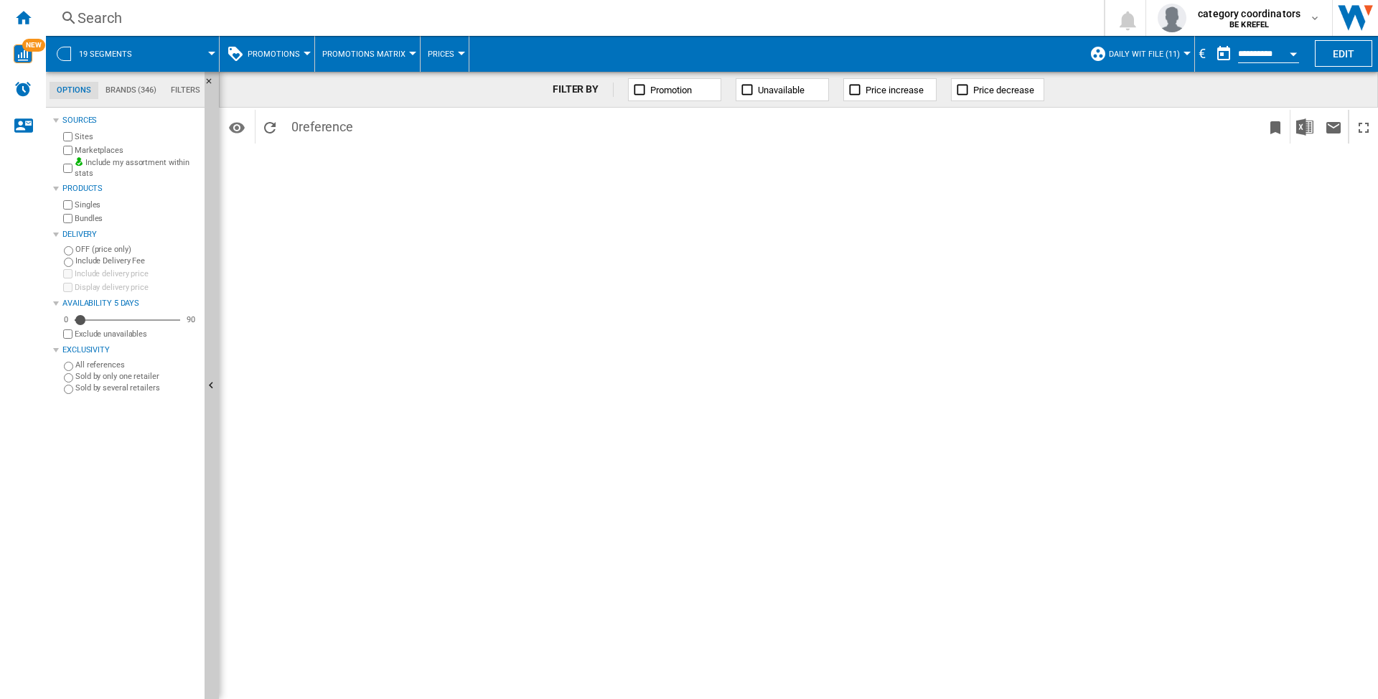
click at [514, 314] on div "FILTER BY Promotion Unavailable Price increase Price decrease Identifiers SKU -…" at bounding box center [798, 385] width 1159 height 627
click at [1177, 55] on button "Daily WIT File (11)" at bounding box center [1148, 54] width 78 height 36
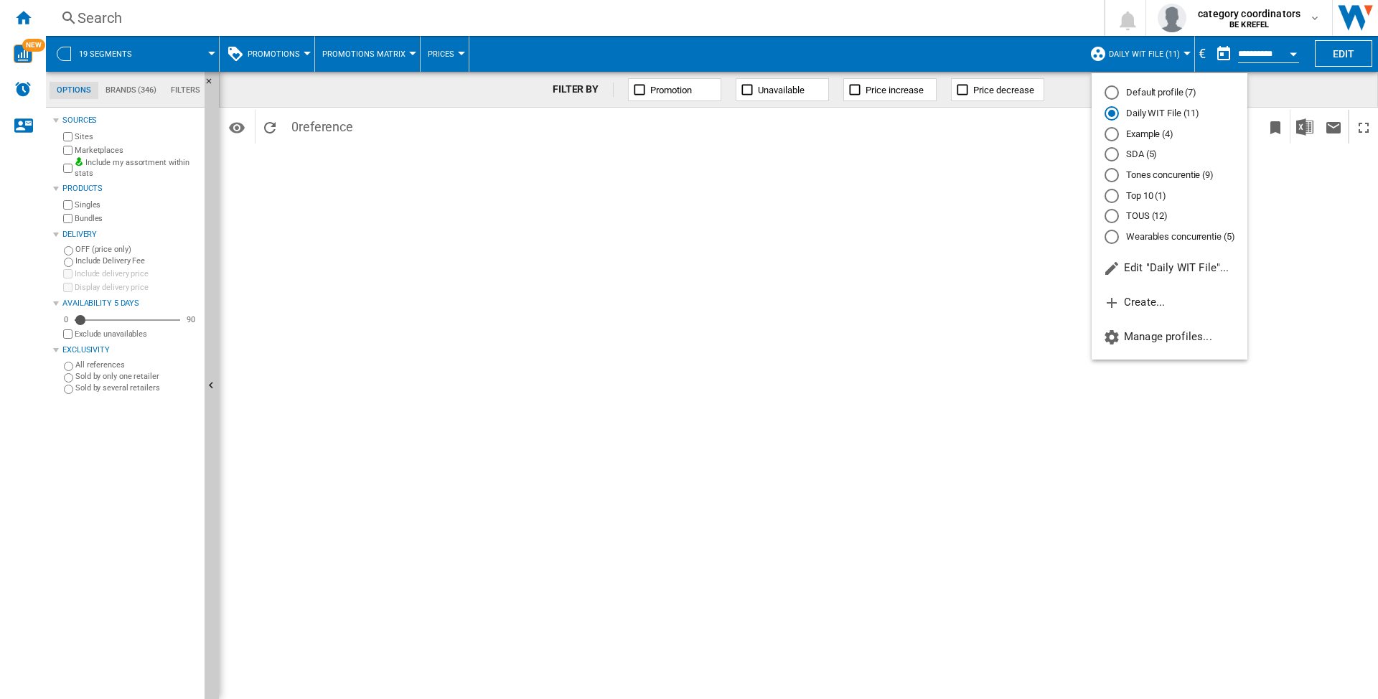
click at [1155, 110] on md-radio-button "Daily WIT File (11)" at bounding box center [1169, 114] width 130 height 14
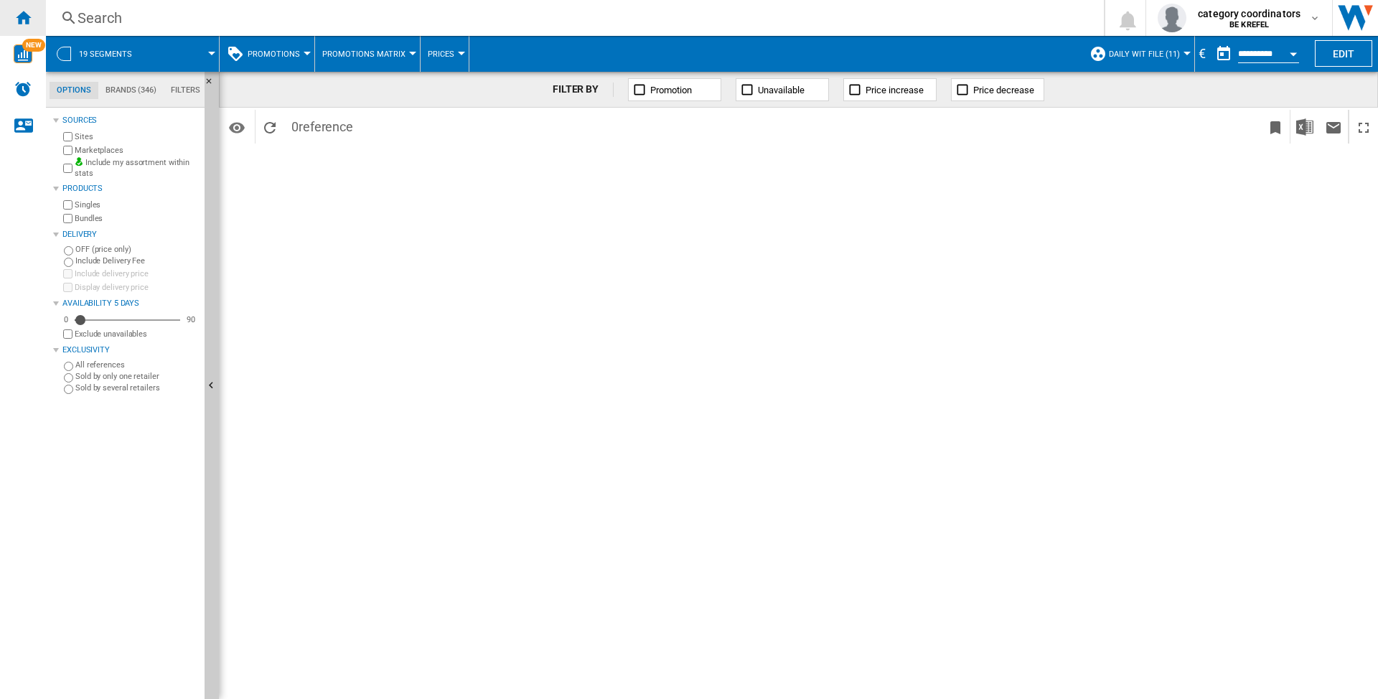
click at [30, 17] on ng-md-icon "Home" at bounding box center [22, 17] width 17 height 17
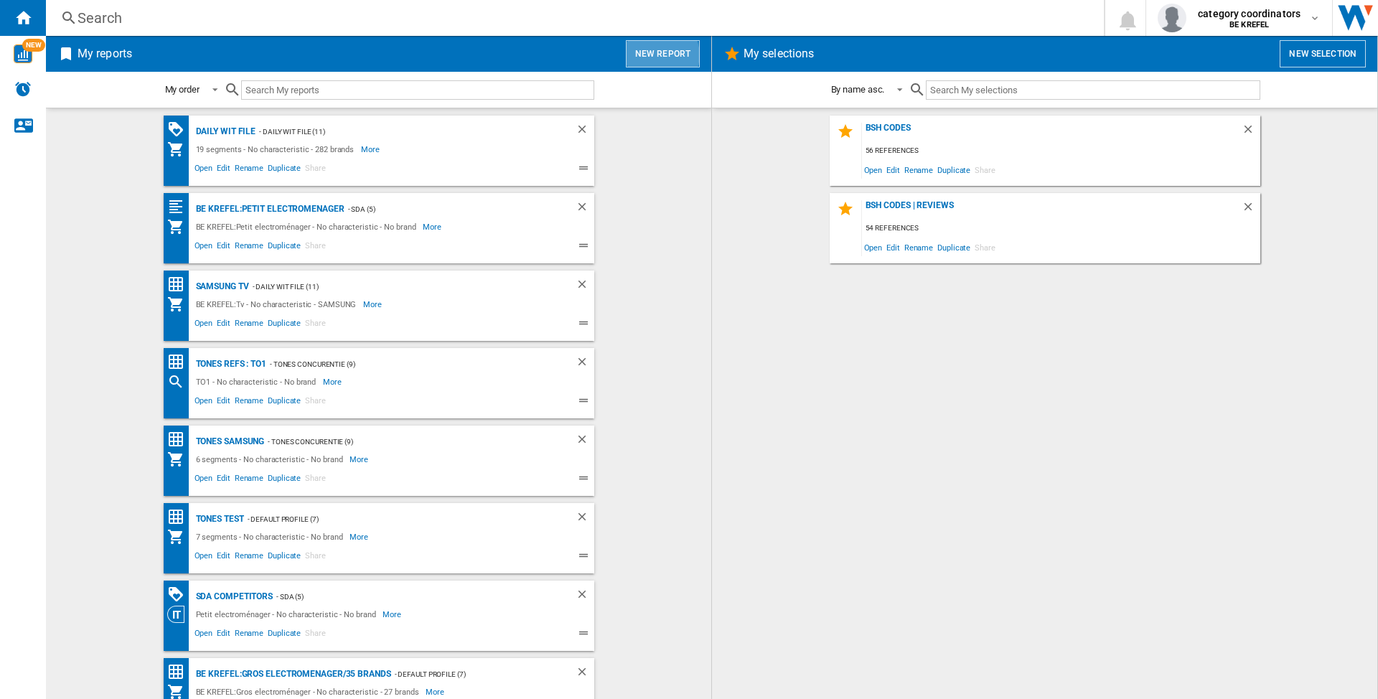
click at [655, 55] on button "New report" at bounding box center [663, 53] width 74 height 27
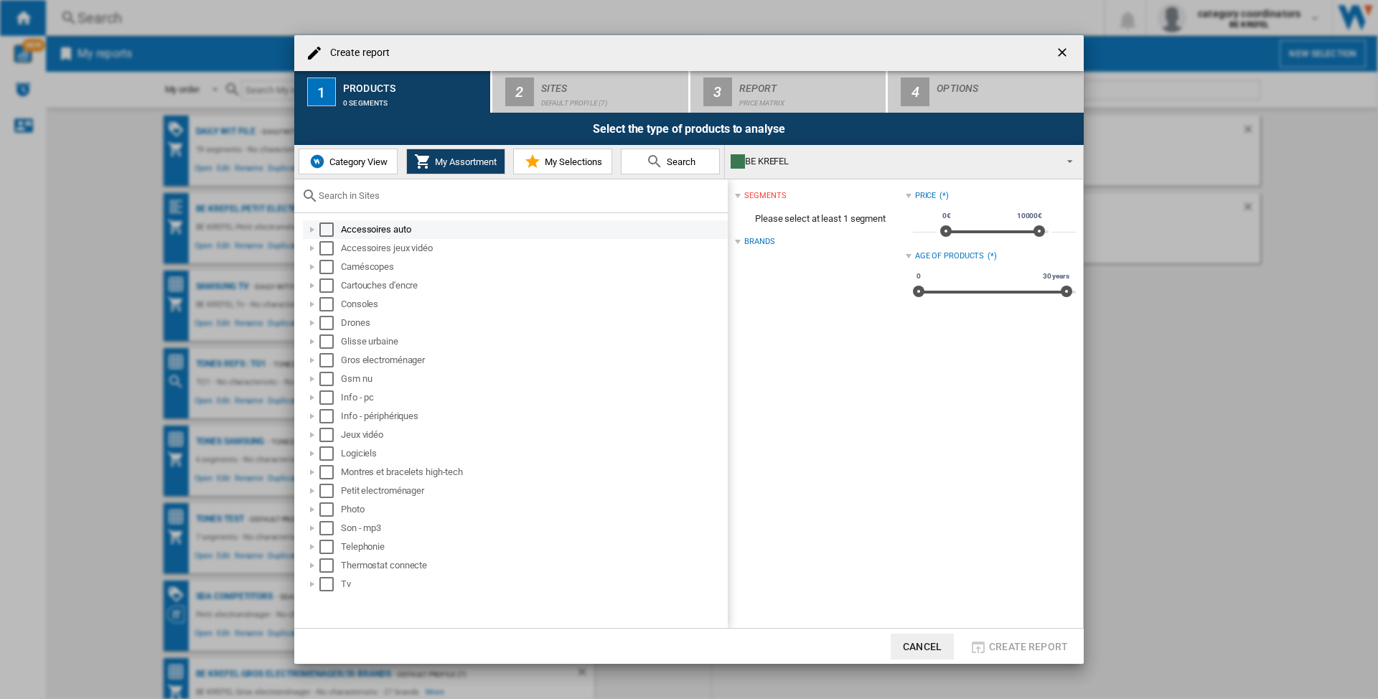
click at [366, 230] on div "Accessoires auto" at bounding box center [533, 229] width 385 height 14
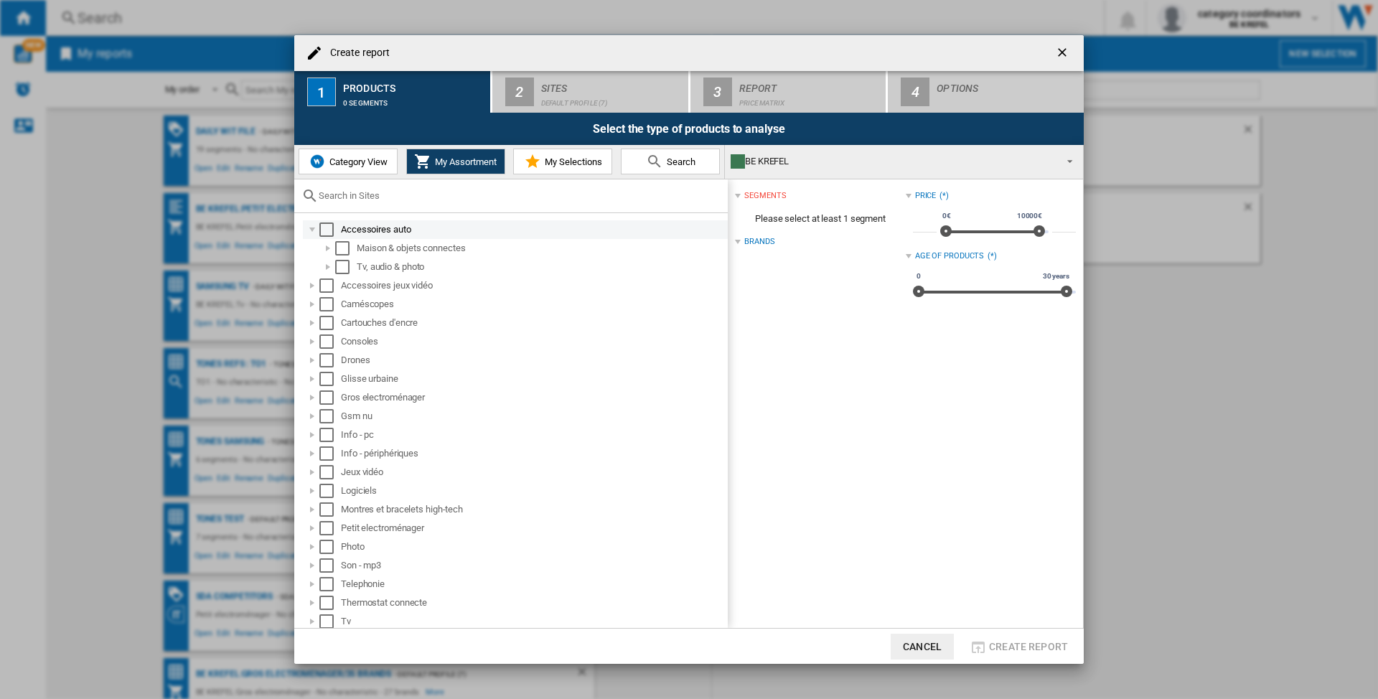
click at [326, 230] on div "Select" at bounding box center [326, 229] width 14 height 14
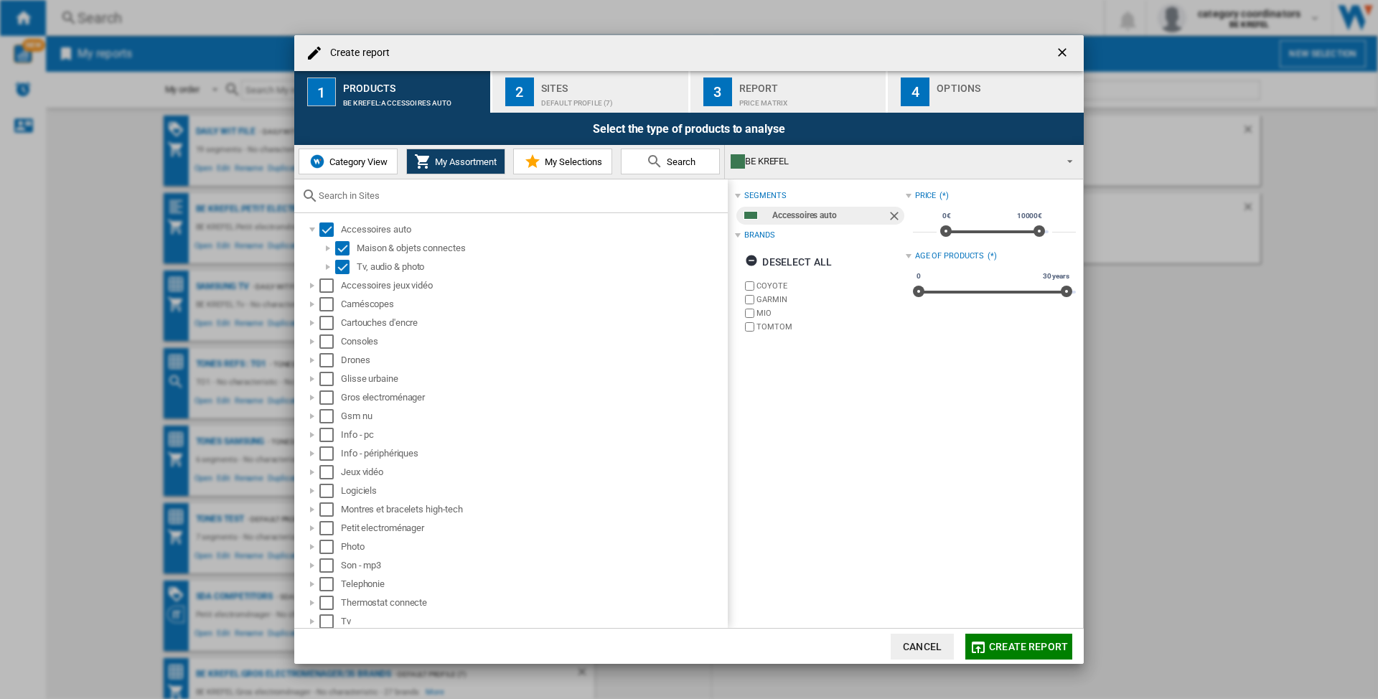
click at [570, 95] on div "Default profile (7)" at bounding box center [611, 99] width 141 height 15
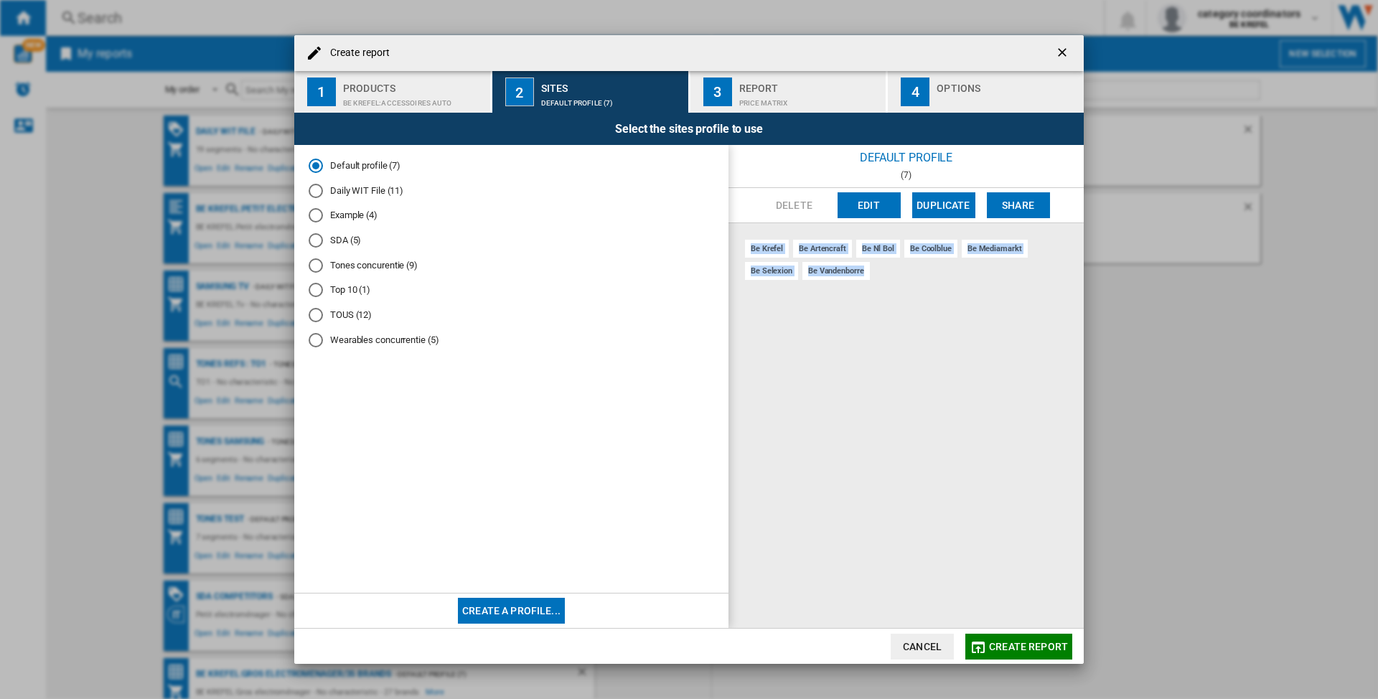
drag, startPoint x: 872, startPoint y: 267, endPoint x: 747, endPoint y: 245, distance: 127.4
click at [747, 245] on div "be krefel be artencraft be nl bol be coolblue be mediamarkt be selexion be vand…" at bounding box center [905, 425] width 355 height 405
copy div "be krefel be artencraft be nl bol be coolblue be mediamarkt be selexion be vand…"
click at [1060, 49] on ng-md-icon "getI18NText('BUTTONS.CLOSE_DIALOG')" at bounding box center [1063, 53] width 17 height 17
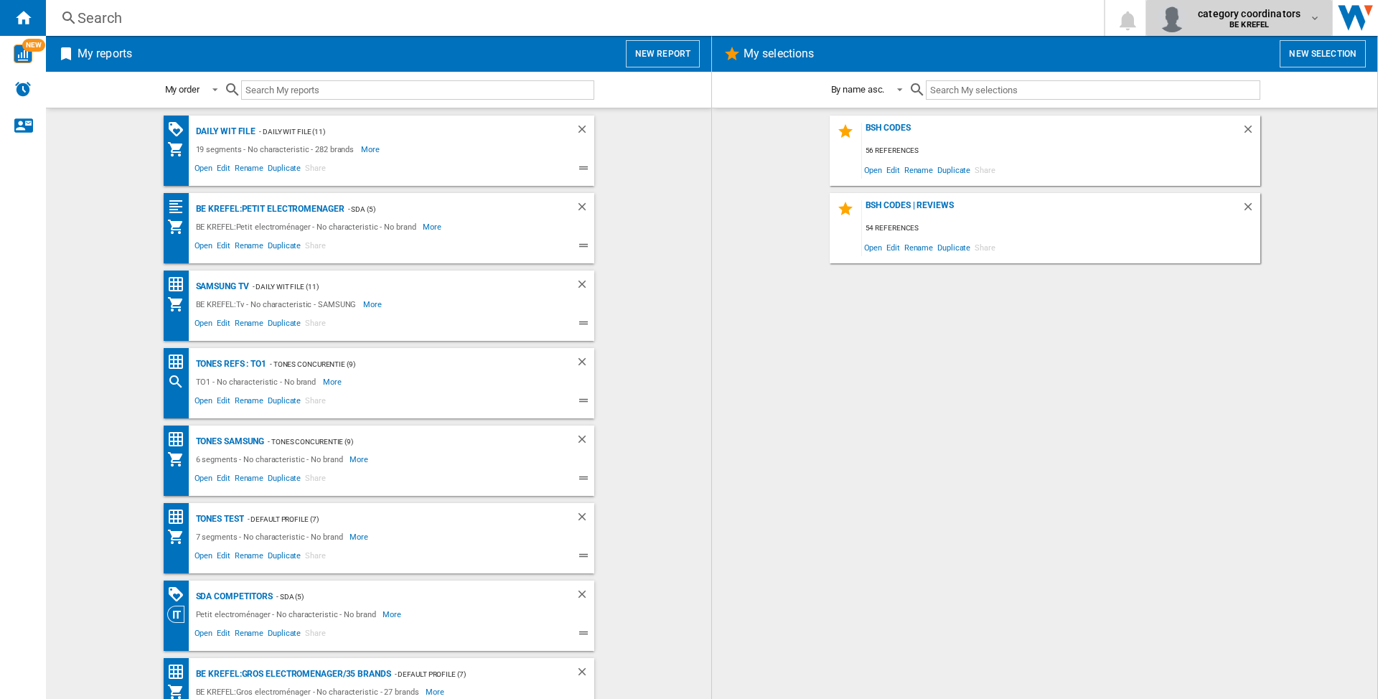
click at [1320, 20] on md-icon "button" at bounding box center [1314, 17] width 11 height 11
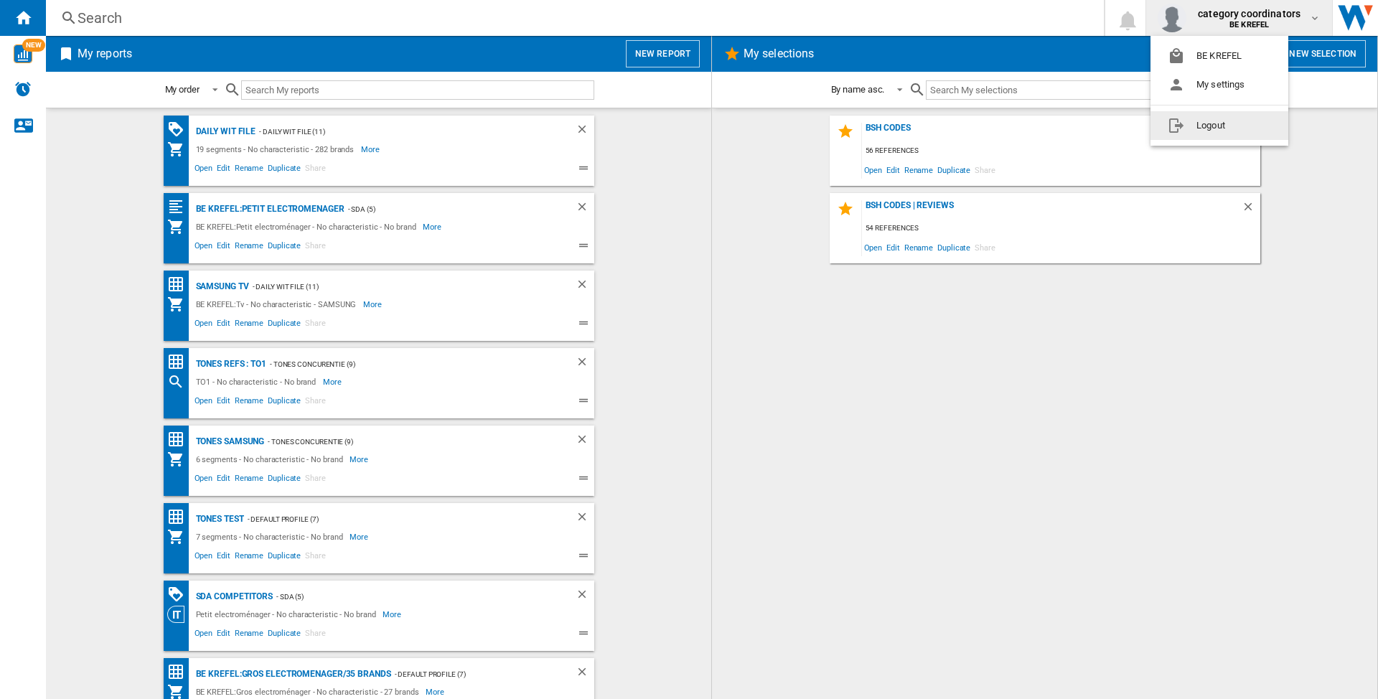
click at [1221, 128] on button "Logout" at bounding box center [1219, 125] width 138 height 29
